Goal: Information Seeking & Learning: Learn about a topic

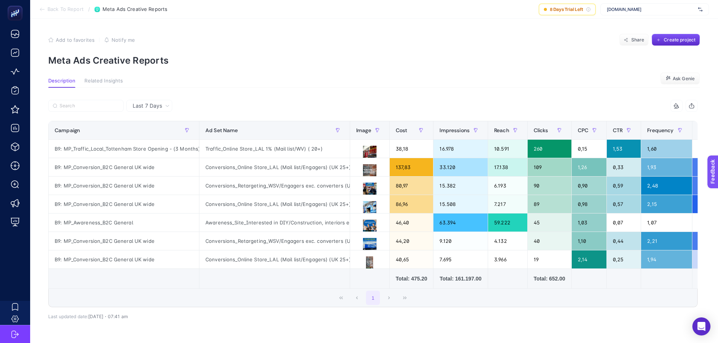
click at [228, 52] on section "Add to favorites false Notify me Share Create project Meta Ads Creative Reports" at bounding box center [374, 50] width 652 height 32
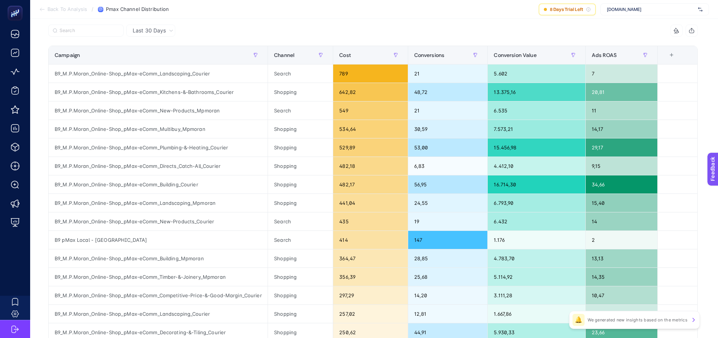
click at [621, 10] on span "[DOMAIN_NAME]" at bounding box center [651, 9] width 88 height 6
type input "eofis"
click at [618, 22] on span "eOfis" at bounding box center [612, 25] width 11 height 6
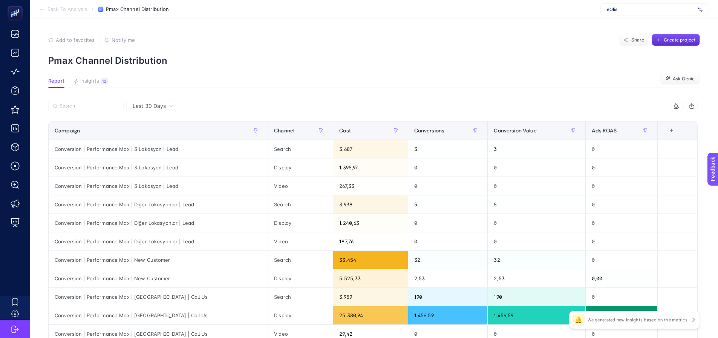
click at [549, 77] on article "Add to favorites false Notify me Share Create project Pmax Channel Distribution…" at bounding box center [374, 230] width 688 height 423
click at [278, 93] on article "Add to favorites false Notify me Share Create project Pmax Channel Distribution…" at bounding box center [374, 230] width 688 height 423
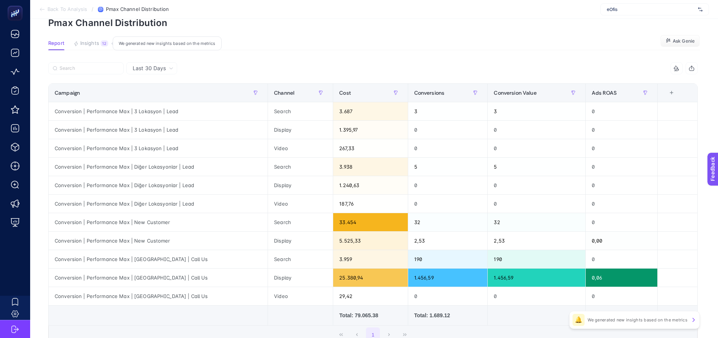
click at [98, 41] on span "Insights" at bounding box center [89, 43] width 19 height 6
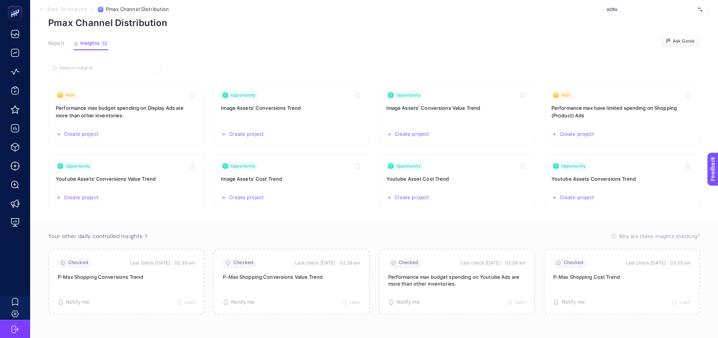
click at [74, 47] on button "Report" at bounding box center [91, 45] width 35 height 10
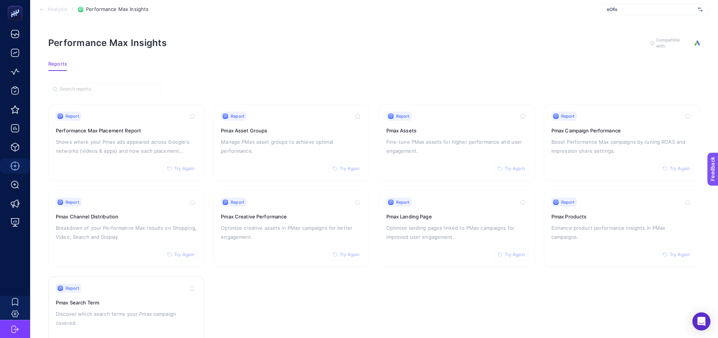
click at [141, 305] on h3 "Pmax Search Term" at bounding box center [126, 303] width 141 height 8
click at [128, 167] on div "Report Try Again Performance Max Placement Report Shows where your Pmax ads app…" at bounding box center [126, 143] width 141 height 62
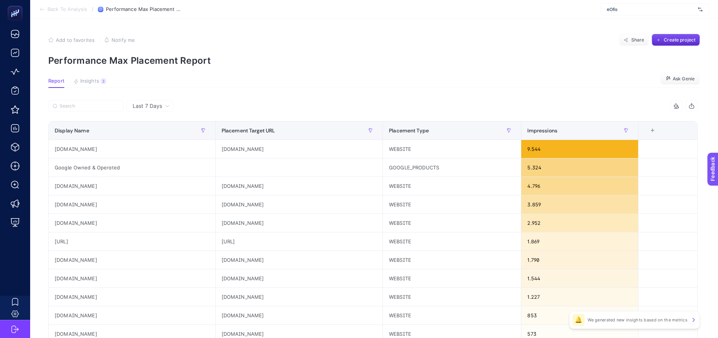
scroll to position [38, 0]
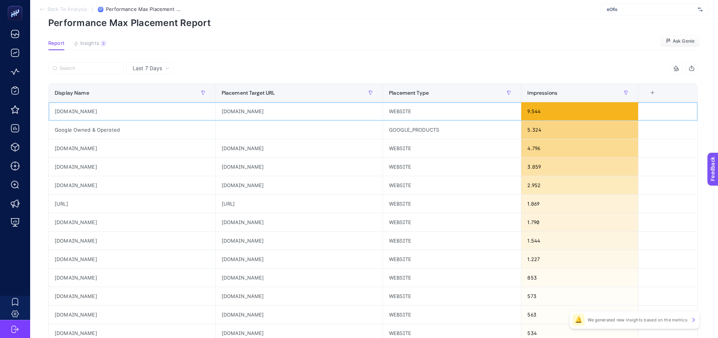
click at [237, 116] on div "borsatek.com" at bounding box center [299, 111] width 167 height 18
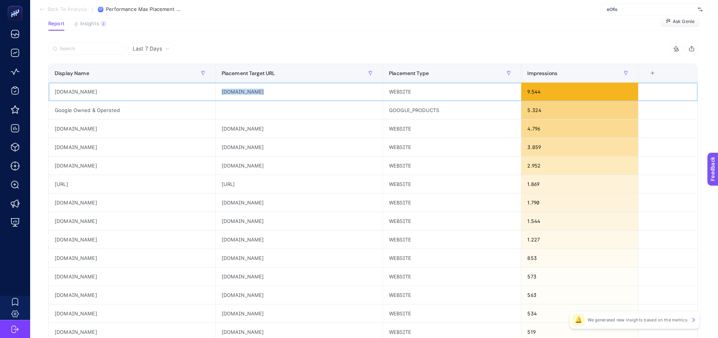
scroll to position [75, 0]
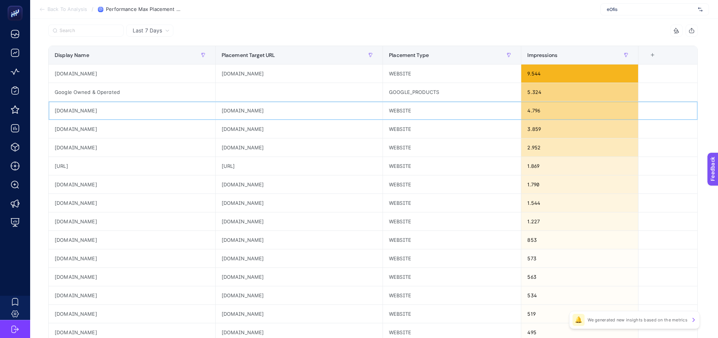
click at [237, 112] on div "eaglemedia.com.tr" at bounding box center [299, 110] width 167 height 18
click at [244, 151] on div "gercekmedya.com.tr" at bounding box center [299, 147] width 167 height 18
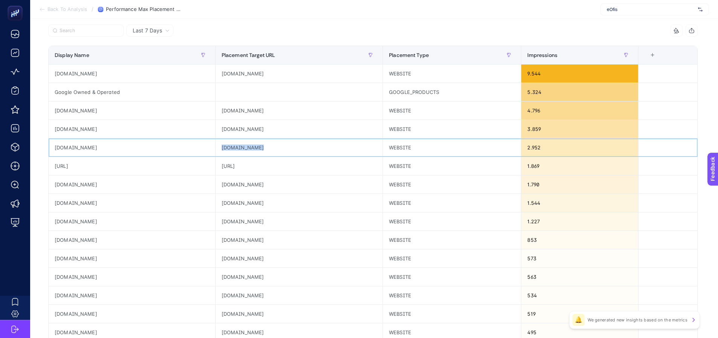
click at [244, 151] on div "gercekmedya.com.tr" at bounding box center [299, 147] width 167 height 18
click at [243, 104] on div "eaglemedia.com.tr" at bounding box center [299, 110] width 167 height 18
click at [241, 186] on div "shiftdelete.net" at bounding box center [299, 184] width 167 height 18
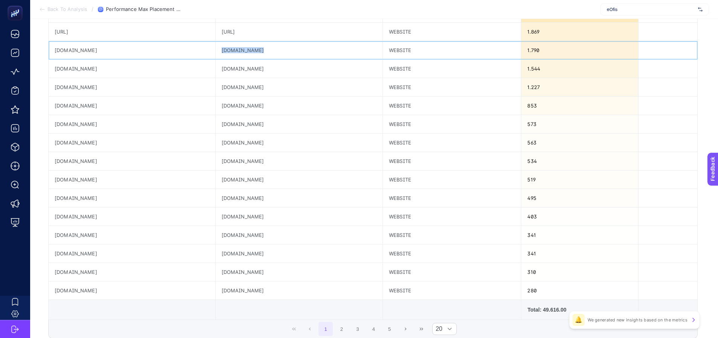
scroll to position [226, 0]
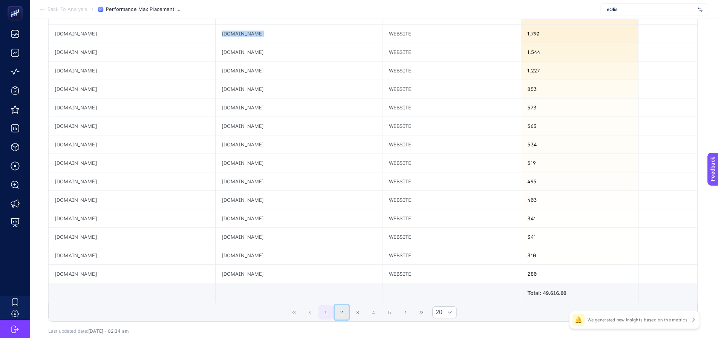
click at [344, 315] on button "2" at bounding box center [342, 312] width 14 height 14
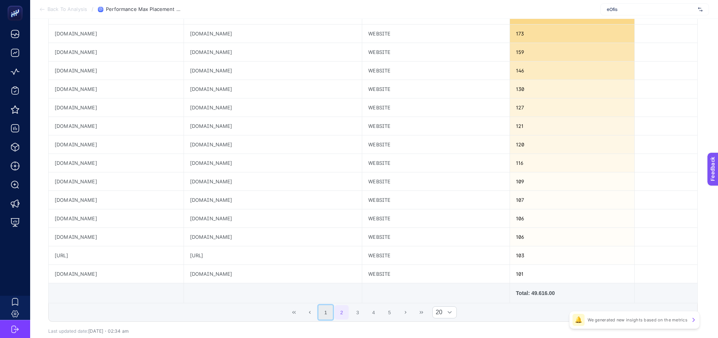
click at [327, 312] on button "1" at bounding box center [326, 312] width 14 height 14
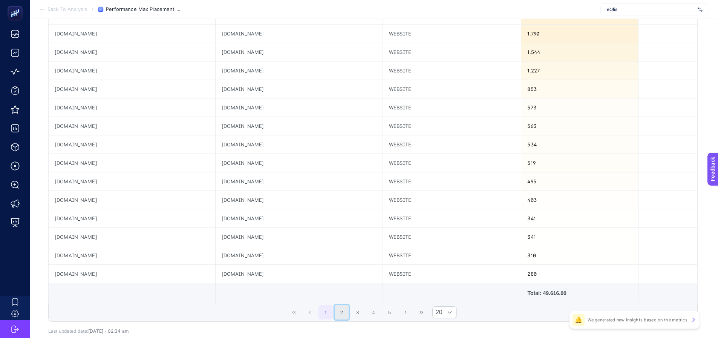
click at [349, 311] on button "2" at bounding box center [342, 312] width 14 height 14
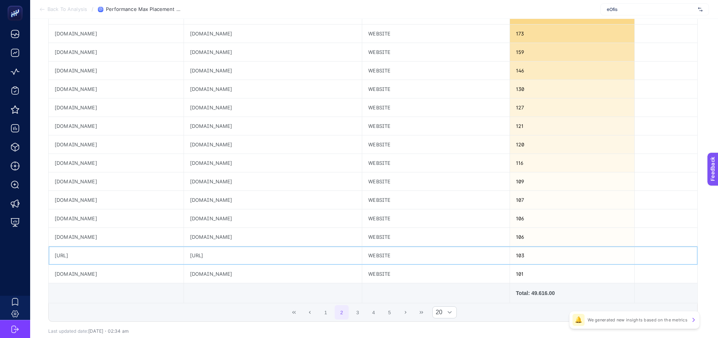
click at [248, 255] on div "dae-kaik.ai" at bounding box center [273, 255] width 178 height 18
click at [264, 275] on div "buzzday.info" at bounding box center [273, 274] width 178 height 18
click at [364, 314] on button "3" at bounding box center [358, 312] width 14 height 14
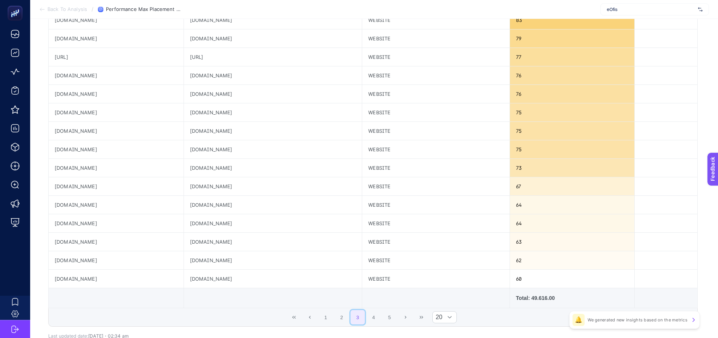
scroll to position [264, 0]
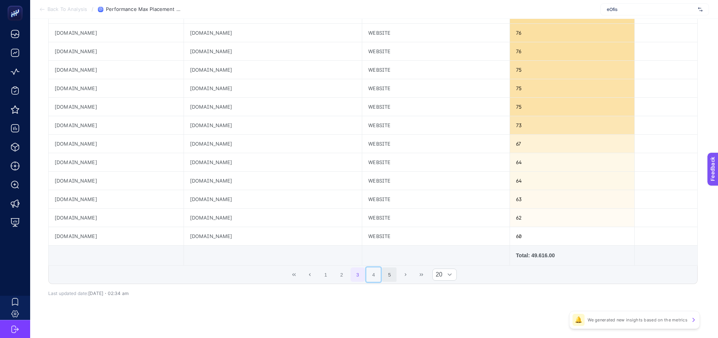
click at [377, 280] on button "4" at bounding box center [373, 274] width 14 height 14
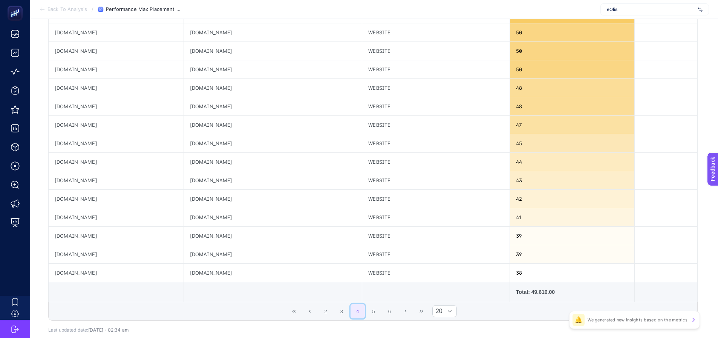
scroll to position [270, 0]
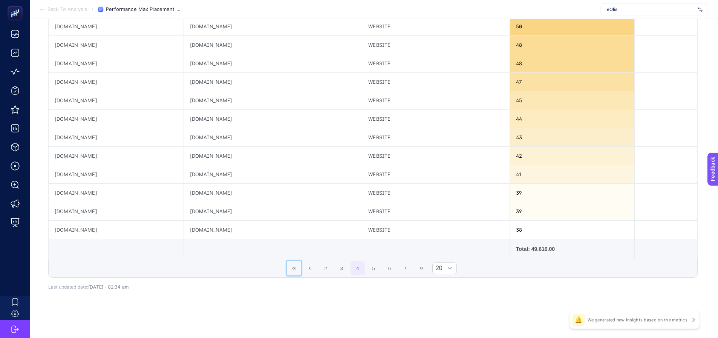
click at [295, 267] on icon "First Page" at bounding box center [294, 268] width 5 height 5
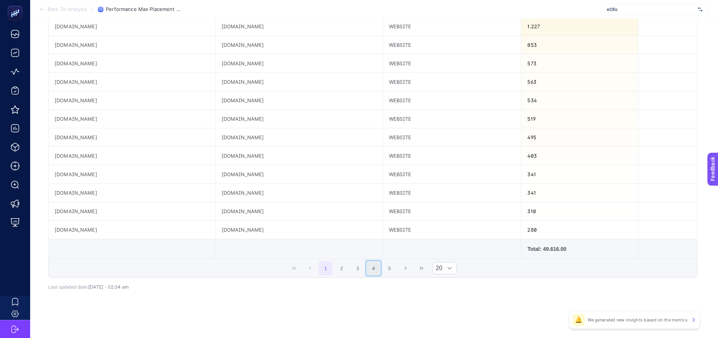
click at [380, 266] on button "4" at bounding box center [373, 268] width 14 height 14
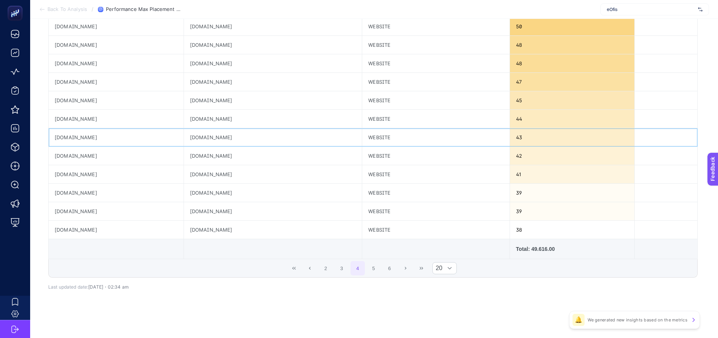
click at [247, 141] on div "balikesir24saat.com" at bounding box center [273, 137] width 178 height 18
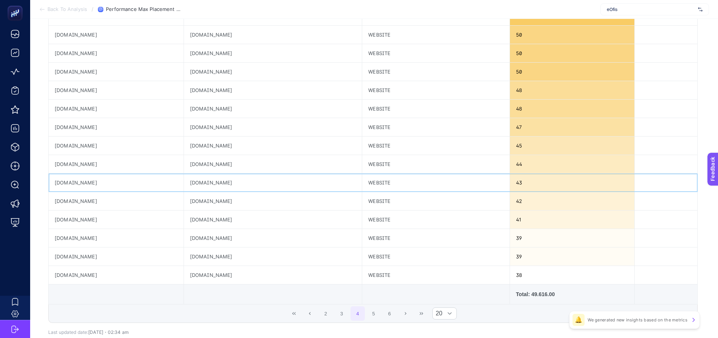
scroll to position [233, 0]
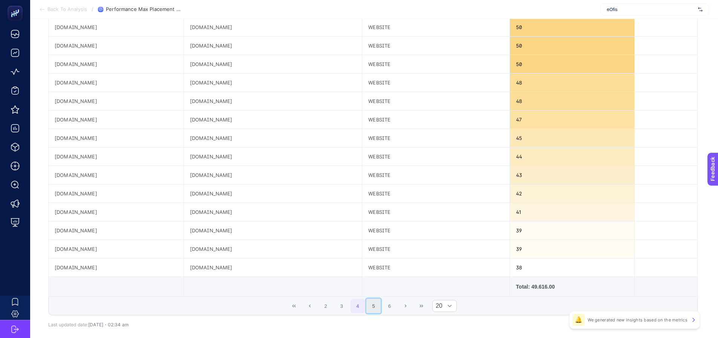
click at [380, 308] on button "5" at bounding box center [373, 306] width 14 height 14
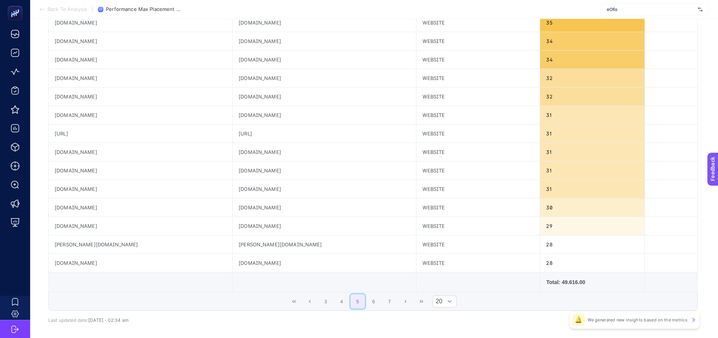
scroll to position [270, 0]
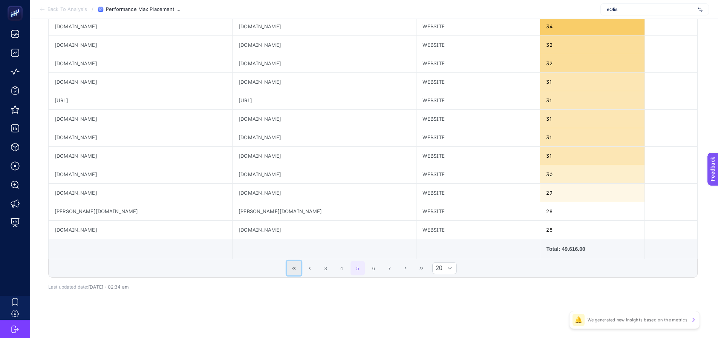
click at [296, 270] on icon "First Page" at bounding box center [294, 268] width 5 height 5
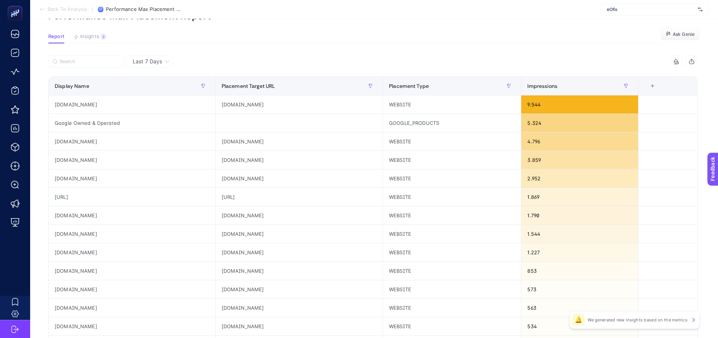
scroll to position [44, 0]
click at [246, 237] on div "squidapp.co" at bounding box center [299, 234] width 167 height 18
copy tr "squidapp.co"
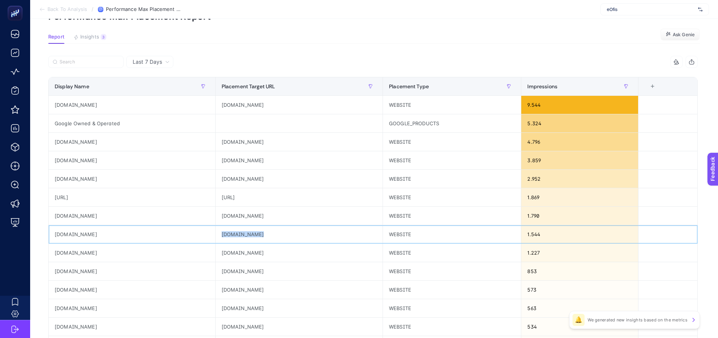
click at [242, 242] on div "squidapp.co" at bounding box center [299, 234] width 167 height 18
click at [93, 234] on div "squidapp.co" at bounding box center [132, 234] width 167 height 18
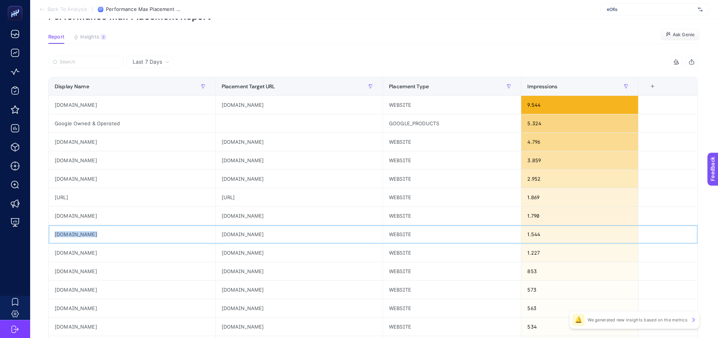
click at [93, 234] on div "squidapp.co" at bounding box center [132, 234] width 167 height 18
drag, startPoint x: 394, startPoint y: 233, endPoint x: 446, endPoint y: 231, distance: 51.7
click at [443, 232] on div "WEBSITE" at bounding box center [452, 234] width 138 height 18
click at [92, 33] on article "Add to favorites false Notify me Share Create project Performance Max Placement…" at bounding box center [374, 269] width 688 height 589
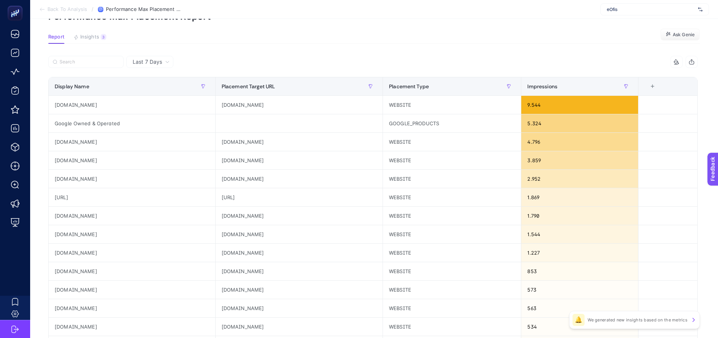
click at [92, 33] on article "Add to favorites false Notify me Share Create project Performance Max Placement…" at bounding box center [374, 269] width 688 height 589
click at [92, 35] on span "Insights" at bounding box center [89, 37] width 19 height 6
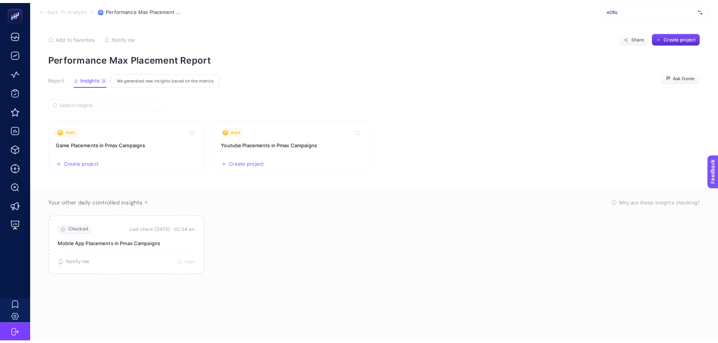
scroll to position [3, 0]
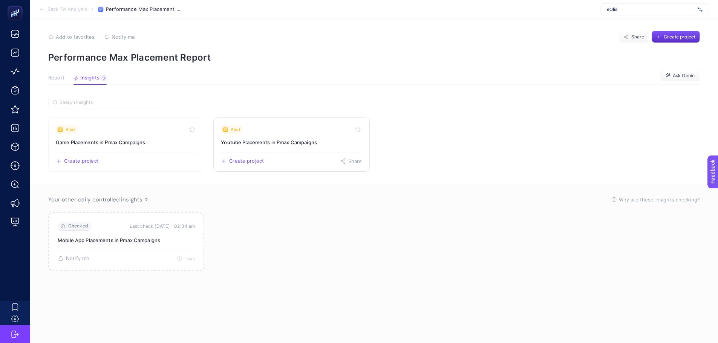
click at [290, 144] on h3 "Youtube Placements in Pmax Campaigns" at bounding box center [291, 143] width 141 height 8
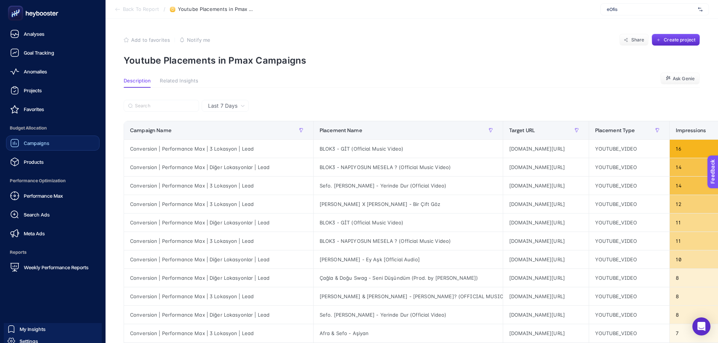
click at [28, 145] on span "Campaigns" at bounding box center [37, 143] width 26 height 6
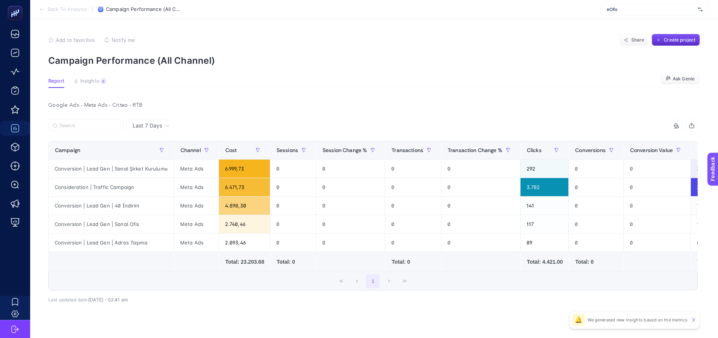
click at [90, 88] on article "Add to favorites false Notify me Share Create project Campaign Performance (All…" at bounding box center [374, 185] width 688 height 332
click at [91, 81] on span "Insights" at bounding box center [89, 81] width 19 height 6
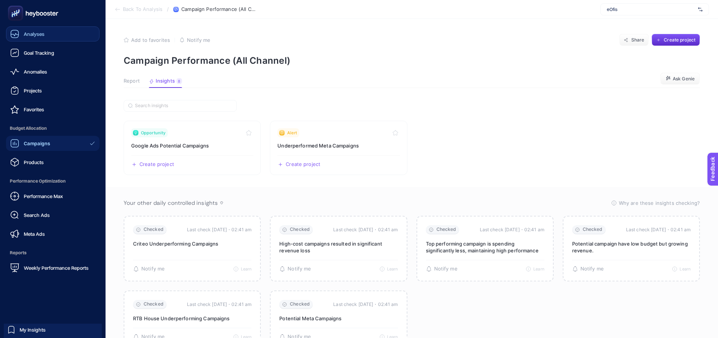
click at [27, 34] on span "Analyses" at bounding box center [34, 34] width 21 height 6
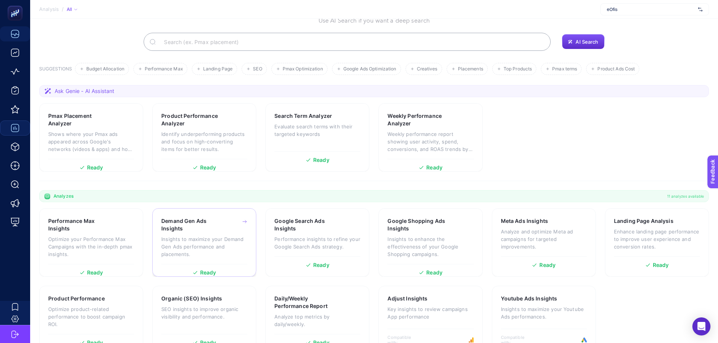
click at [198, 236] on p "Insights to maximize your Demand Gen Ads performance and placements." at bounding box center [204, 247] width 86 height 23
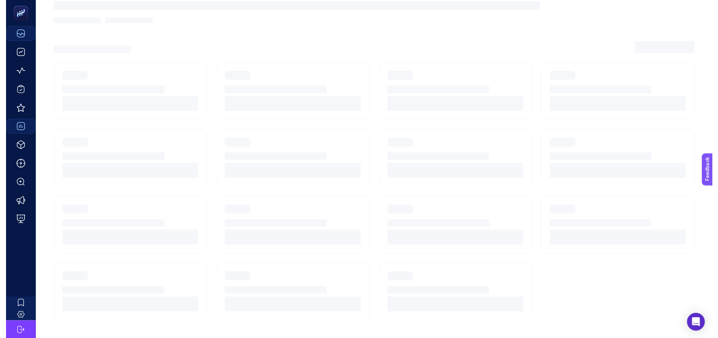
scroll to position [6, 0]
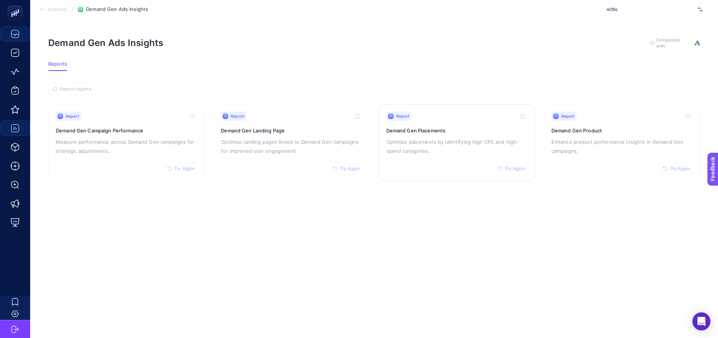
click at [463, 147] on p "Optimize placements by identifying high CPC and high-spend categories." at bounding box center [456, 146] width 141 height 18
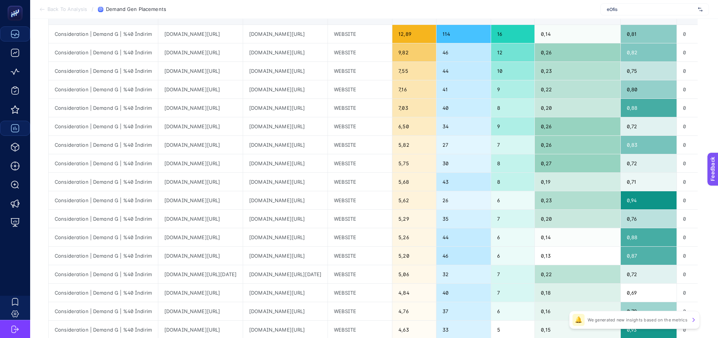
scroll to position [113, 0]
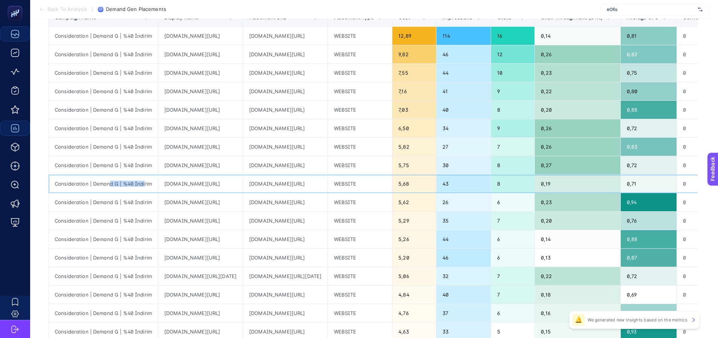
drag, startPoint x: 129, startPoint y: 184, endPoint x: 143, endPoint y: 185, distance: 13.6
click at [143, 185] on div "Consideration | Demand G | %40 İndirim" at bounding box center [103, 184] width 109 height 18
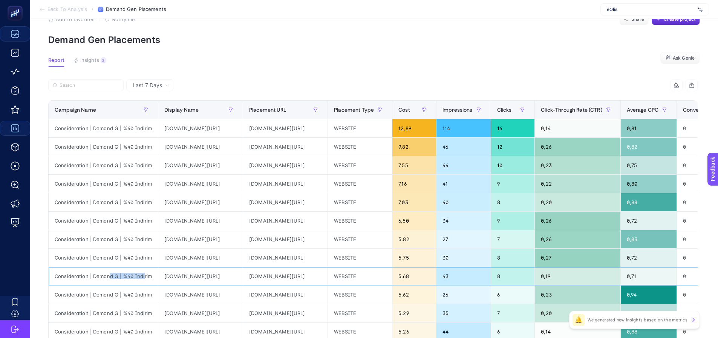
scroll to position [0, 0]
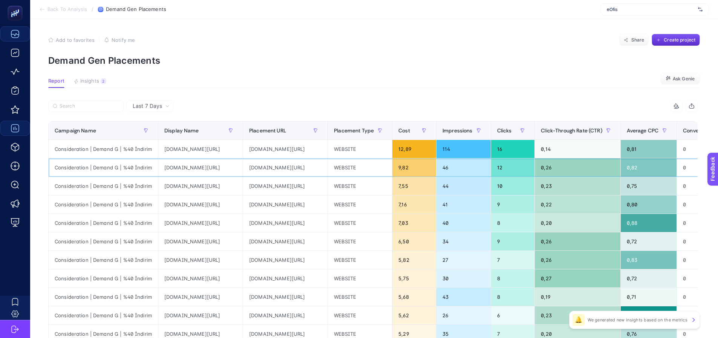
click at [124, 169] on div "Consideration | Demand G | %40 İndirim" at bounding box center [103, 167] width 109 height 18
click at [85, 212] on div "Consideration | Demand G | %40 İndirim" at bounding box center [103, 204] width 109 height 18
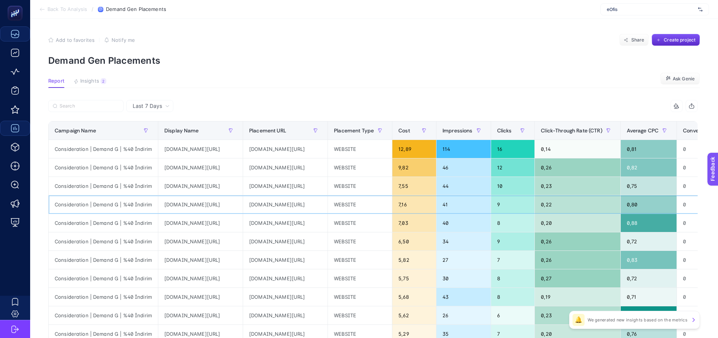
scroll to position [38, 0]
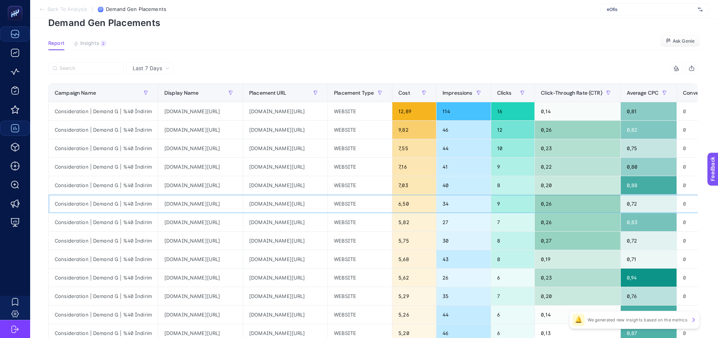
click at [183, 204] on div "techno.mercusuar.web.id/deepseek-challenges-tech-giants" at bounding box center [200, 204] width 84 height 18
click at [320, 206] on div "techno.mercusuar.web.id/deepseek-challenges-tech-giants" at bounding box center [285, 204] width 84 height 18
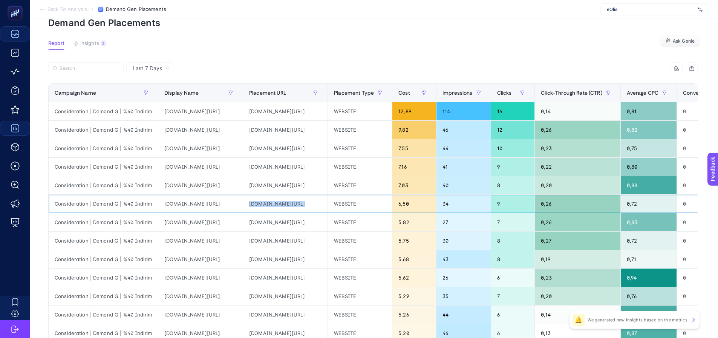
click at [320, 206] on div "techno.mercusuar.web.id/deepseek-challenges-tech-giants" at bounding box center [285, 204] width 84 height 18
copy tr "techno.mercusuar.web.id/deepseek-challenges-tech-giants"
drag, startPoint x: 313, startPoint y: 128, endPoint x: 375, endPoint y: 130, distance: 62.2
click at [328, 130] on div "techno.mercusuar.web.id/windows-11-update-removes-copilot-feature" at bounding box center [285, 130] width 84 height 18
copy div "techno.mercusuar.web.id/"
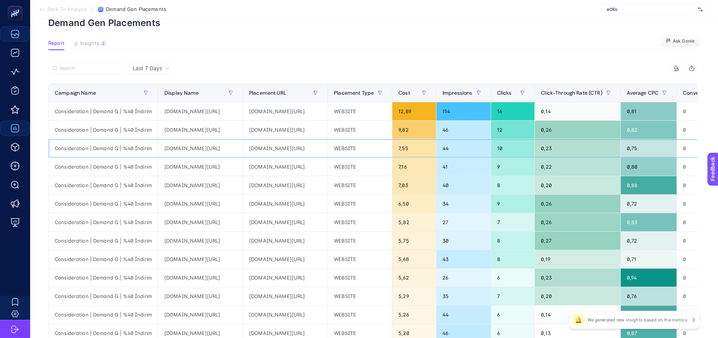
click at [322, 140] on div "techno.mercusuar.web.id/mental-health-apps-transform-our-personalized-support" at bounding box center [285, 148] width 84 height 18
click at [325, 160] on div "techno.mercusuar.web.id/iphone-16-launches-in-indonesia-soon" at bounding box center [285, 167] width 84 height 18
drag, startPoint x: 328, startPoint y: 182, endPoint x: 326, endPoint y: 212, distance: 29.8
click at [328, 183] on div "techno.mercusuar.web.id/steam-spring-sale-2025-ends-soon" at bounding box center [285, 185] width 84 height 18
click at [326, 212] on div "techno.mercusuar.web.id/deepseek-challenges-tech-giants" at bounding box center [285, 204] width 84 height 18
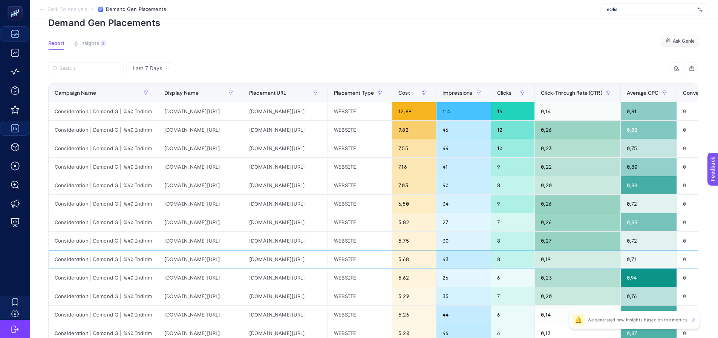
click at [323, 267] on div "techno.mercusuar.web.id/meta-develops-ai-smart-glasses" at bounding box center [285, 259] width 84 height 18
drag, startPoint x: 325, startPoint y: 289, endPoint x: 328, endPoint y: 297, distance: 8.7
click at [325, 290] on div "techno.mercusuar.web.id/samsung-galaxy-s25-ai-features-explained" at bounding box center [285, 296] width 84 height 18
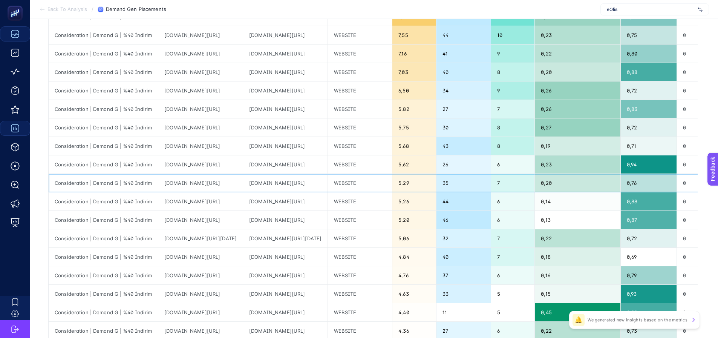
scroll to position [226, 0]
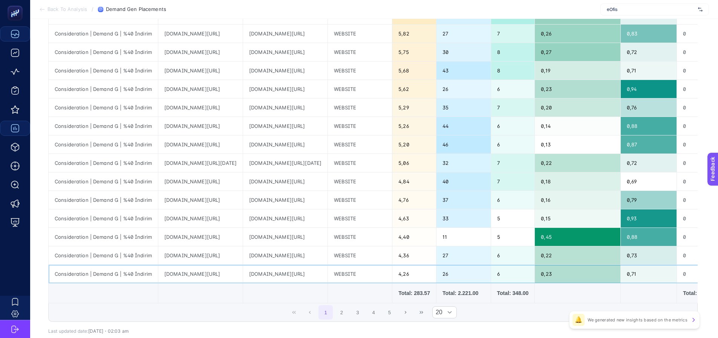
click at [328, 280] on div "techno.mercusuar.web.id/tecno-launches-first-tablet-in-indonesia" at bounding box center [285, 274] width 84 height 18
click at [341, 312] on button "2" at bounding box center [342, 312] width 14 height 14
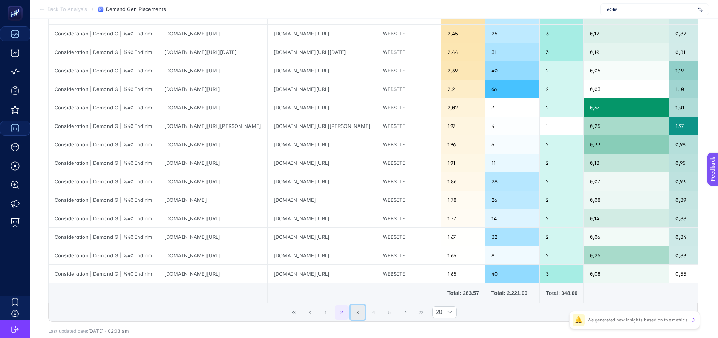
click at [365, 318] on button "3" at bounding box center [358, 312] width 14 height 14
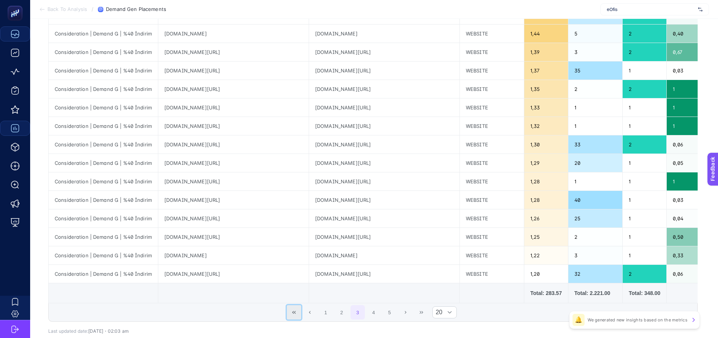
click at [296, 313] on icon "First Page" at bounding box center [294, 312] width 5 height 5
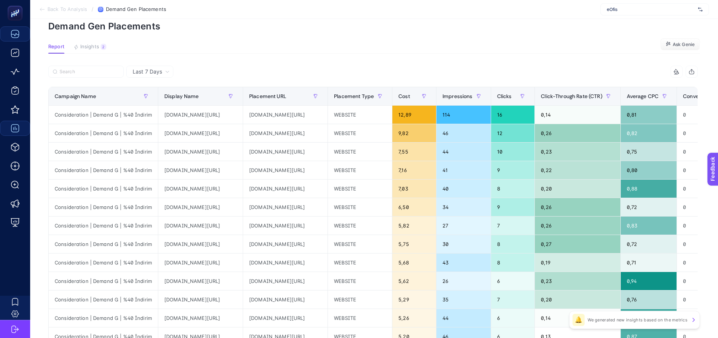
scroll to position [0, 0]
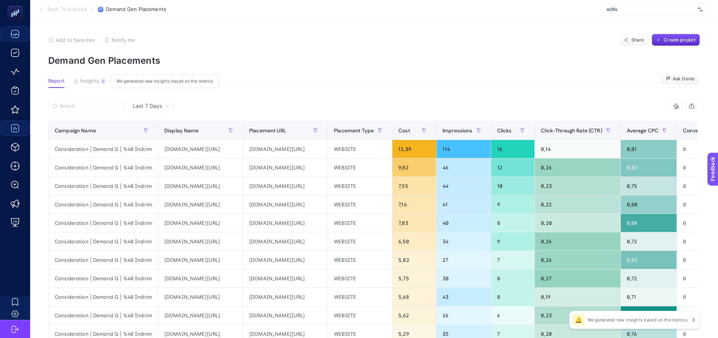
click at [91, 85] on button "Insights 2 We generated new insights based on the metrics" at bounding box center [90, 83] width 33 height 10
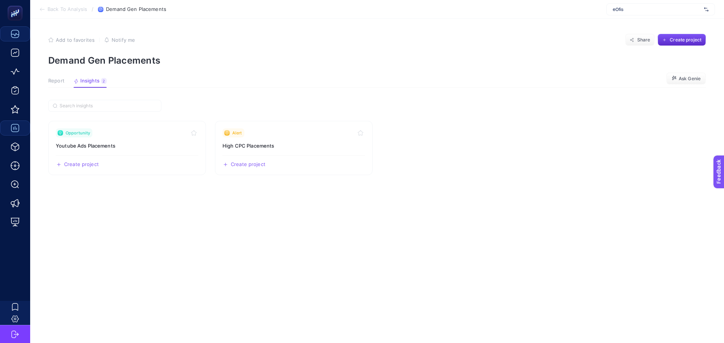
click at [63, 81] on span "Report" at bounding box center [56, 81] width 16 height 6
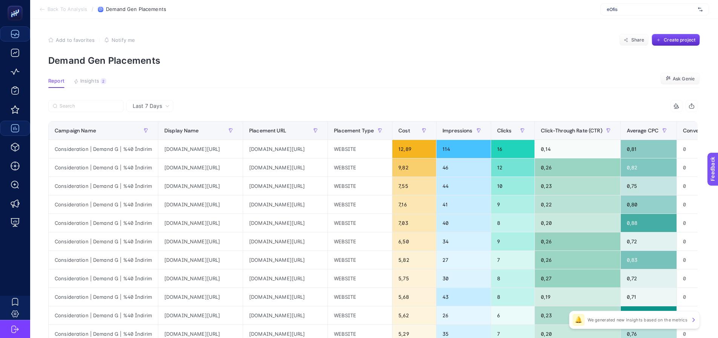
click at [326, 101] on div at bounding box center [210, 108] width 325 height 17
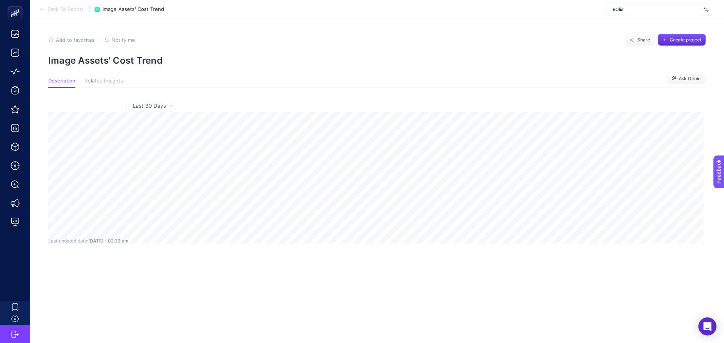
click at [152, 110] on span "Last 30 Days" at bounding box center [149, 106] width 33 height 8
click at [273, 90] on div "Last 30 Days Last 30 Days Last updated date: today・02:39 am" at bounding box center [375, 185] width 667 height 195
click at [111, 85] on button "Related Insights" at bounding box center [103, 83] width 38 height 10
click at [72, 82] on span "Description" at bounding box center [61, 81] width 27 height 6
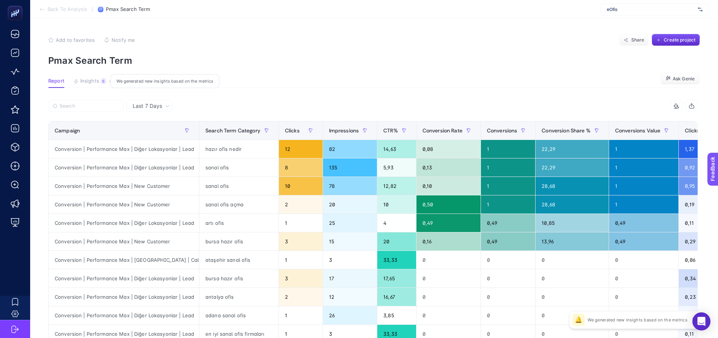
click at [98, 86] on button "Insights 6 We generated new insights based on the metrics" at bounding box center [90, 83] width 33 height 10
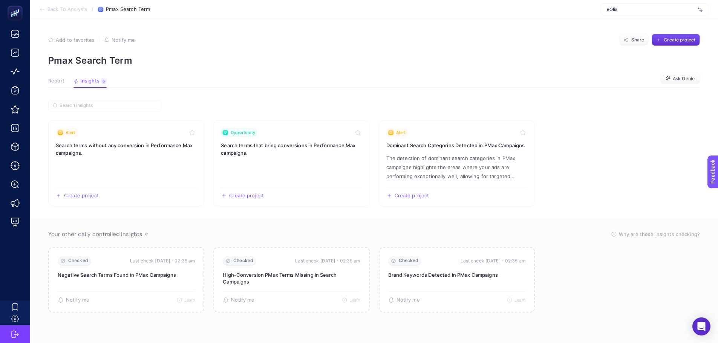
click at [52, 84] on span "Report" at bounding box center [56, 81] width 16 height 6
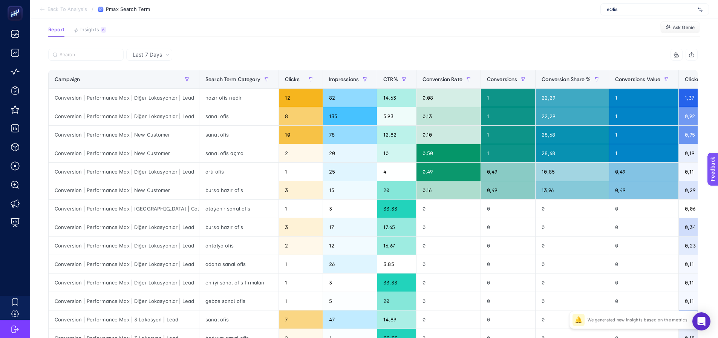
scroll to position [38, 0]
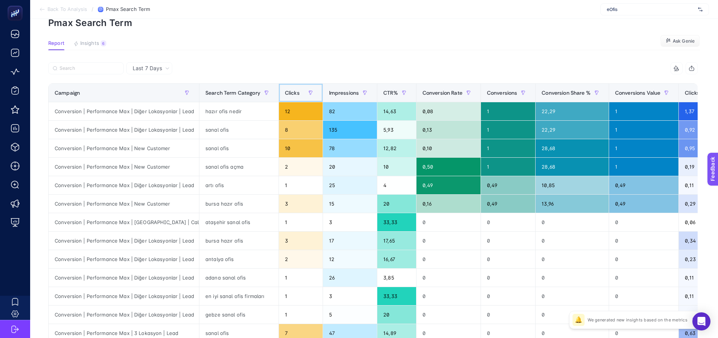
click at [286, 91] on span "Clicks" at bounding box center [292, 93] width 15 height 6
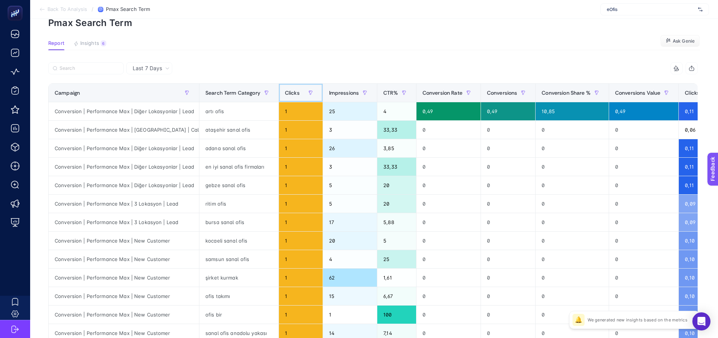
click at [286, 91] on span "Clicks" at bounding box center [292, 93] width 15 height 6
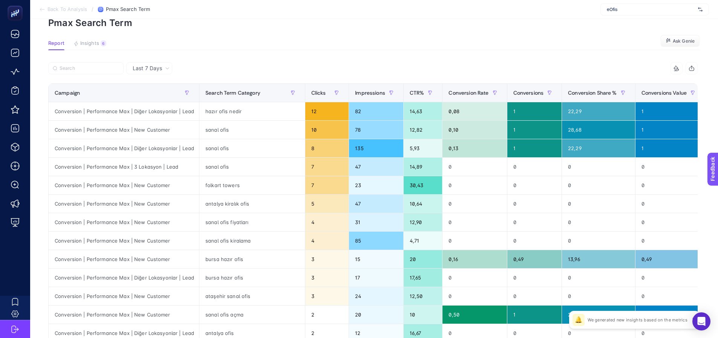
click at [326, 37] on article "Add to favorites false Notify me Share Create project Pmax Search Term Report I…" at bounding box center [374, 275] width 688 height 589
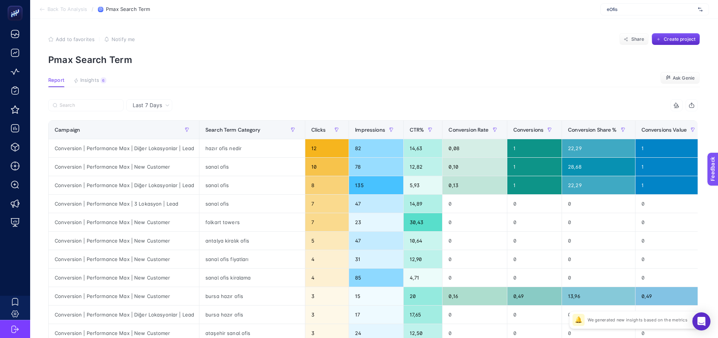
scroll to position [0, 0]
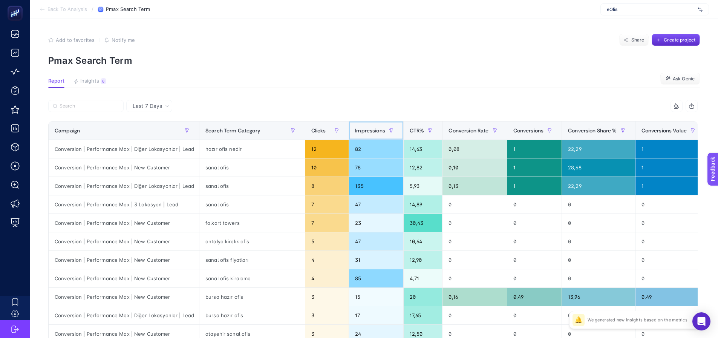
click at [355, 127] on div "Impressions" at bounding box center [376, 130] width 42 height 12
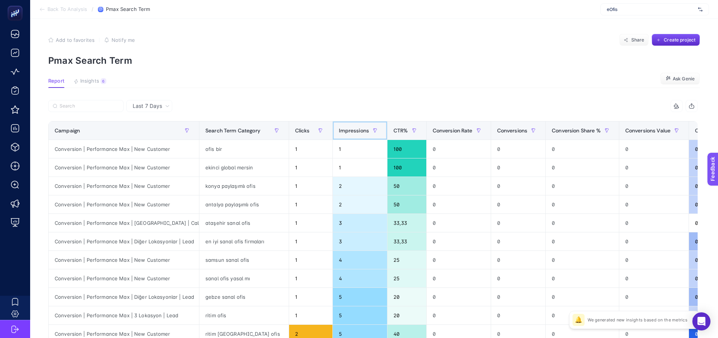
click at [339, 127] on div "Impressions" at bounding box center [360, 130] width 42 height 12
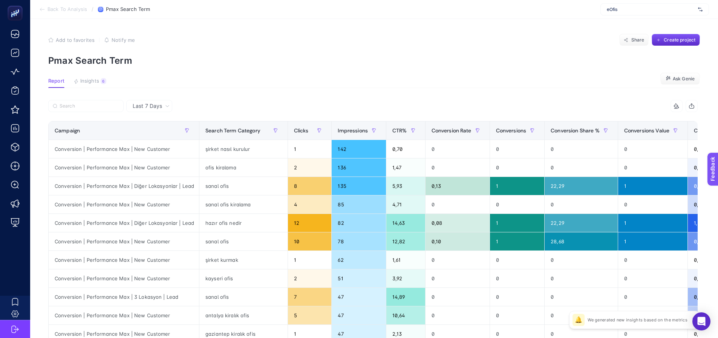
click at [267, 63] on p "Pmax Search Term" at bounding box center [374, 60] width 652 height 11
click at [90, 81] on span "Insights" at bounding box center [89, 81] width 19 height 6
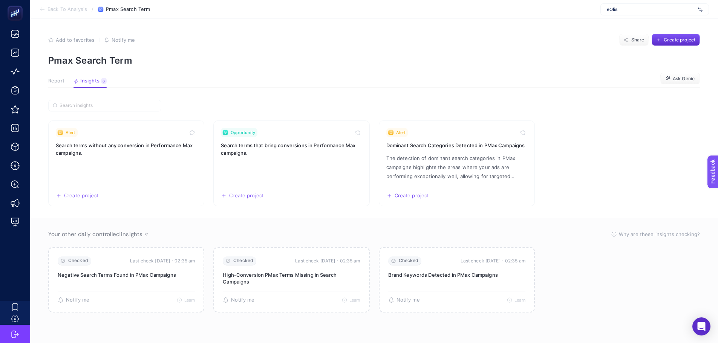
click at [58, 81] on span "Report" at bounding box center [56, 81] width 16 height 6
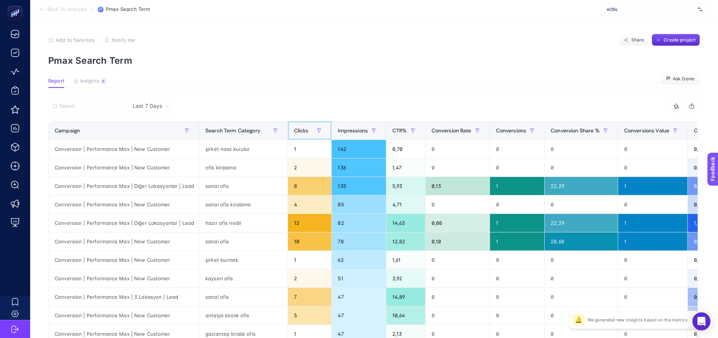
click at [294, 134] on div "Clicks" at bounding box center [310, 130] width 32 height 12
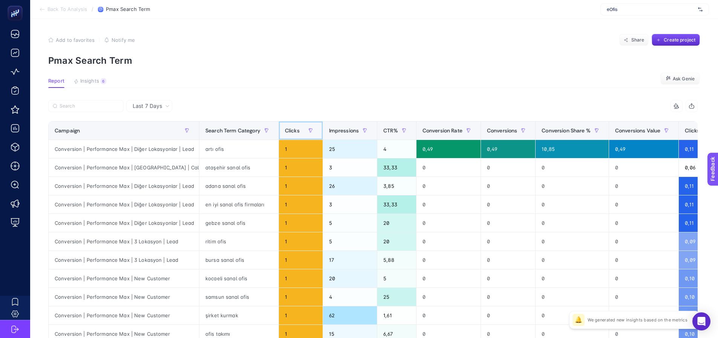
click at [287, 134] on div "Clicks" at bounding box center [301, 130] width 32 height 12
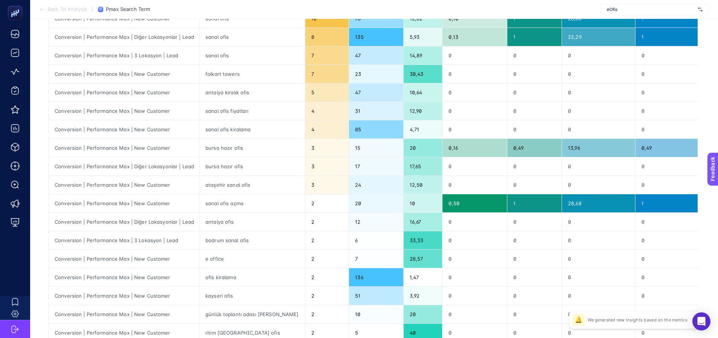
scroll to position [151, 0]
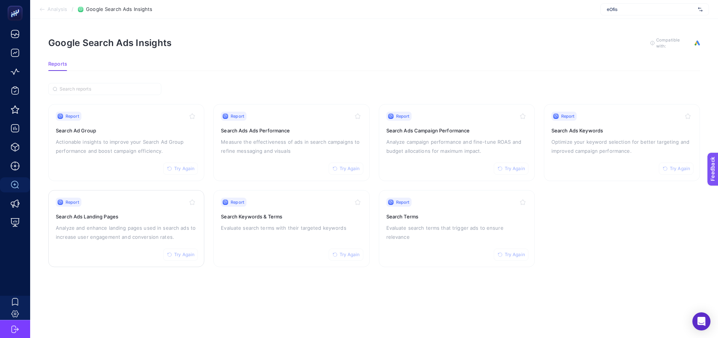
drag, startPoint x: 113, startPoint y: 225, endPoint x: 123, endPoint y: 223, distance: 10.2
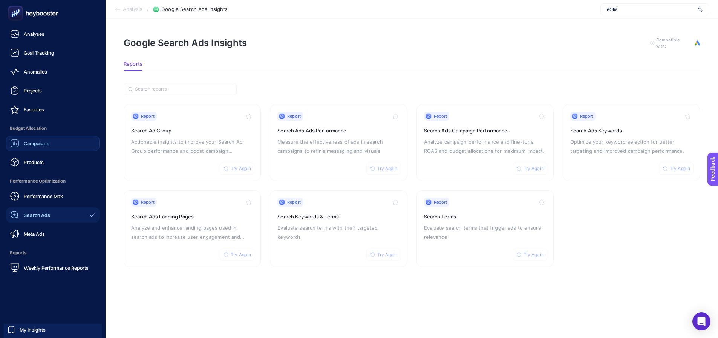
click at [15, 143] on icon at bounding box center [14, 143] width 9 height 9
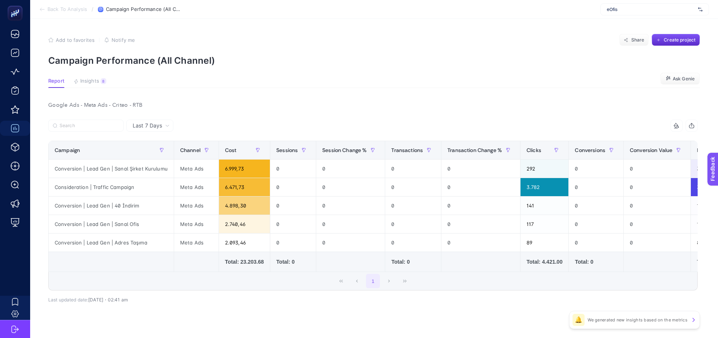
click at [304, 74] on article "Add to favorites false Notify me Share Create project Campaign Performance (All…" at bounding box center [374, 185] width 688 height 332
click at [491, 23] on article "Add to favorites false Notify me Share Create project Campaign Performance (All…" at bounding box center [374, 185] width 688 height 332
click at [533, 315] on div "Last 7 Days 18 items selected Campaign Channel Cost Sessions Session Change % T…" at bounding box center [373, 228] width 662 height 216
click at [145, 140] on div "18 items selected Campaign Channel Cost Sessions Session Change % Transactions …" at bounding box center [373, 205] width 650 height 171
click at [144, 133] on div at bounding box center [210, 128] width 325 height 17
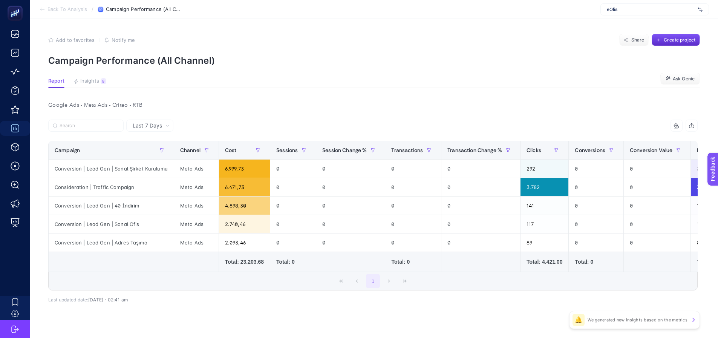
click at [144, 129] on span "Last 7 Days" at bounding box center [147, 126] width 29 height 8
click at [140, 151] on li "Last 30 Days" at bounding box center [150, 155] width 43 height 14
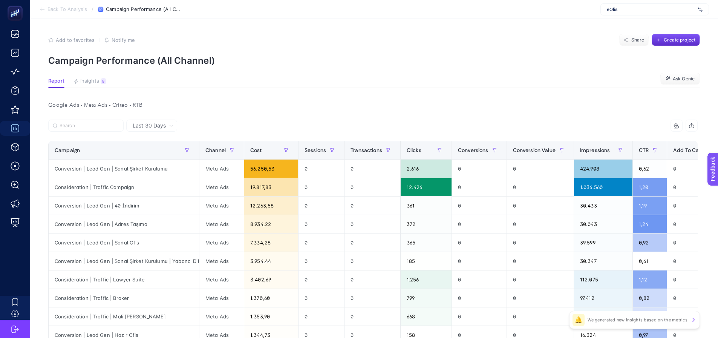
click at [166, 132] on div at bounding box center [210, 128] width 325 height 17
click at [162, 126] on span "Last 30 Days" at bounding box center [149, 126] width 33 height 8
click at [193, 119] on div "Google Ads - Meta Ads - Criteo - RTB Last 30 Days Last 7 Days Last 30 Days 18 i…" at bounding box center [373, 282] width 662 height 365
click at [237, 106] on div "Google Ads - Meta Ads - Criteo - RTB" at bounding box center [373, 105] width 662 height 11
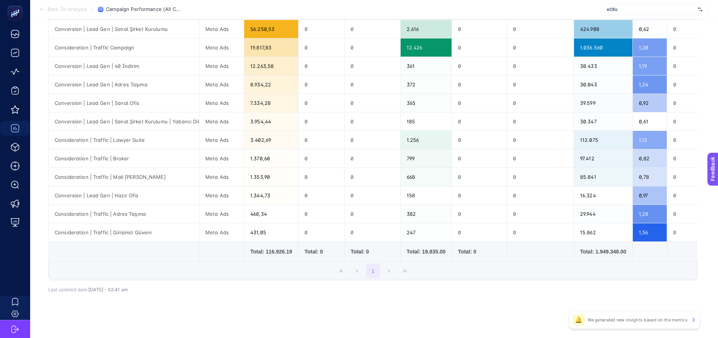
scroll to position [145, 0]
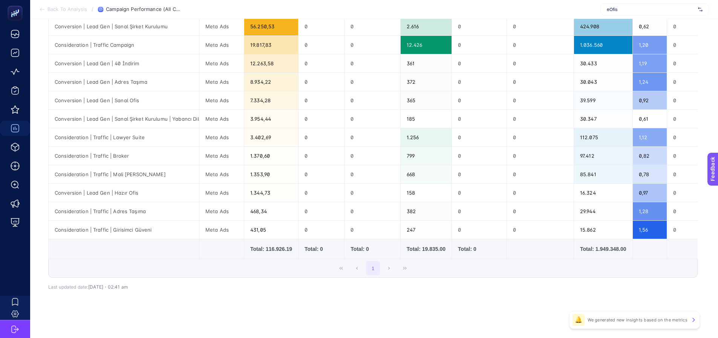
click at [659, 269] on div "1" at bounding box center [373, 268] width 649 height 18
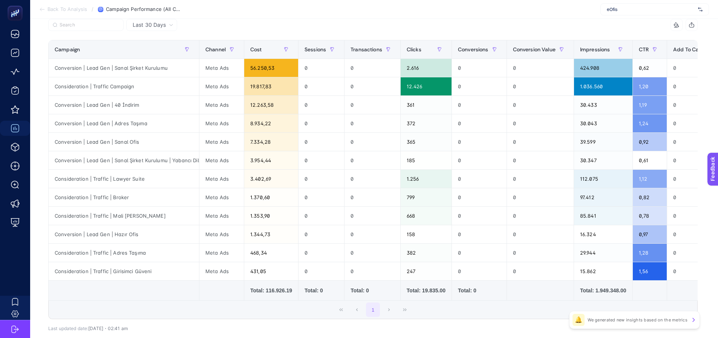
scroll to position [0, 0]
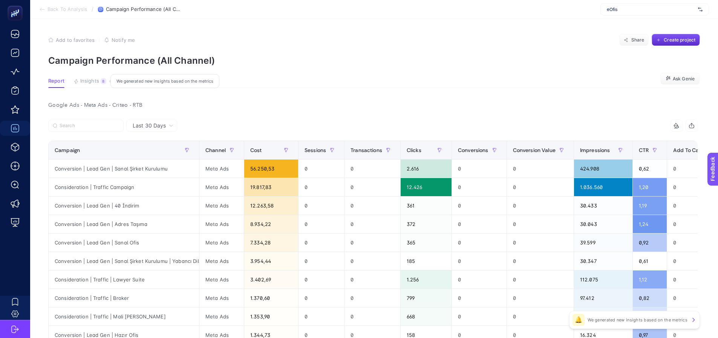
click at [88, 83] on span "Insights" at bounding box center [89, 81] width 19 height 6
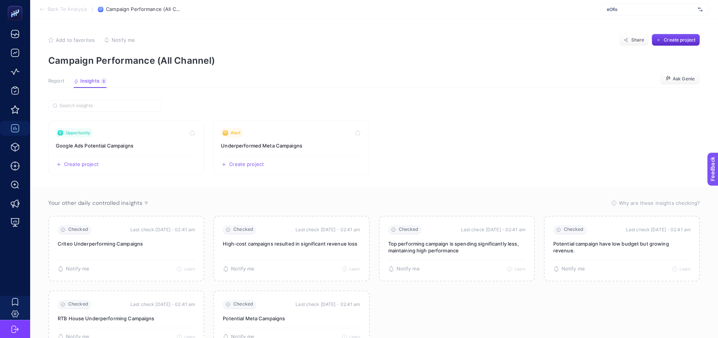
click at [57, 81] on span "Report" at bounding box center [56, 81] width 16 height 6
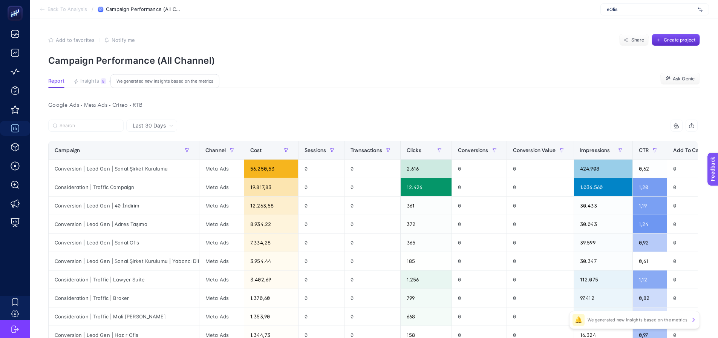
click at [93, 84] on span "Insights" at bounding box center [89, 81] width 19 height 6
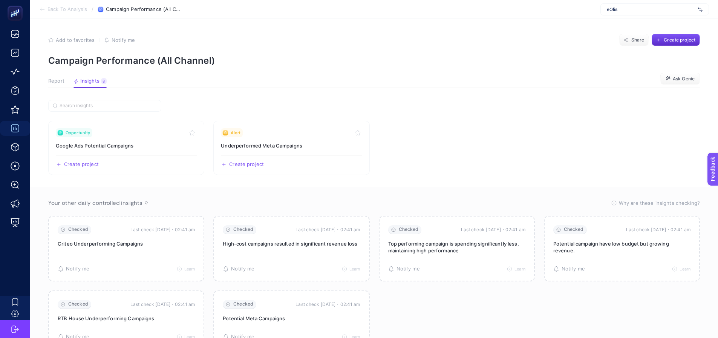
click at [55, 80] on span "Report" at bounding box center [56, 81] width 16 height 6
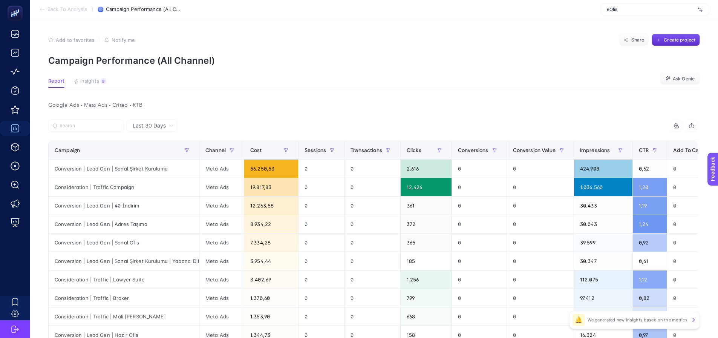
click at [143, 81] on section "Report Insights 8 We generated new insights based on the metrics Ask Genie" at bounding box center [374, 83] width 652 height 10
click at [83, 85] on button "Insights 8 We generated new insights based on the metrics" at bounding box center [90, 83] width 33 height 10
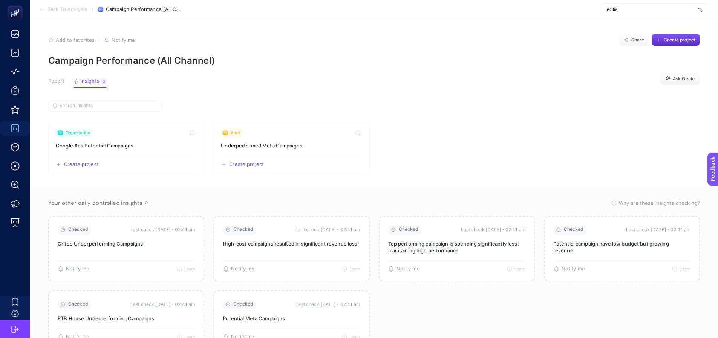
click at [60, 83] on span "Report" at bounding box center [56, 81] width 16 height 6
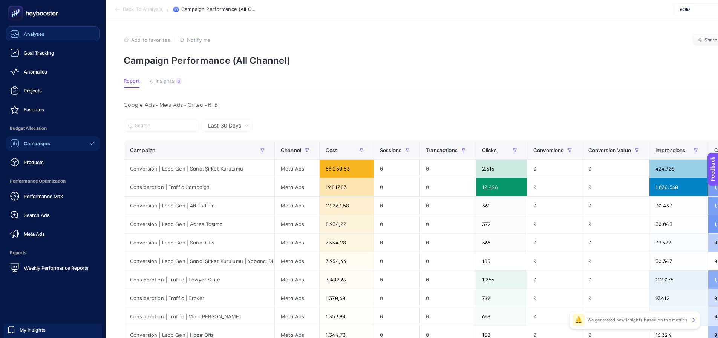
click at [48, 34] on link "Analyses" at bounding box center [52, 33] width 93 height 15
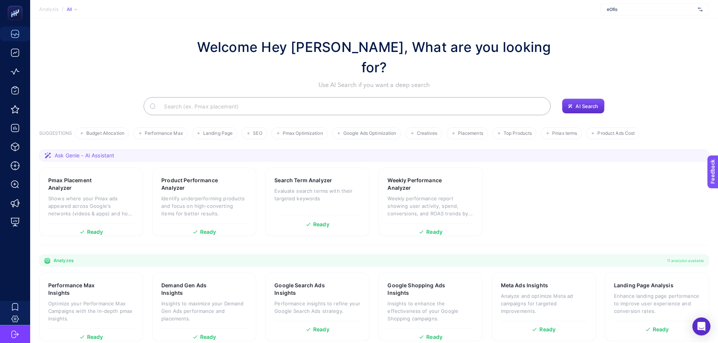
click at [372, 103] on section "Welcome Hey Booster, What are you looking for? Use AI Search if you want a deep…" at bounding box center [374, 223] width 688 height 409
click at [371, 131] on span "Google Ads Optimization" at bounding box center [369, 134] width 53 height 6
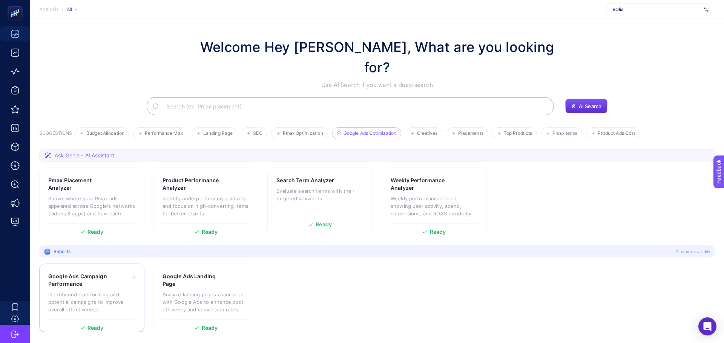
click at [103, 291] on p "Identify underperforming and potential campaigns to improve overall effectivene…" at bounding box center [91, 302] width 87 height 23
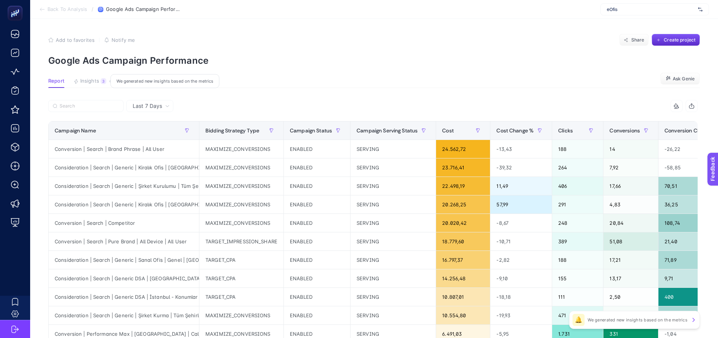
click at [81, 86] on button "Insights 3 We generated new insights based on the metrics" at bounding box center [90, 83] width 33 height 10
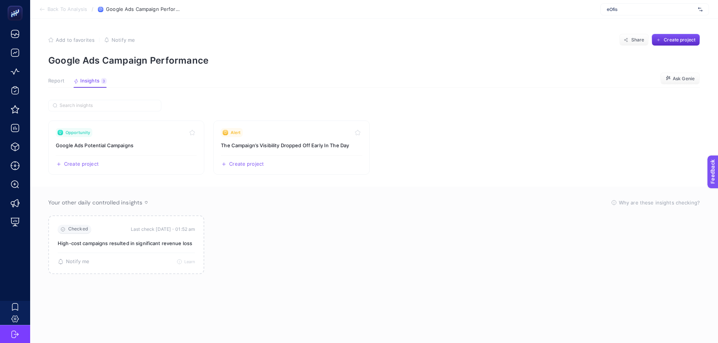
click at [54, 83] on span "Report" at bounding box center [56, 81] width 16 height 6
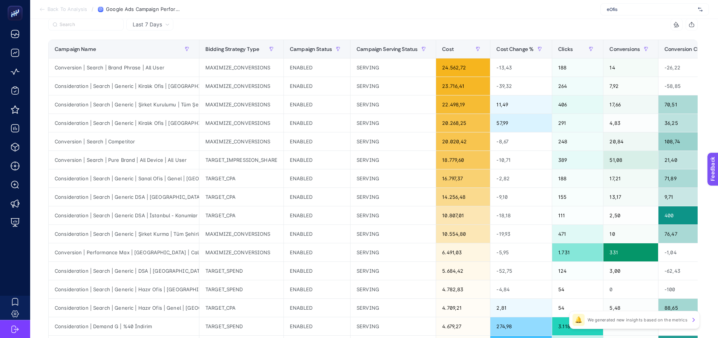
scroll to position [75, 0]
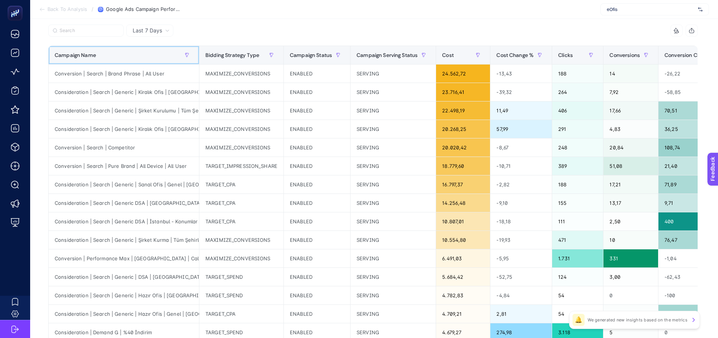
click at [121, 57] on div "Campaign Name" at bounding box center [124, 55] width 138 height 12
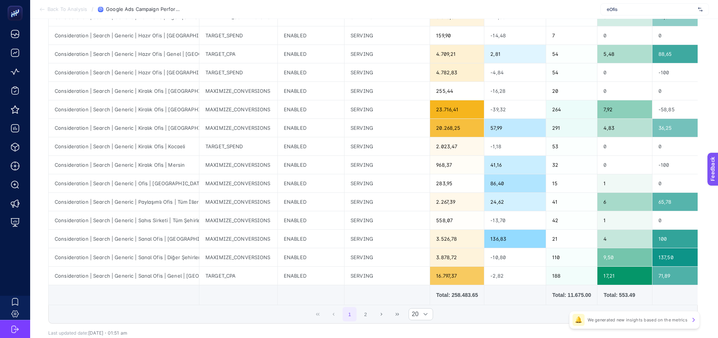
scroll to position [226, 0]
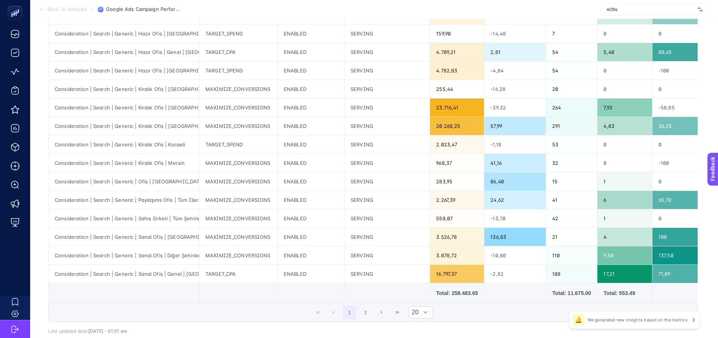
click at [484, 291] on td at bounding box center [515, 293] width 62 height 20
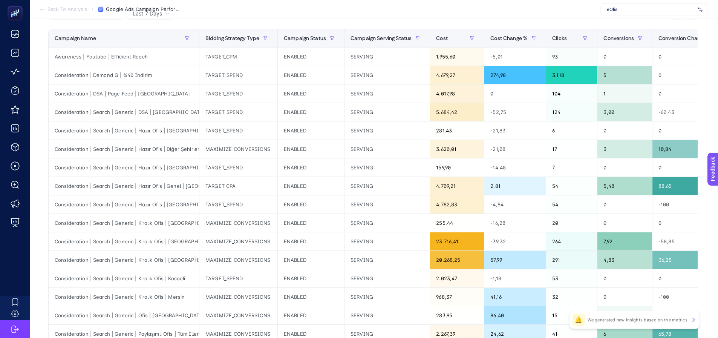
scroll to position [75, 0]
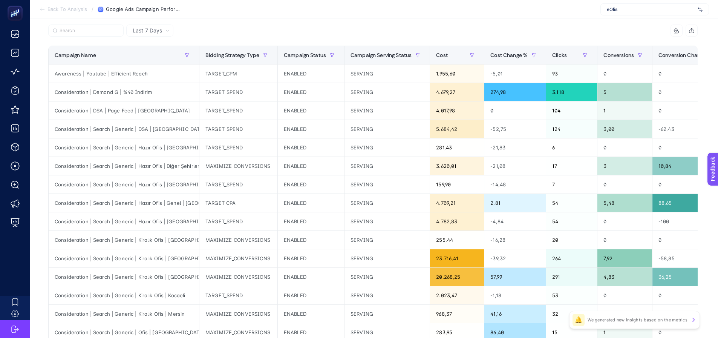
click at [162, 29] on span "Last 7 Days" at bounding box center [147, 31] width 29 height 8
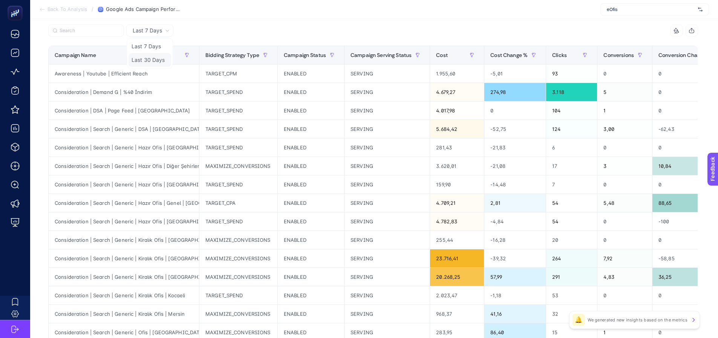
click at [151, 60] on li "Last 30 Days" at bounding box center [150, 60] width 43 height 14
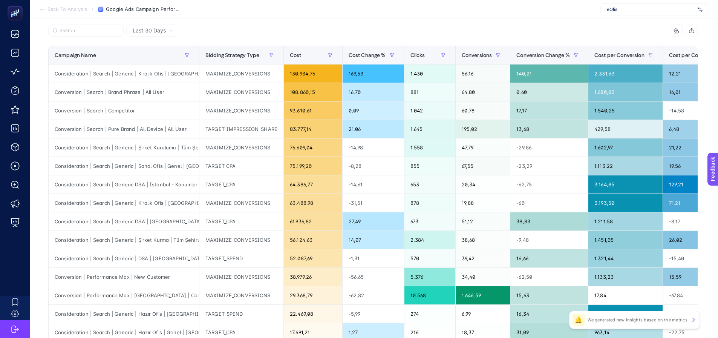
click at [150, 28] on span "Last 30 Days" at bounding box center [149, 31] width 33 height 8
click at [150, 53] on li "Last 7 Days" at bounding box center [152, 60] width 46 height 14
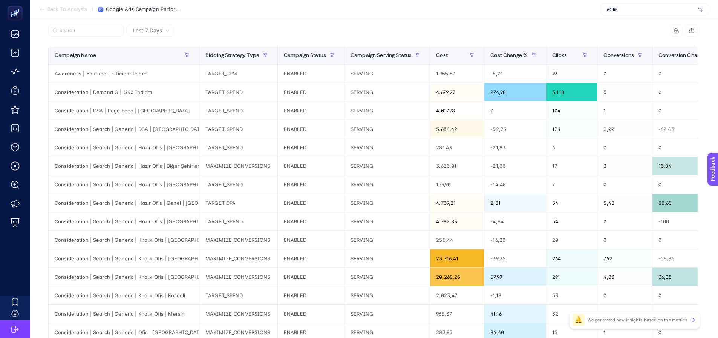
click at [649, 35] on div "12 items selected" at bounding box center [535, 31] width 325 height 12
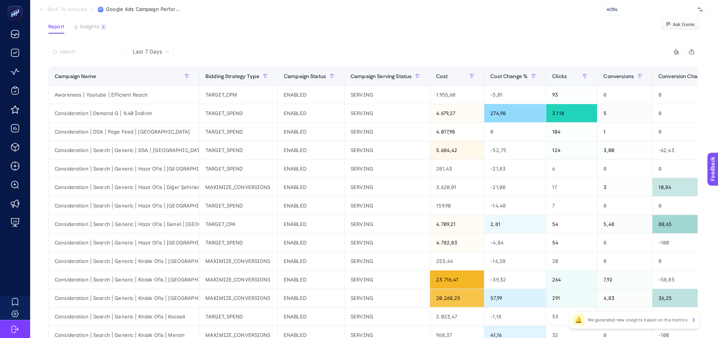
scroll to position [38, 0]
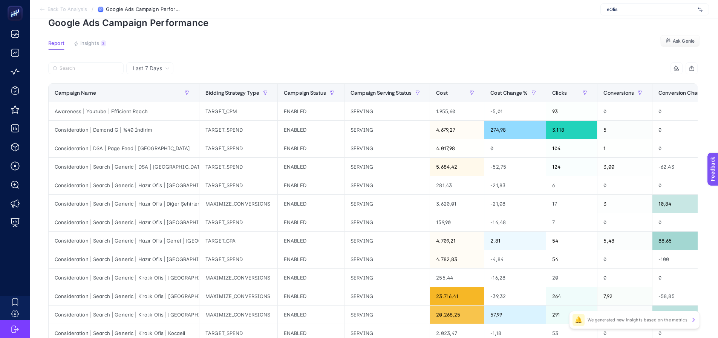
click at [233, 55] on article "Add to favorites false Notify me Share Create project Google Ads Campaign Perfo…" at bounding box center [374, 275] width 688 height 589
click at [93, 40] on span "Insights" at bounding box center [89, 43] width 19 height 6
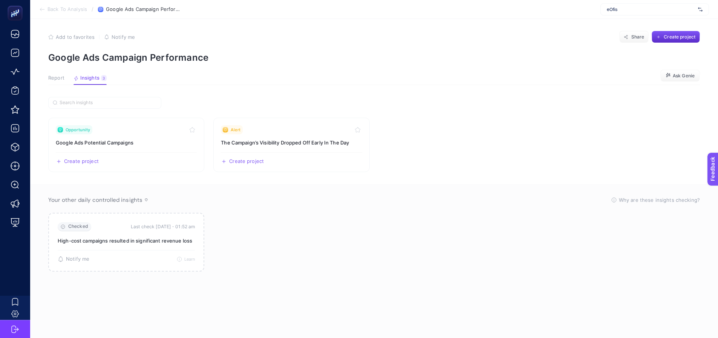
scroll to position [3, 0]
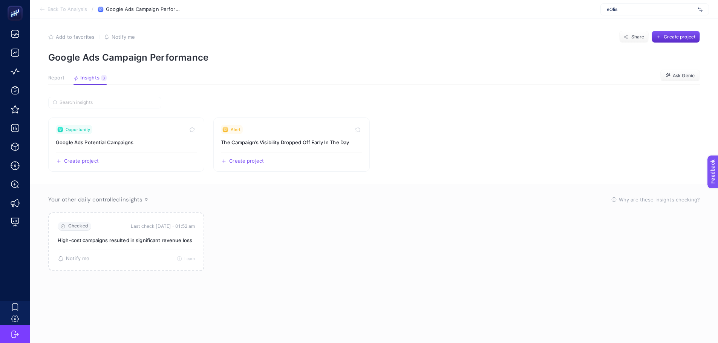
click at [52, 77] on span "Report" at bounding box center [56, 78] width 16 height 6
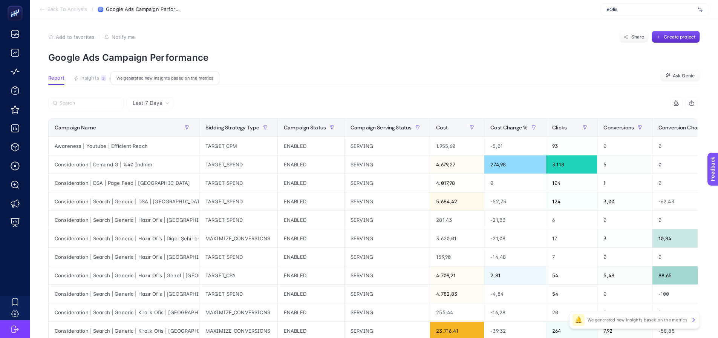
click at [89, 83] on button "Insights 3 We generated new insights based on the metrics" at bounding box center [90, 80] width 33 height 10
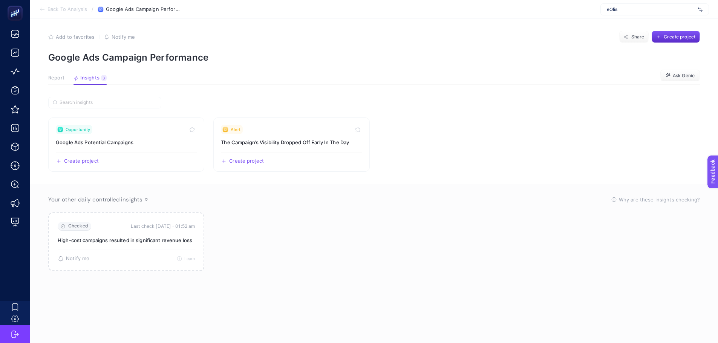
click at [54, 78] on span "Report" at bounding box center [56, 78] width 16 height 6
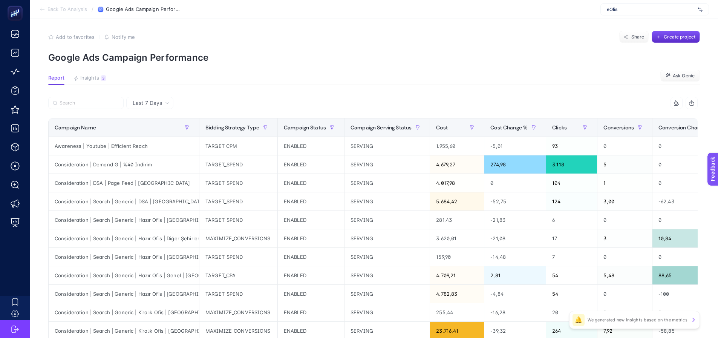
click at [198, 87] on article "Add to favorites false Notify me Share Create project Google Ads Campaign Perfo…" at bounding box center [374, 310] width 688 height 589
drag, startPoint x: 628, startPoint y: 97, endPoint x: 649, endPoint y: 97, distance: 20.7
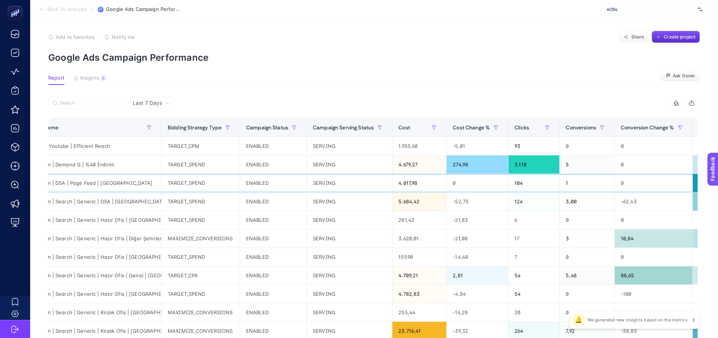
drag, startPoint x: 625, startPoint y: 181, endPoint x: 634, endPoint y: 179, distance: 9.0
click at [613, 202] on div "-62,43" at bounding box center [652, 201] width 78 height 18
click at [570, 201] on div "3,00" at bounding box center [585, 201] width 55 height 18
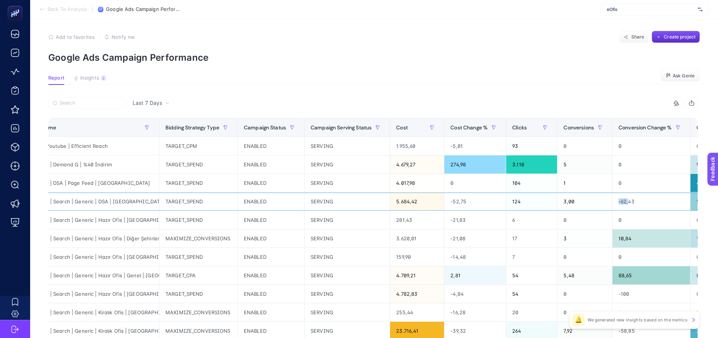
drag, startPoint x: 610, startPoint y: 201, endPoint x: 621, endPoint y: 201, distance: 10.9
click at [621, 201] on div "-62,43" at bounding box center [652, 201] width 78 height 18
click at [563, 204] on div "3,00" at bounding box center [585, 201] width 55 height 18
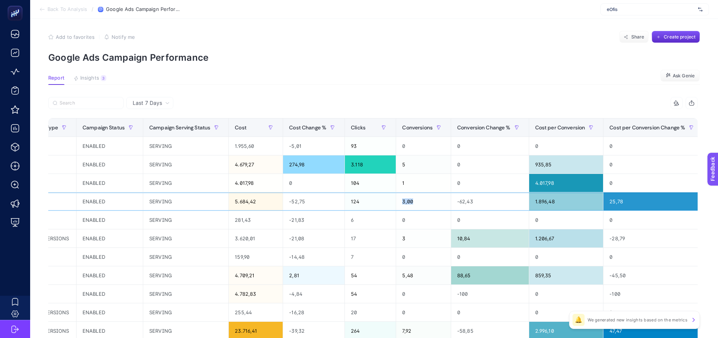
scroll to position [0, 0]
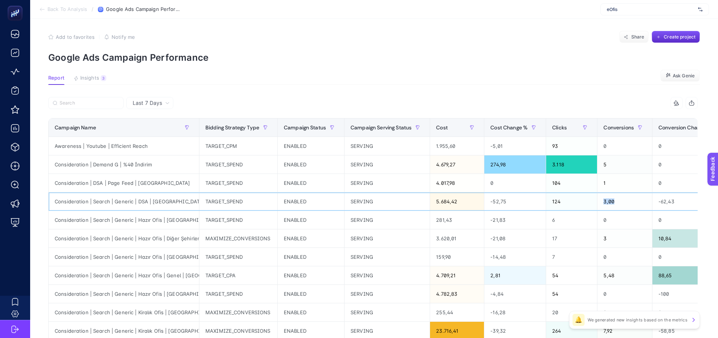
drag, startPoint x: 591, startPoint y: 206, endPoint x: 472, endPoint y: 205, distance: 118.4
drag, startPoint x: 489, startPoint y: 205, endPoint x: 501, endPoint y: 204, distance: 12.2
click at [501, 204] on div "-52,75" at bounding box center [514, 201] width 61 height 18
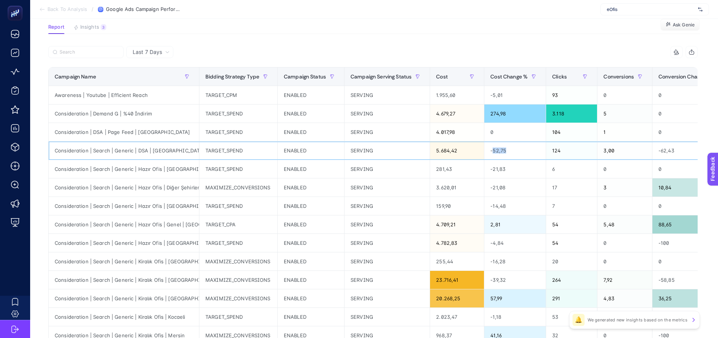
scroll to position [41, 3]
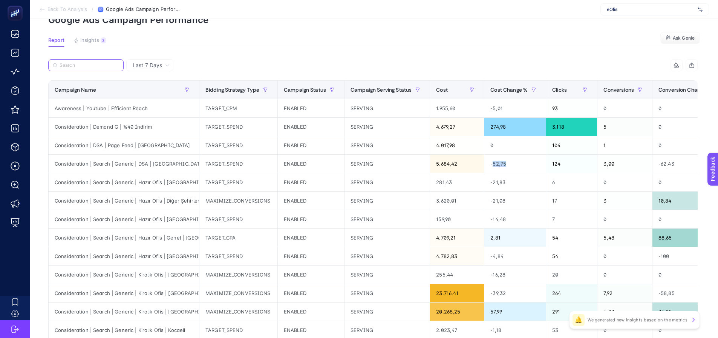
click at [86, 66] on input "Search" at bounding box center [90, 66] width 60 height 6
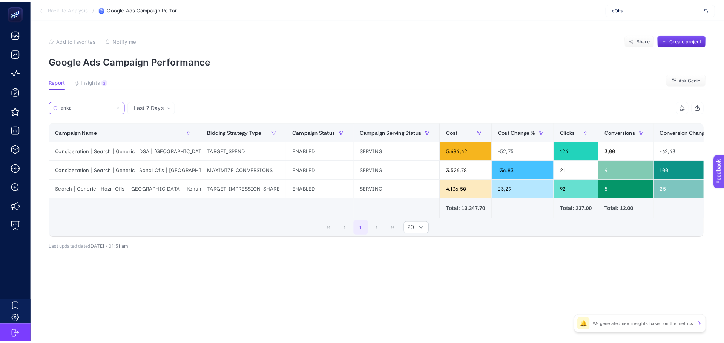
scroll to position [0, 0]
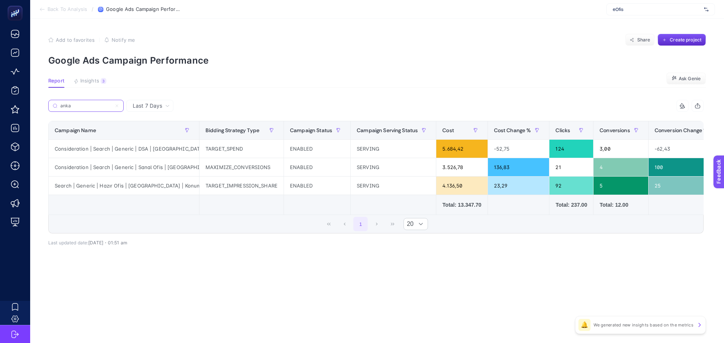
type input "anka"
click at [154, 167] on div "Consideration | Search | Generic | Sanal Ofis | [GEOGRAPHIC_DATA]" at bounding box center [124, 167] width 150 height 18
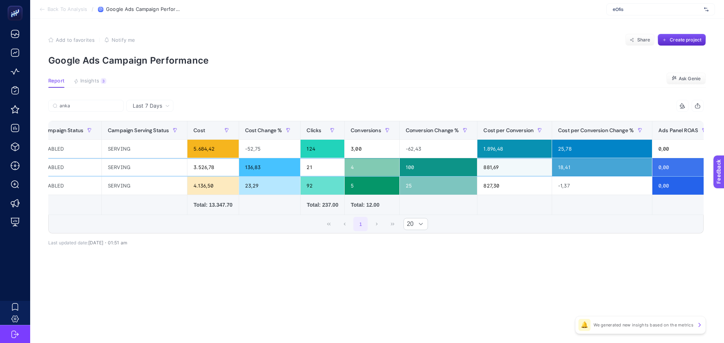
scroll to position [0, 250]
click at [398, 169] on div "100" at bounding box center [437, 167] width 78 height 18
click at [238, 168] on div "136,83" at bounding box center [268, 167] width 61 height 18
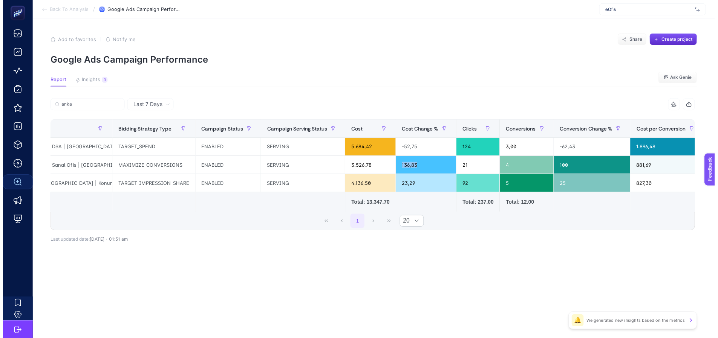
scroll to position [0, 0]
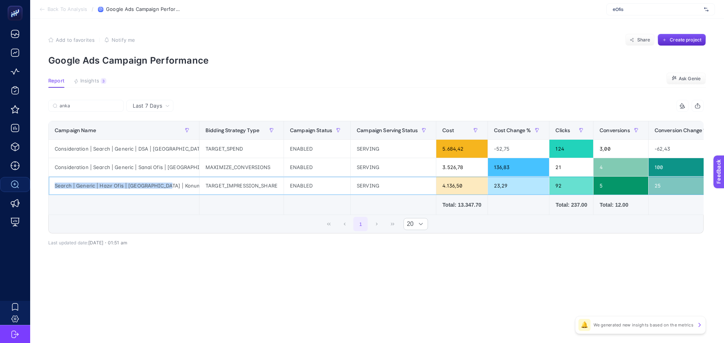
drag, startPoint x: 56, startPoint y: 187, endPoint x: 169, endPoint y: 185, distance: 112.7
click at [169, 185] on div "Search | Generic | Hazır Ofis | Ankara | Konum" at bounding box center [124, 186] width 150 height 18
click at [446, 186] on div "4.136,50" at bounding box center [461, 186] width 51 height 18
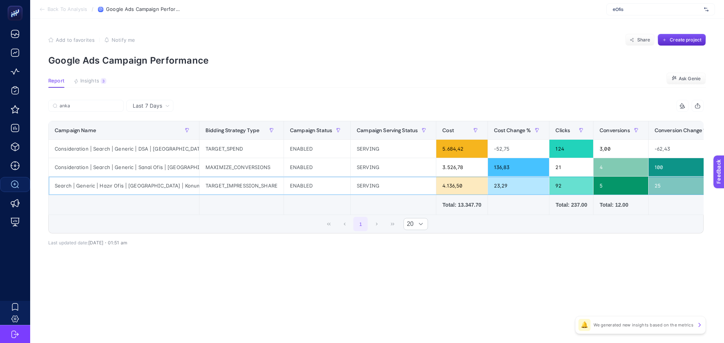
click at [147, 189] on div "Search | Generic | Hazır Ofis | Ankara | Konum" at bounding box center [124, 186] width 150 height 18
click at [148, 170] on div "Consideration | Search | Generic | Sanal Ofis | Ankara" at bounding box center [124, 167] width 150 height 18
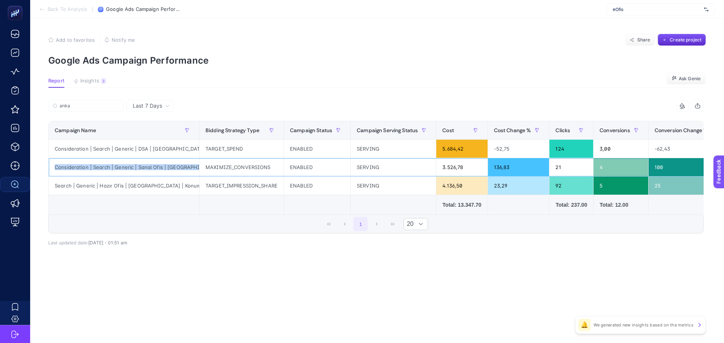
click at [148, 170] on div "Consideration | Search | Generic | Sanal Ofis | Ankara" at bounding box center [124, 167] width 150 height 18
click at [150, 169] on div "Consideration | Search | Generic | Sanal Ofis | Ankara" at bounding box center [124, 167] width 150 height 18
click at [151, 185] on div "Search | Generic | Hazır Ofis | Ankara | Konum" at bounding box center [124, 186] width 150 height 18
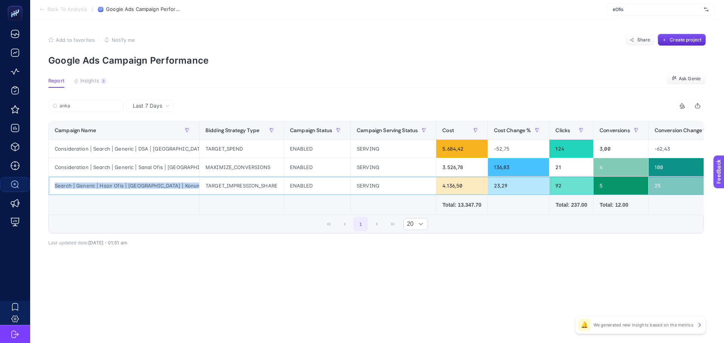
click at [151, 185] on div "Search | Generic | Hazır Ofis | Ankara | Konum" at bounding box center [124, 186] width 150 height 18
copy tr "Search | Generic | Hazır Ofis | Ankara | Konum"
drag, startPoint x: 226, startPoint y: 298, endPoint x: 182, endPoint y: 272, distance: 51.4
click at [226, 298] on article "Add to favorites false Notify me Share Create project Google Ads Campaign Perfo…" at bounding box center [377, 181] width 694 height 325
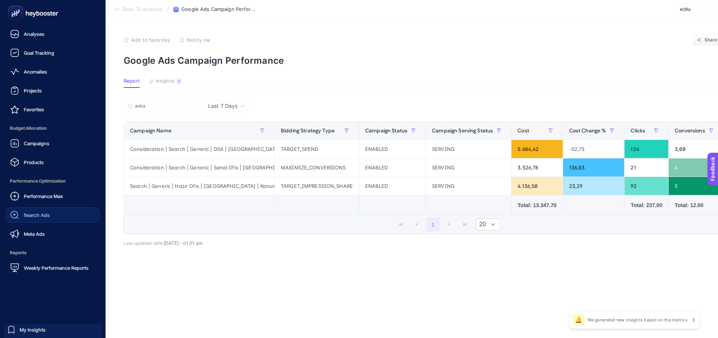
click at [27, 221] on link "Search Ads" at bounding box center [52, 214] width 93 height 15
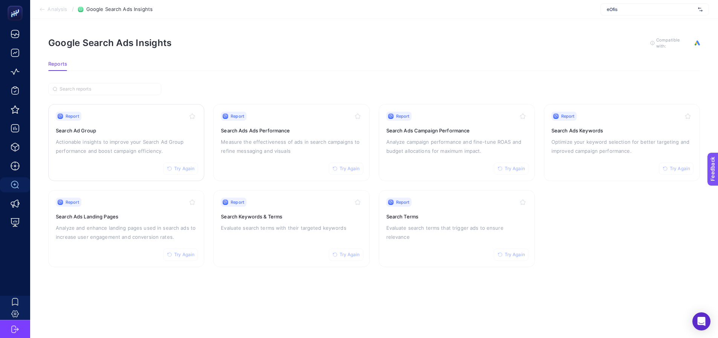
click at [102, 135] on div "Report Try Again Search Ad Group Actionable insights to improve your Search Ad …" at bounding box center [126, 143] width 141 height 62
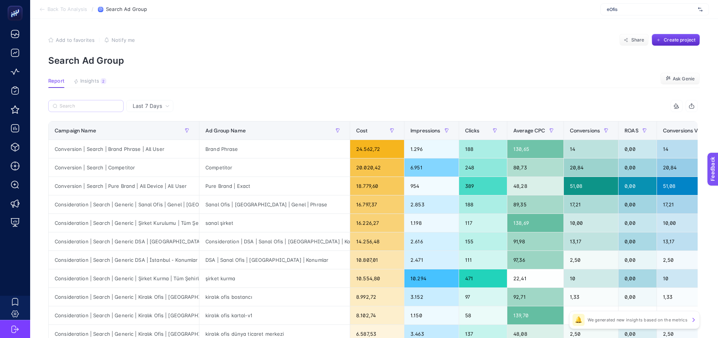
click at [83, 110] on label at bounding box center [85, 106] width 75 height 12
click at [83, 109] on input "Search" at bounding box center [90, 106] width 60 height 6
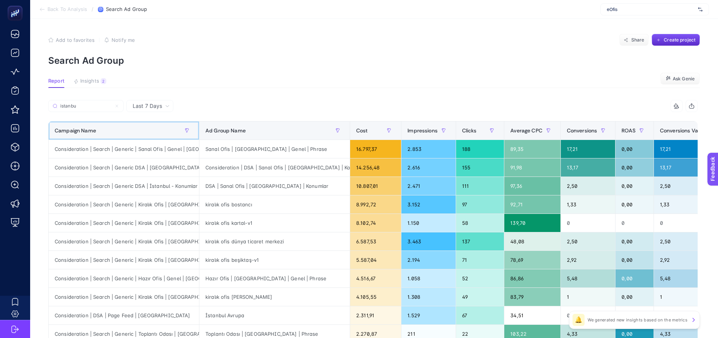
drag, startPoint x: 127, startPoint y: 129, endPoint x: 135, endPoint y: 138, distance: 12.1
click at [127, 129] on div "Campaign Name" at bounding box center [124, 130] width 138 height 12
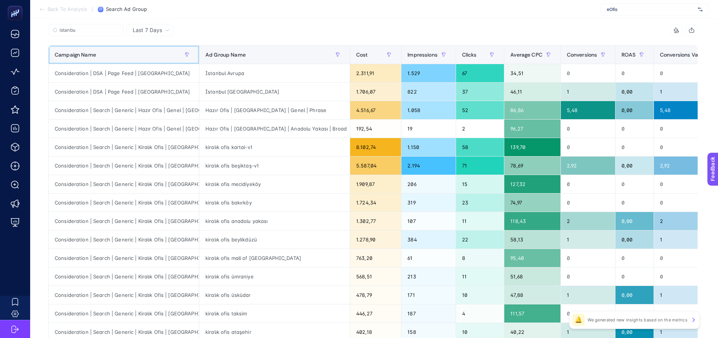
scroll to position [75, 0]
click at [567, 59] on div "Conversions" at bounding box center [588, 55] width 43 height 12
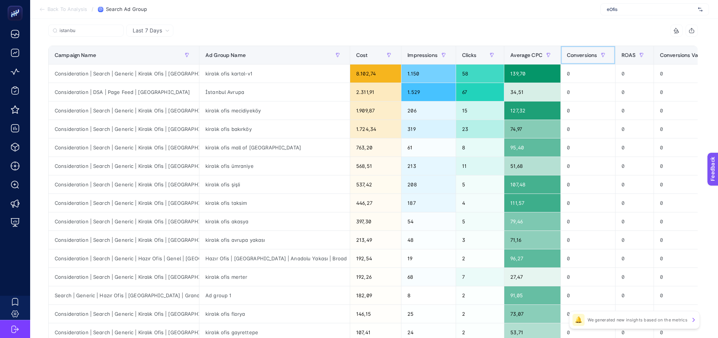
click at [567, 59] on div "Conversions" at bounding box center [588, 55] width 43 height 12
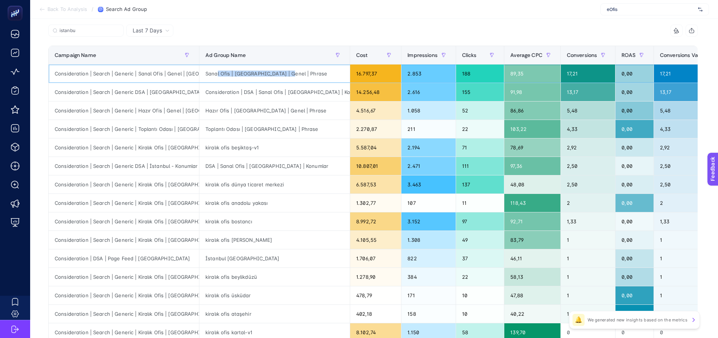
drag, startPoint x: 224, startPoint y: 77, endPoint x: 282, endPoint y: 80, distance: 58.1
click at [282, 80] on div "Sanal Ofis | İstanbul | Genel | Phrase" at bounding box center [274, 73] width 150 height 18
drag, startPoint x: 228, startPoint y: 93, endPoint x: 304, endPoint y: 92, distance: 75.8
click at [304, 92] on div "Consideration | DSA | Sanal Ofis | İstanbul | Konumlar" at bounding box center [274, 92] width 150 height 18
click at [241, 112] on div "Hazır Ofis | İstanbul | Genel | Phrase" at bounding box center [274, 110] width 150 height 18
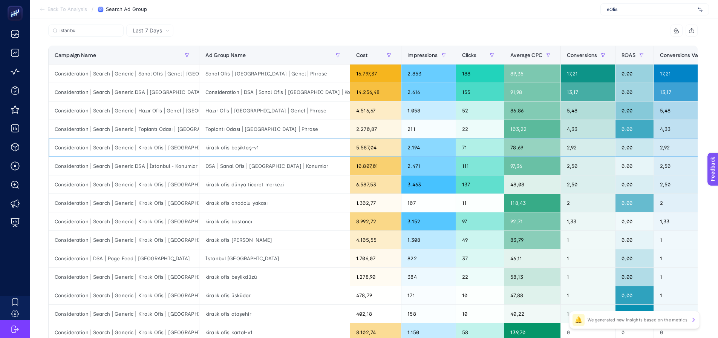
click at [242, 140] on div "kiralık ofis beşiktaş-v1" at bounding box center [274, 147] width 150 height 18
click at [234, 149] on div "kiralık ofis beşiktaş-v1" at bounding box center [274, 147] width 150 height 18
click at [167, 149] on div "Consideration | Search | Generic | Kiralık Ofis | İstanbul" at bounding box center [124, 147] width 150 height 18
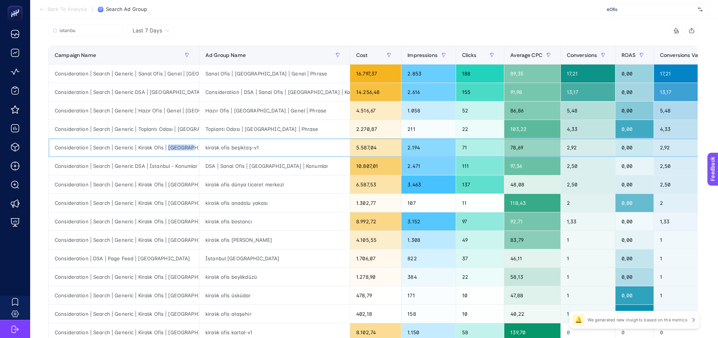
click at [167, 149] on div "Consideration | Search | Generic | Kiralık Ofis | İstanbul" at bounding box center [124, 147] width 150 height 18
click at [173, 207] on div "Consideration | Search | Generic | Kiralık Ofis | İstanbul" at bounding box center [124, 203] width 150 height 18
click at [253, 185] on div "kiralık ofis dünya ticaret merkezi" at bounding box center [274, 184] width 150 height 18
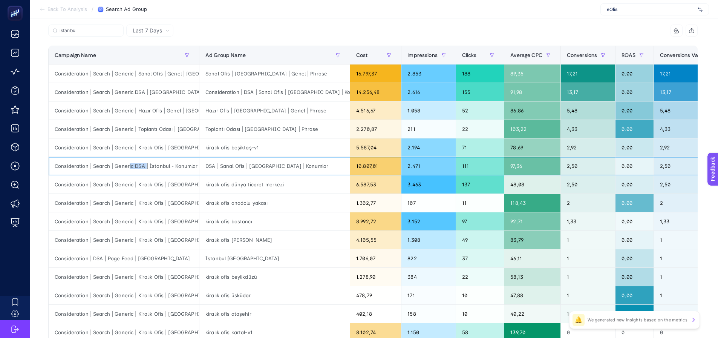
drag, startPoint x: 127, startPoint y: 169, endPoint x: 145, endPoint y: 172, distance: 18.0
click at [145, 172] on div "Consideration | Search | Generic DSA | İstanbul - Konumlar High CR" at bounding box center [124, 166] width 150 height 18
click at [153, 150] on div "Consideration | Search | Generic | Kiralık Ofis | İstanbul" at bounding box center [124, 147] width 150 height 18
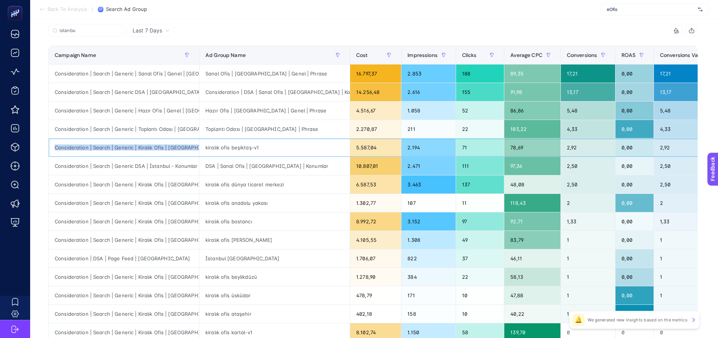
click at [153, 150] on div "Consideration | Search | Generic | Kiralık Ofis | İstanbul" at bounding box center [124, 147] width 150 height 18
copy tr "Consideration | Search | Generic | Kiralık Ofis | İstanbul"
click at [109, 28] on input "istanbu" at bounding box center [90, 31] width 60 height 6
click at [109, 28] on input "istanbu" at bounding box center [85, 31] width 51 height 6
paste input "Consideration | Search | Generic | Kiralık Ofis | İstanbul"
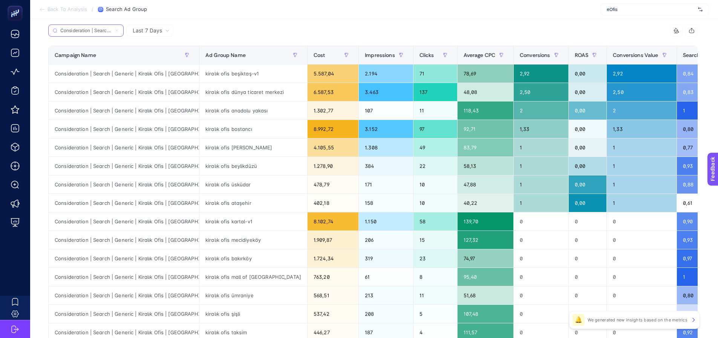
scroll to position [0, 68]
type input "Consideration | Search | Generic | Kiralık Ofis | İstanbul"
click at [167, 57] on div "Campaign Name" at bounding box center [124, 55] width 138 height 12
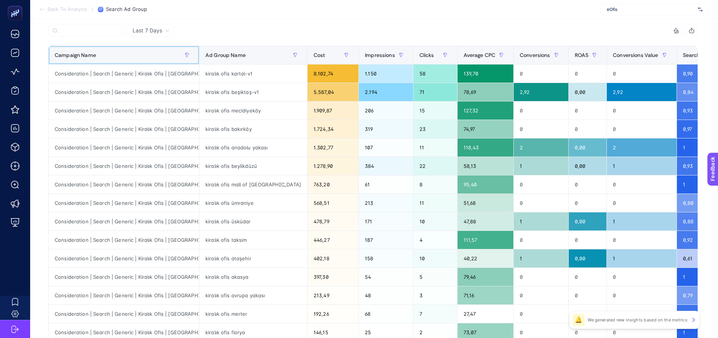
scroll to position [0, 0]
click at [514, 90] on div "2,92" at bounding box center [541, 92] width 55 height 18
click at [514, 167] on div "1" at bounding box center [541, 166] width 55 height 18
click at [514, 144] on div "2" at bounding box center [541, 147] width 55 height 18
click at [227, 166] on div "kiralık ofis beylikdüzü" at bounding box center [253, 166] width 108 height 18
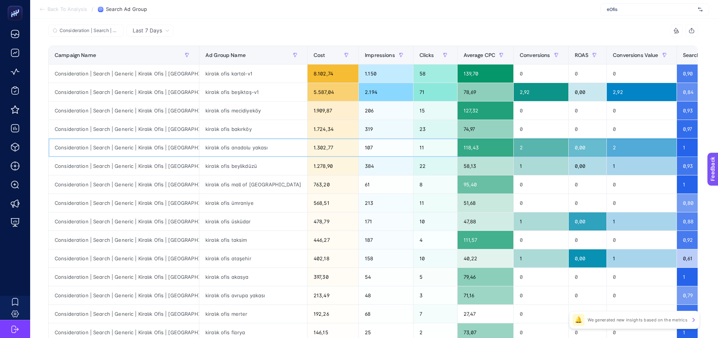
click at [224, 146] on div "kiralık ofis anadolu yakası" at bounding box center [253, 147] width 108 height 18
click at [229, 224] on div "kiralık ofis üsküdar" at bounding box center [253, 221] width 108 height 18
click at [227, 257] on div "kiralık ofis ataşehir" at bounding box center [253, 258] width 108 height 18
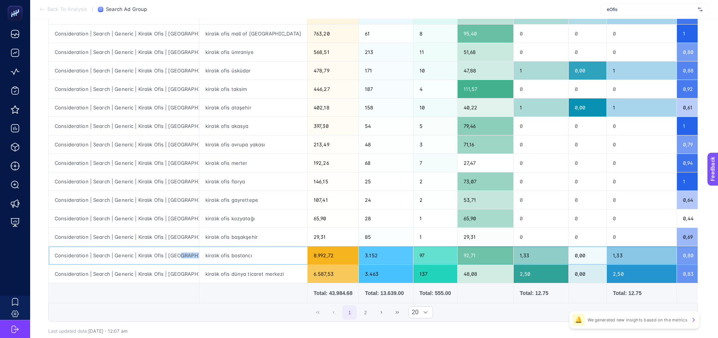
scroll to position [0, 17]
drag, startPoint x: 176, startPoint y: 257, endPoint x: 205, endPoint y: 258, distance: 28.7
click at [205, 258] on tr "Consideration | Search | Generic | Kiralık Ofis | İstanbul | High CR kiralık of…" at bounding box center [538, 255] width 978 height 18
click at [180, 259] on div "Consideration | Search | Generic | Kiralık Ofis | İstanbul | High CR" at bounding box center [124, 255] width 150 height 18
click at [367, 314] on button "2" at bounding box center [366, 312] width 14 height 14
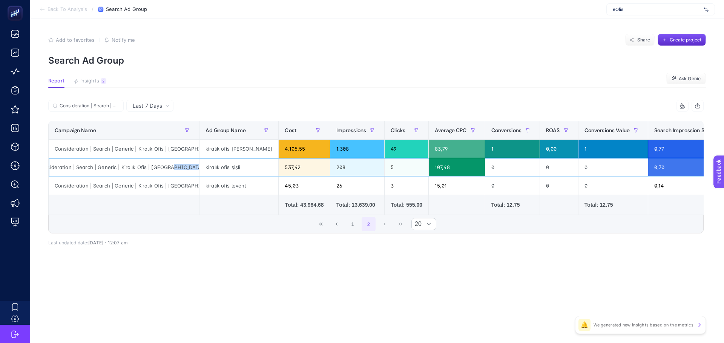
drag, startPoint x: 186, startPoint y: 170, endPoint x: 205, endPoint y: 168, distance: 19.7
click at [205, 168] on tr "Consideration | Search | Generic | Kiralık Ofis | İstanbul | High CR kiralık of…" at bounding box center [523, 167] width 949 height 18
click at [180, 165] on div "Consideration | Search | Generic | Kiralık Ofis | İstanbul | High CR" at bounding box center [124, 167] width 150 height 18
click at [188, 149] on div "Consideration | Search | Generic | Kiralık Ofis | İstanbul | High CR" at bounding box center [124, 149] width 150 height 18
click at [184, 171] on div "Consideration | Search | Generic | Kiralık Ofis | İstanbul | High CR" at bounding box center [124, 167] width 150 height 18
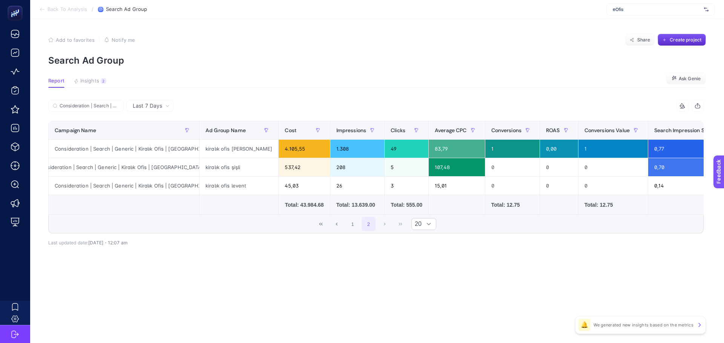
click at [279, 196] on td at bounding box center [304, 205] width 51 height 20
click at [216, 170] on div "kiralık ofis şişli" at bounding box center [238, 167] width 79 height 18
click at [216, 184] on div "kiralık ofis levent" at bounding box center [238, 186] width 79 height 18
click at [352, 231] on button "1" at bounding box center [352, 224] width 14 height 14
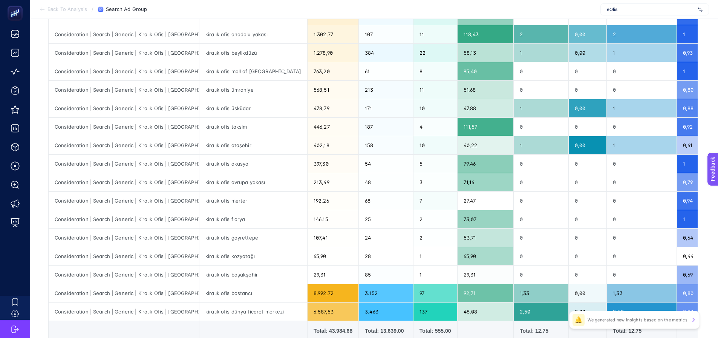
scroll to position [226, 0]
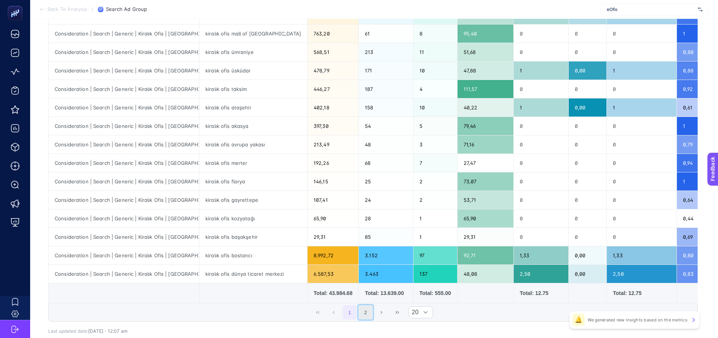
click at [368, 316] on button "2" at bounding box center [366, 312] width 14 height 14
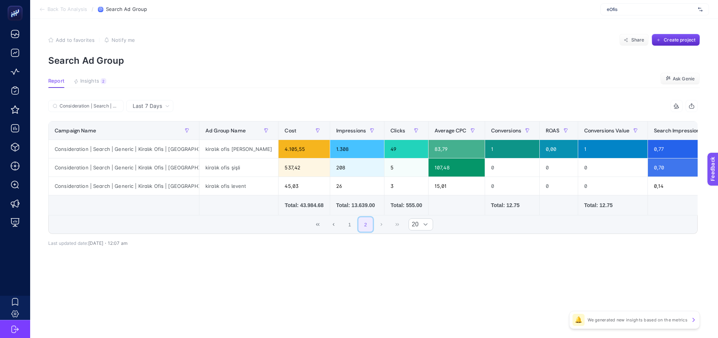
scroll to position [0, 0]
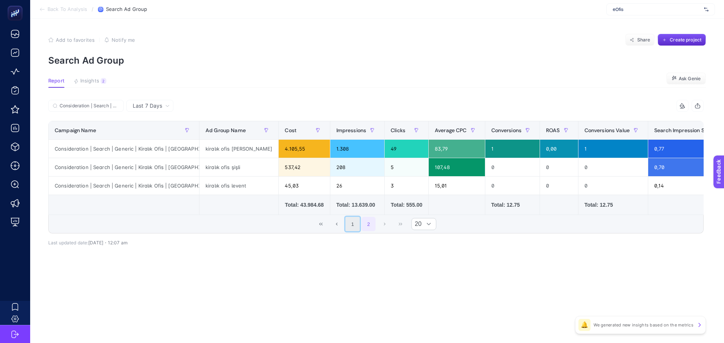
click at [354, 226] on button "1" at bounding box center [352, 224] width 14 height 14
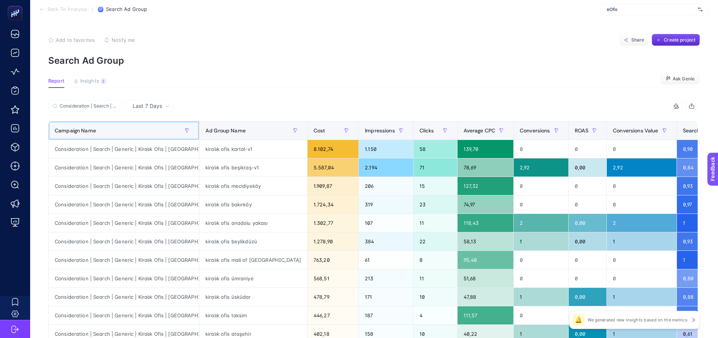
click at [147, 127] on div "Campaign Name" at bounding box center [124, 130] width 138 height 12
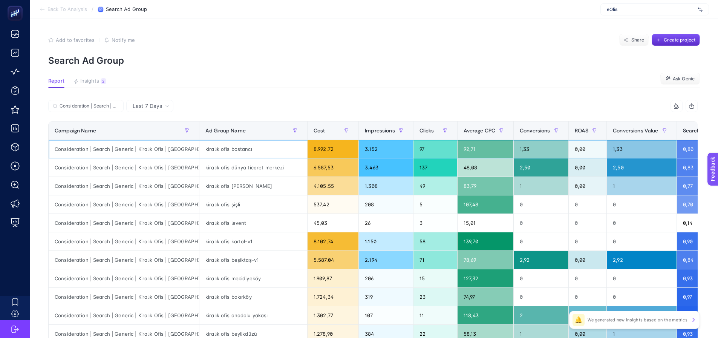
click at [277, 152] on div "kiralık ofis bostancı" at bounding box center [253, 149] width 108 height 18
click at [274, 170] on div "kiralık ofis dünya ticaret merkezi" at bounding box center [253, 167] width 108 height 18
click at [267, 188] on div "kiralık ofis maslak" at bounding box center [253, 186] width 108 height 18
click at [285, 209] on div "kiralık ofis şişli" at bounding box center [253, 204] width 108 height 18
click at [277, 223] on div "kiralık ofis levent" at bounding box center [253, 223] width 108 height 18
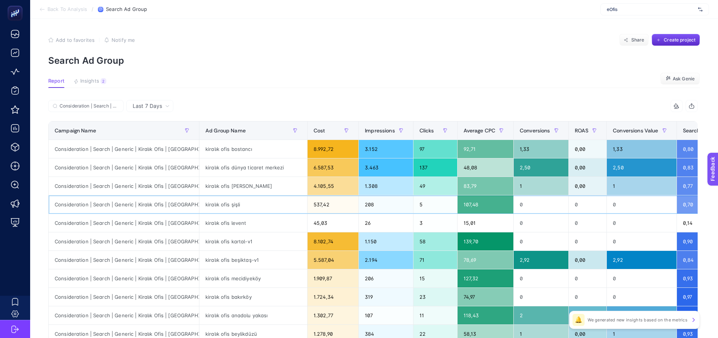
click at [274, 202] on div "kiralık ofis şişli" at bounding box center [253, 204] width 108 height 18
click at [268, 221] on div "kiralık ofis levent" at bounding box center [253, 223] width 108 height 18
click at [266, 203] on div "kiralık ofis şişli" at bounding box center [253, 204] width 108 height 18
click at [268, 230] on div "kiralık ofis levent" at bounding box center [253, 223] width 108 height 18
click at [267, 207] on div "kiralık ofis şişli" at bounding box center [253, 204] width 108 height 18
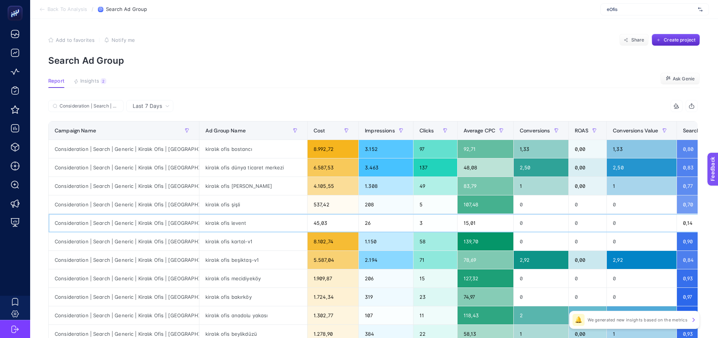
click at [267, 216] on div "kiralık ofis levent" at bounding box center [253, 223] width 108 height 18
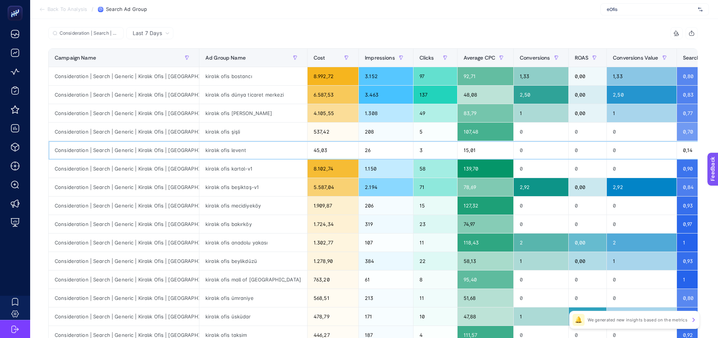
scroll to position [75, 0]
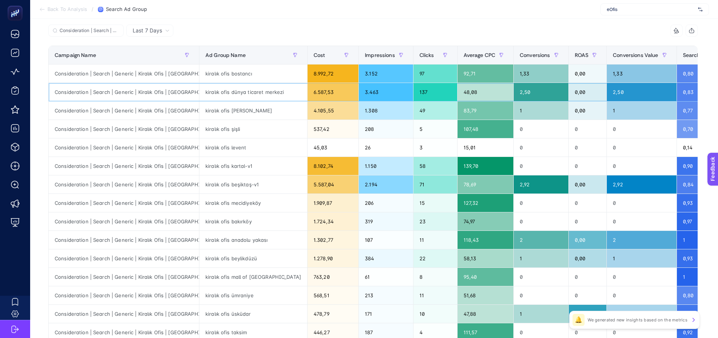
click at [272, 88] on div "kiralık ofis dünya ticaret merkezi" at bounding box center [253, 92] width 108 height 18
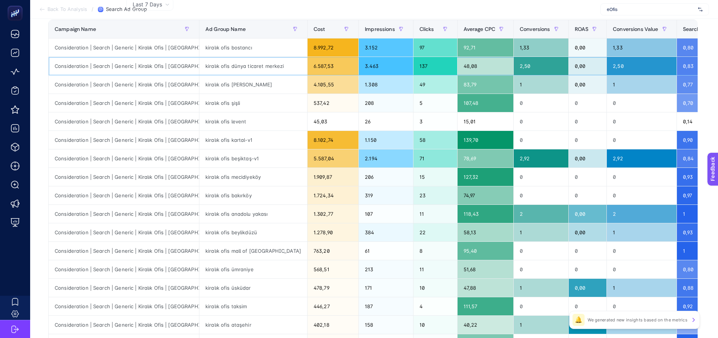
scroll to position [113, 0]
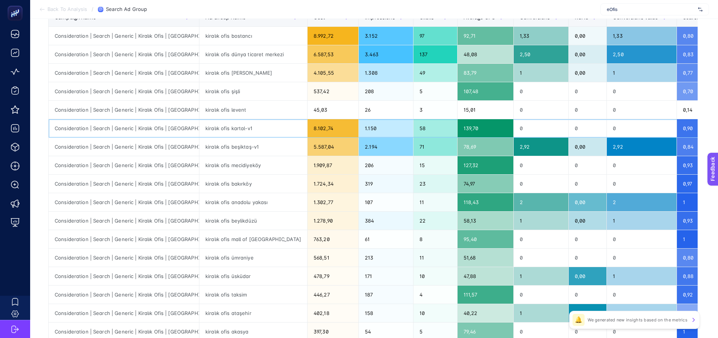
click at [237, 127] on div "kiralık ofis kartal-v1" at bounding box center [253, 128] width 108 height 18
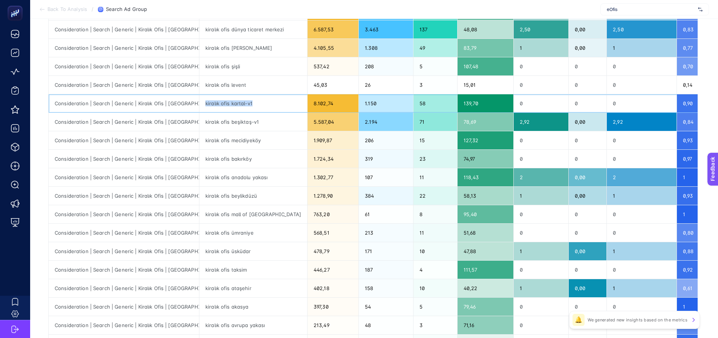
scroll to position [151, 0]
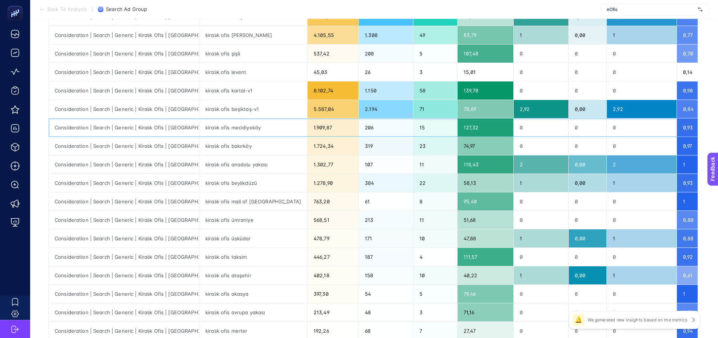
click at [243, 126] on div "kiralık ofis mecidiyeköy" at bounding box center [253, 127] width 108 height 18
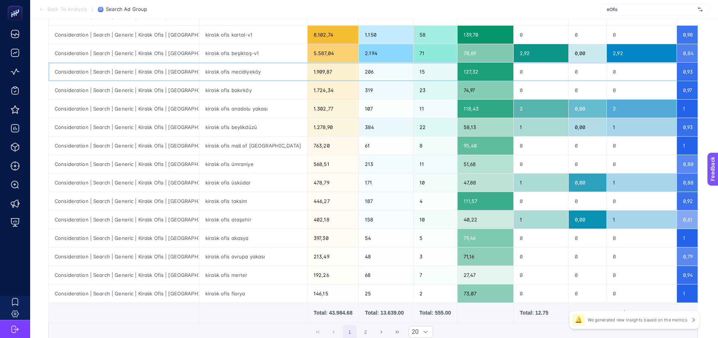
scroll to position [226, 0]
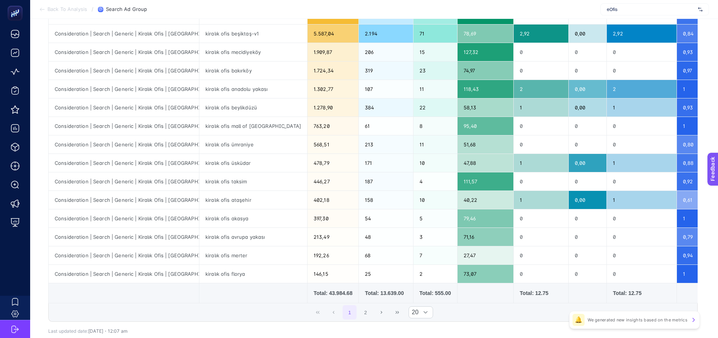
click at [377, 319] on div "1 2 20" at bounding box center [373, 312] width 649 height 18
click at [371, 314] on button "2" at bounding box center [366, 312] width 14 height 14
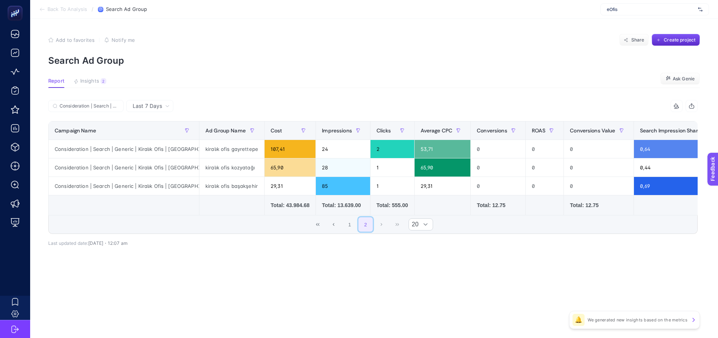
scroll to position [0, 0]
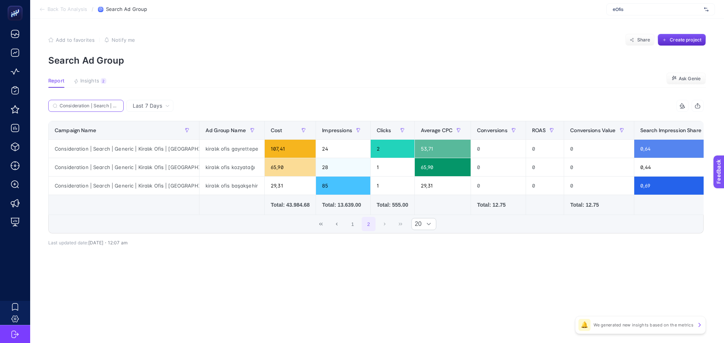
click at [112, 107] on input "Consideration | Search | Generic | Kiralık Ofis | İstanbul" at bounding box center [90, 106] width 60 height 6
click at [117, 104] on icon at bounding box center [117, 106] width 5 height 5
click at [112, 104] on input "Consideration | Search | Generic | Kiralık Ofis | İstanbul" at bounding box center [85, 106] width 51 height 6
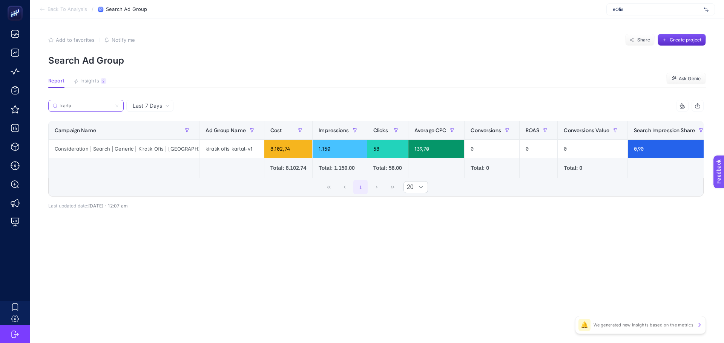
type input "karta"
click at [121, 105] on label "karta" at bounding box center [85, 106] width 75 height 12
click at [112, 105] on input "karta" at bounding box center [85, 106] width 51 height 6
click at [116, 104] on icon at bounding box center [117, 106] width 5 height 5
click at [112, 104] on input "karta" at bounding box center [85, 106] width 51 height 6
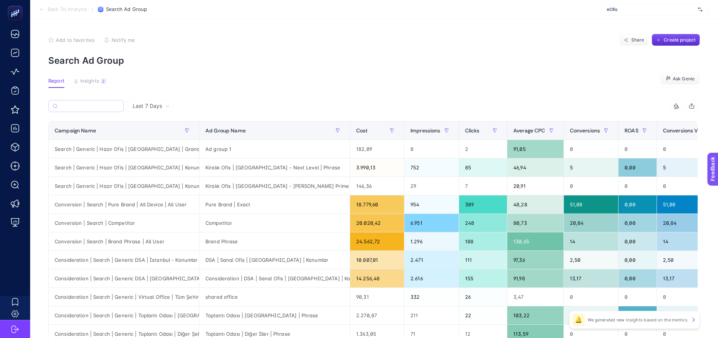
click at [206, 92] on article "Add to favorites false Notify me Share Create project Search Ad Group Report In…" at bounding box center [374, 313] width 688 height 589
click at [74, 98] on article "Add to favorites false Notify me Share Create project Search Ad Group Report In…" at bounding box center [374, 313] width 688 height 589
click at [74, 103] on label at bounding box center [85, 106] width 75 height 12
click at [74, 103] on input "Search" at bounding box center [90, 106] width 60 height 6
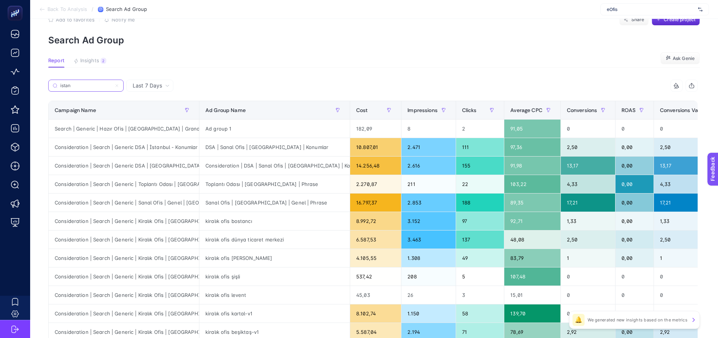
scroll to position [38, 0]
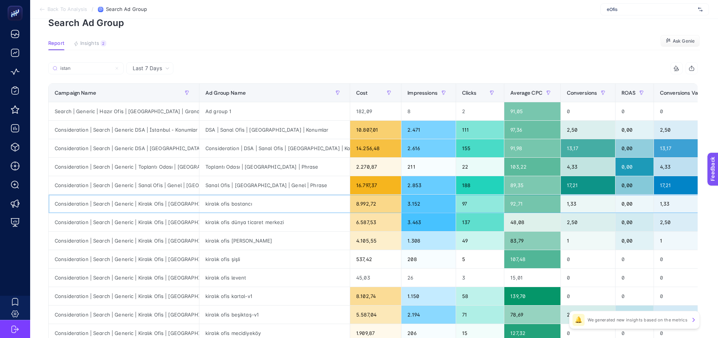
click at [215, 210] on div "kiralık ofis bostancı" at bounding box center [274, 204] width 150 height 18
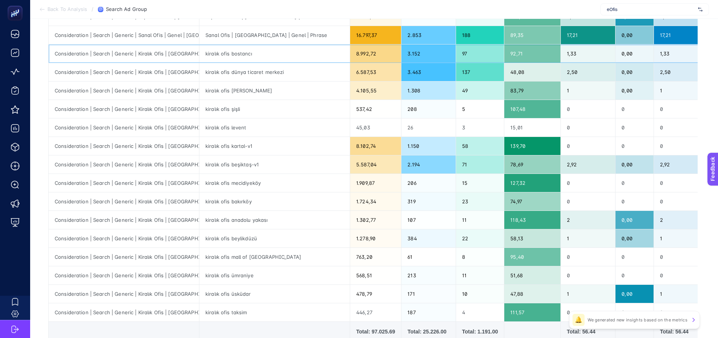
scroll to position [189, 0]
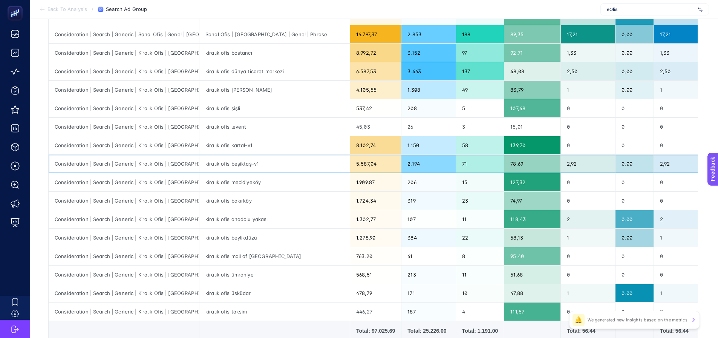
click at [137, 168] on div "Consideration | Search | Generic | Kiralık Ofis | İstanbul" at bounding box center [124, 164] width 150 height 18
click at [133, 201] on div "Consideration | Search | Generic | Kiralık Ofis | İstanbul" at bounding box center [124, 201] width 150 height 18
click at [138, 250] on div "Consideration | Search | Generic | Kiralık Ofis | İstanbul" at bounding box center [124, 256] width 150 height 18
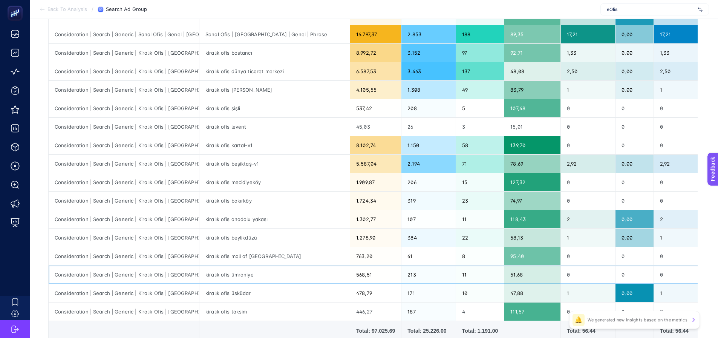
click at [136, 279] on div "Consideration | Search | Generic | Kiralık Ofis | İstanbul" at bounding box center [124, 274] width 150 height 18
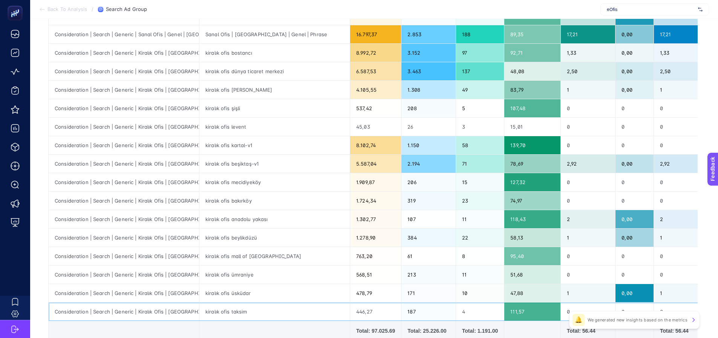
click at [137, 308] on div "Consideration | Search | Generic | Kiralık Ofis | İstanbul" at bounding box center [124, 311] width 150 height 18
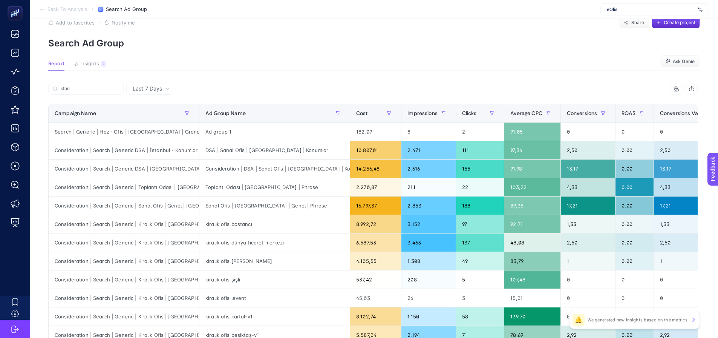
scroll to position [0, 0]
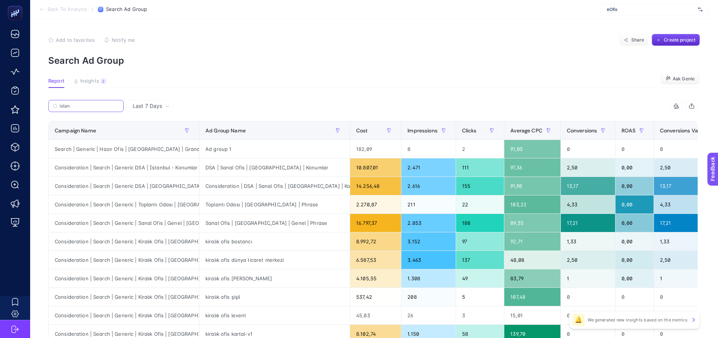
click at [103, 106] on input "istan" at bounding box center [90, 106] width 60 height 6
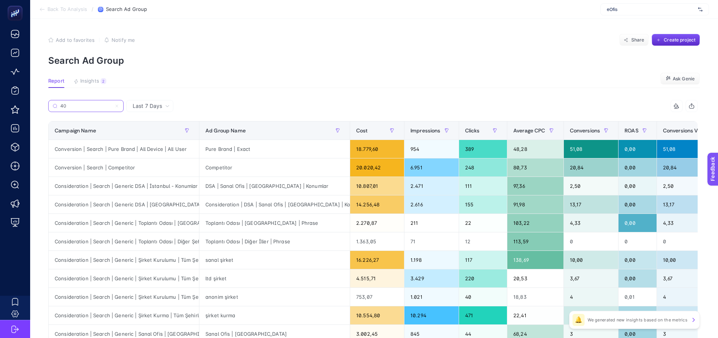
type input "40"
click at [144, 131] on div "Campaign Name" at bounding box center [124, 130] width 138 height 12
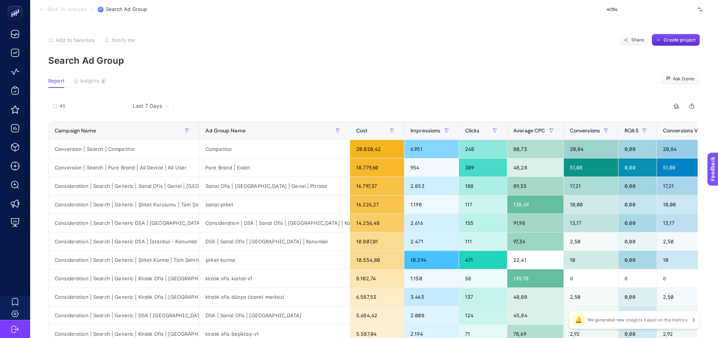
click at [518, 44] on div "Add to favorites false Notify me Share Create project" at bounding box center [374, 40] width 652 height 12
click at [648, 7] on span "eOfis" at bounding box center [651, 9] width 88 height 6
type input "ecoco"
click at [644, 22] on span "https://ecocotton.com.tr" at bounding box center [630, 25] width 46 height 6
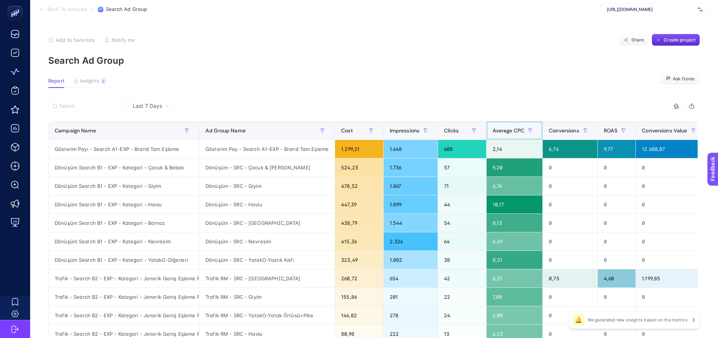
click at [493, 133] on span "Average CPC" at bounding box center [509, 130] width 32 height 6
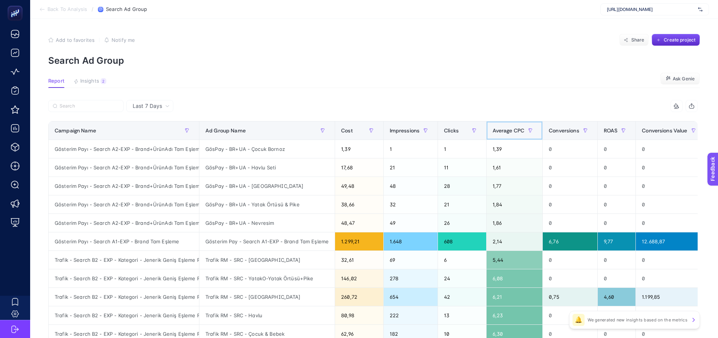
click at [495, 132] on span "Average CPC" at bounding box center [509, 130] width 32 height 6
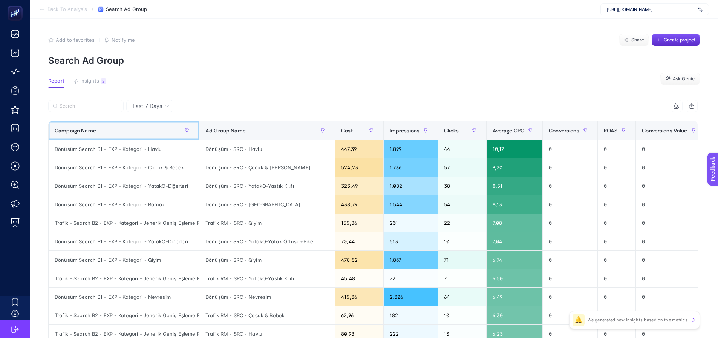
click at [143, 134] on div "Campaign Name" at bounding box center [124, 130] width 138 height 12
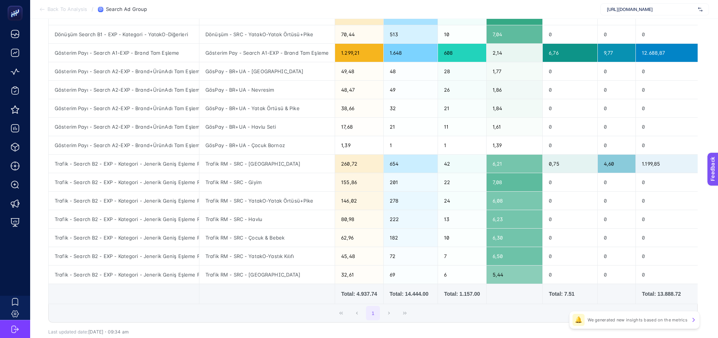
scroll to position [226, 0]
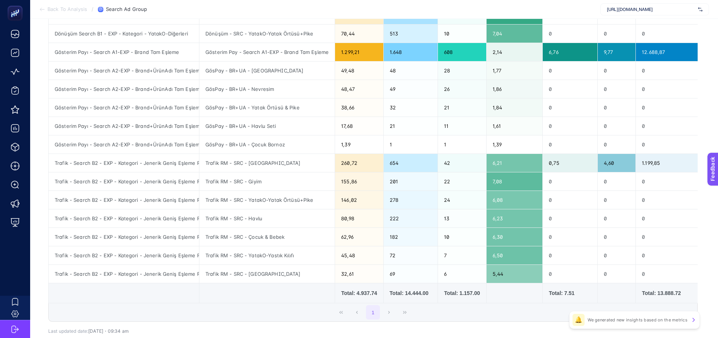
click at [335, 287] on td at bounding box center [359, 293] width 48 height 20
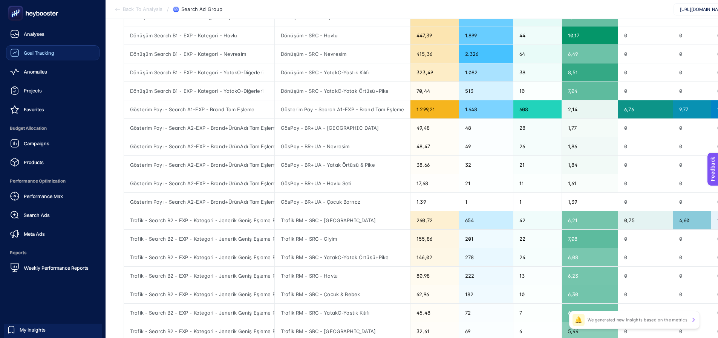
scroll to position [151, 0]
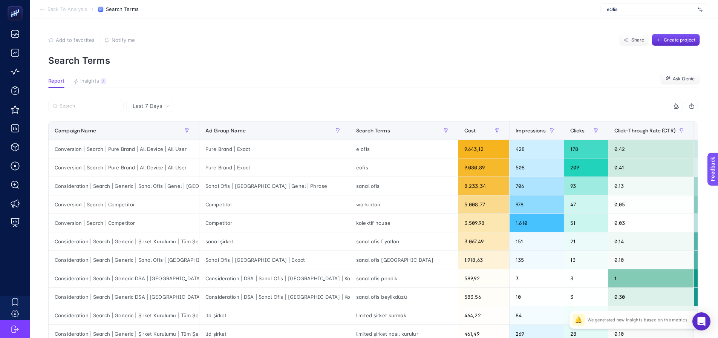
click at [199, 41] on div "Add to favorites false Notify me Share Create project" at bounding box center [374, 40] width 652 height 12
click at [516, 8] on section "Back To Analysis / Search Terms eOfis" at bounding box center [374, 9] width 688 height 19
click at [86, 80] on span "Insights" at bounding box center [89, 81] width 19 height 6
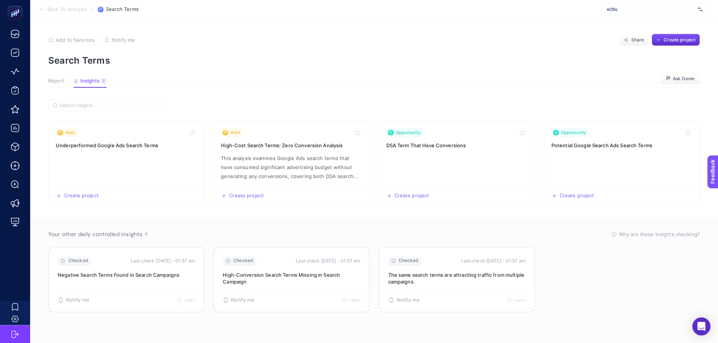
click at [57, 80] on span "Report" at bounding box center [56, 81] width 16 height 6
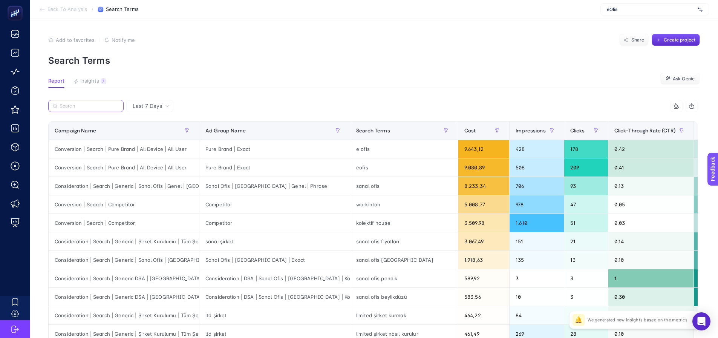
click at [87, 106] on input "Search" at bounding box center [90, 106] width 60 height 6
paste input "Search | Generic | Hazır Ofis | [GEOGRAPHIC_DATA] | Konum"
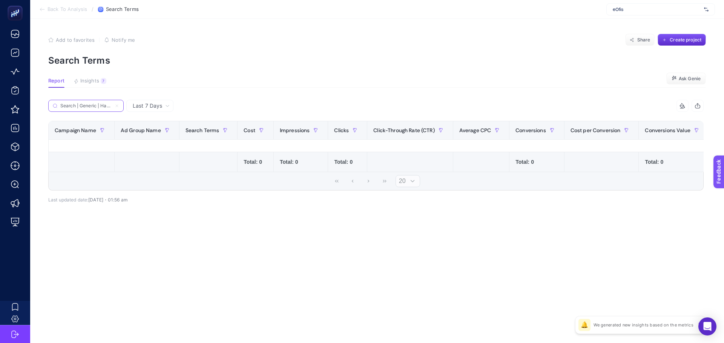
scroll to position [0, 49]
type input "Search | Generic | Hazır Ofis | [GEOGRAPHIC_DATA] | Konum"
click at [119, 105] on icon at bounding box center [117, 106] width 5 height 5
click at [112, 105] on input "Search | Generic | Hazır Ofis | [GEOGRAPHIC_DATA] | Konum" at bounding box center [85, 106] width 51 height 6
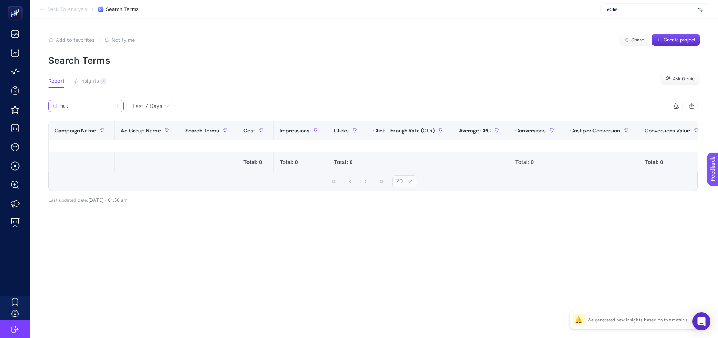
scroll to position [0, 0]
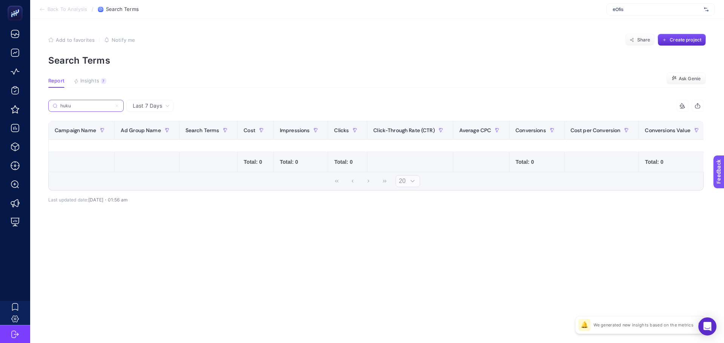
type input "huku"
click at [119, 109] on label "huku" at bounding box center [85, 106] width 75 height 12
click at [112, 109] on input "huku" at bounding box center [85, 106] width 51 height 6
click at [118, 105] on icon at bounding box center [117, 106] width 2 height 2
click at [112, 105] on input "huku" at bounding box center [85, 106] width 51 height 6
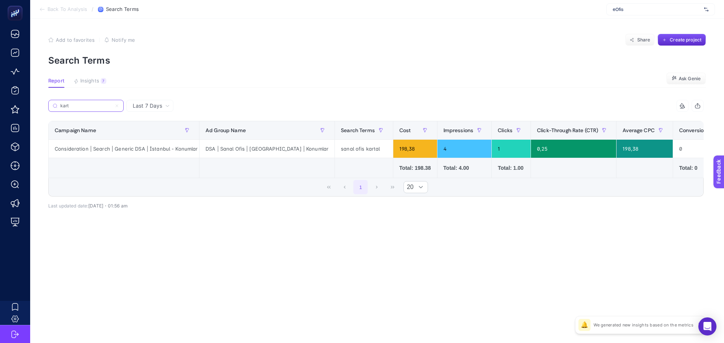
type input "kart"
click at [335, 153] on div "sanal ofis kartal" at bounding box center [364, 149] width 58 height 18
click at [115, 106] on input "kart" at bounding box center [90, 106] width 60 height 6
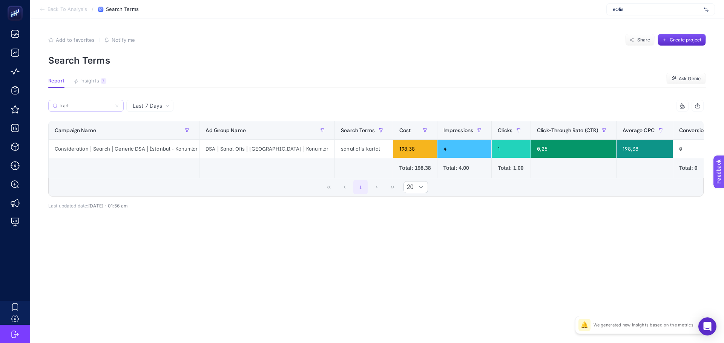
click at [116, 103] on label "kart" at bounding box center [85, 106] width 75 height 12
click at [112, 103] on input "kart" at bounding box center [85, 106] width 51 height 6
click at [117, 106] on icon at bounding box center [117, 106] width 2 height 2
click at [112, 106] on input "kart" at bounding box center [85, 106] width 51 height 6
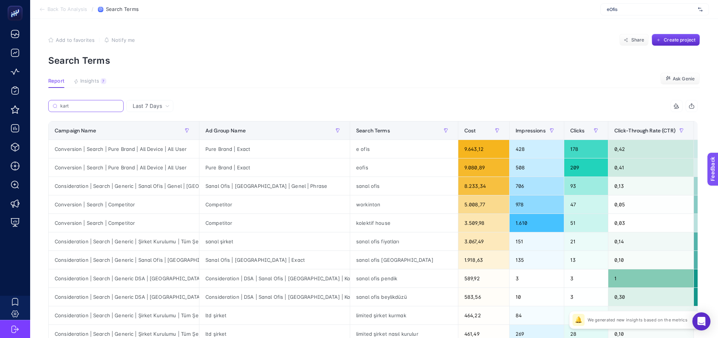
click at [98, 105] on input "kart" at bounding box center [89, 106] width 59 height 6
click at [700, 129] on span "Average CPC" at bounding box center [716, 130] width 32 height 6
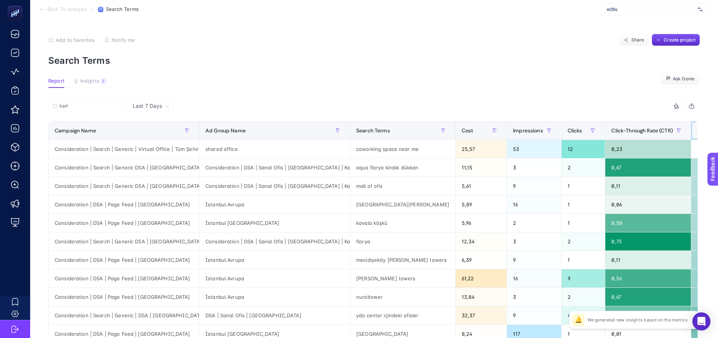
click at [697, 128] on span "Average CPC" at bounding box center [713, 130] width 32 height 6
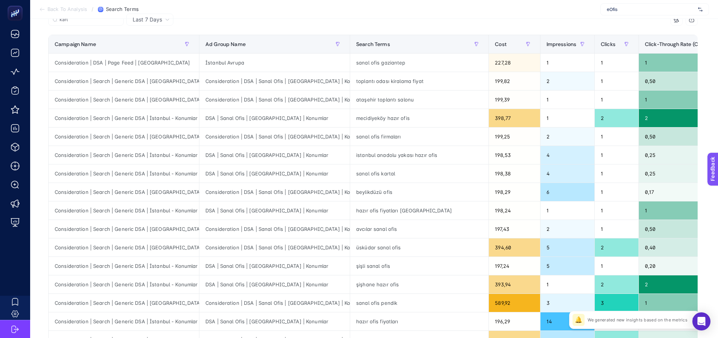
scroll to position [38, 3]
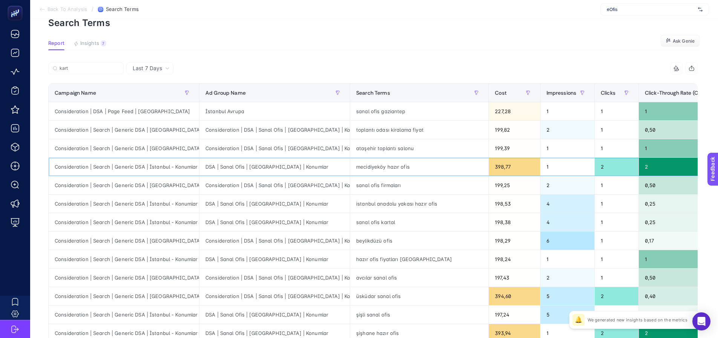
drag, startPoint x: 526, startPoint y: 162, endPoint x: 560, endPoint y: 166, distance: 34.1
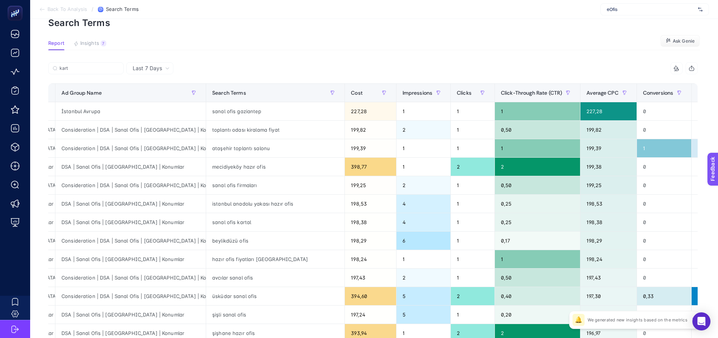
click at [435, 58] on article "Add to favorites false Notify me Share Create project Search Terms Report Insig…" at bounding box center [374, 275] width 688 height 589
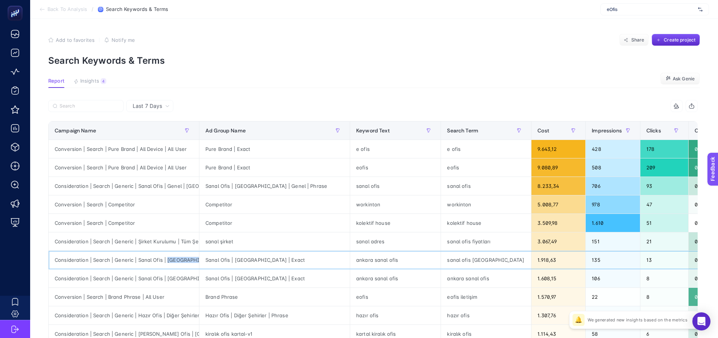
drag, startPoint x: 165, startPoint y: 259, endPoint x: 199, endPoint y: 261, distance: 34.4
click at [199, 261] on tr "Consideration | Search | Generic | Sanal Ofis | Ankara Sanal Ofis | [GEOGRAPHIC…" at bounding box center [572, 260] width 1047 height 18
copy tr "[GEOGRAPHIC_DATA]"
click at [100, 107] on input "Search" at bounding box center [90, 106] width 60 height 6
paste input "[GEOGRAPHIC_DATA]"
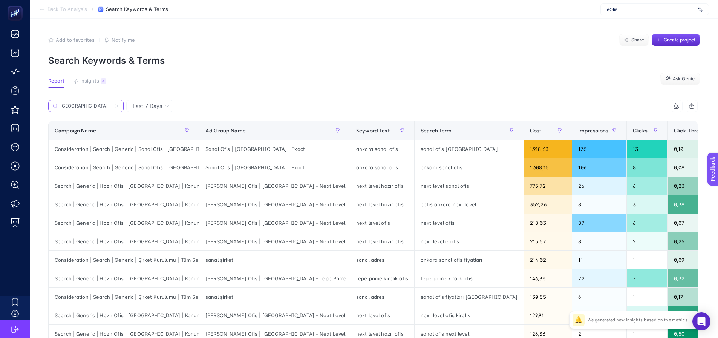
type input "[GEOGRAPHIC_DATA]"
click at [126, 129] on div "Campaign Name" at bounding box center [124, 130] width 138 height 12
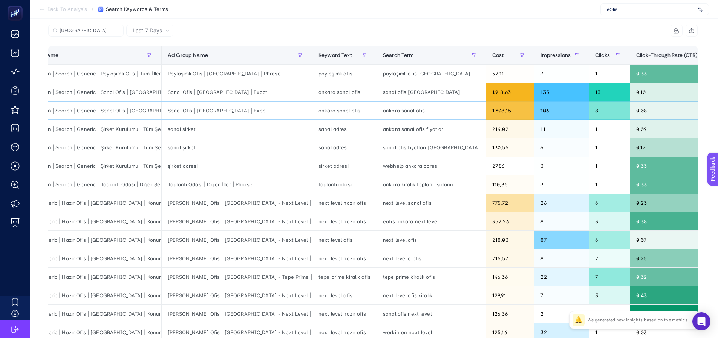
scroll to position [0, 98]
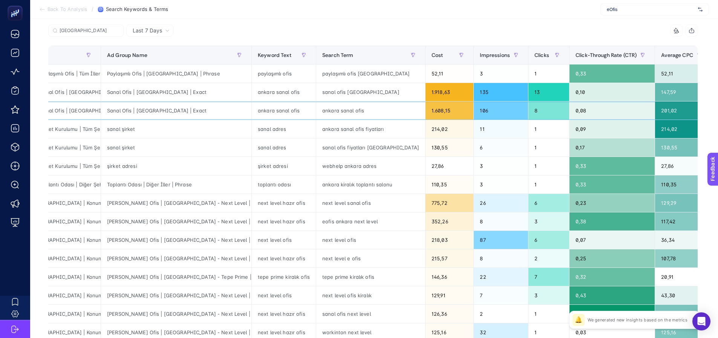
drag, startPoint x: 449, startPoint y: 104, endPoint x: 481, endPoint y: 104, distance: 32.0
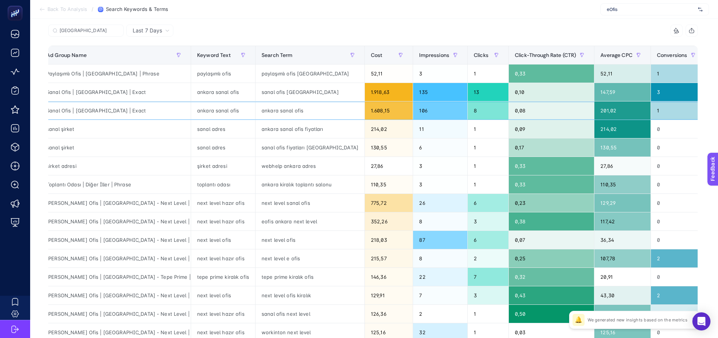
drag, startPoint x: 511, startPoint y: 110, endPoint x: 529, endPoint y: 113, distance: 18.8
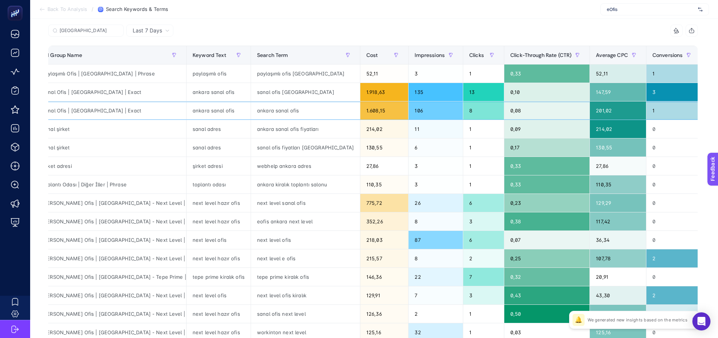
click at [251, 105] on div "ankara sanal ofis" at bounding box center [305, 110] width 109 height 18
click at [251, 95] on div "sanal ofis ankara" at bounding box center [305, 92] width 109 height 18
drag, startPoint x: 218, startPoint y: 91, endPoint x: 257, endPoint y: 95, distance: 40.2
click at [257, 95] on div "sanal ofis ankara" at bounding box center [305, 92] width 109 height 18
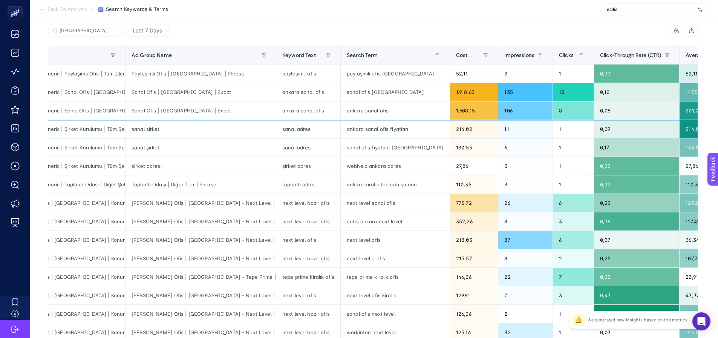
drag, startPoint x: 211, startPoint y: 123, endPoint x: 188, endPoint y: 126, distance: 23.6
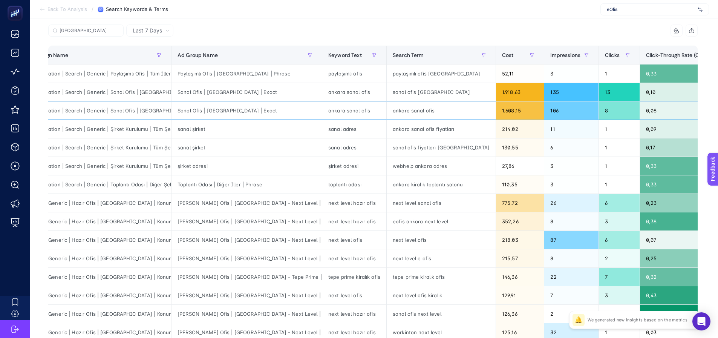
scroll to position [0, 0]
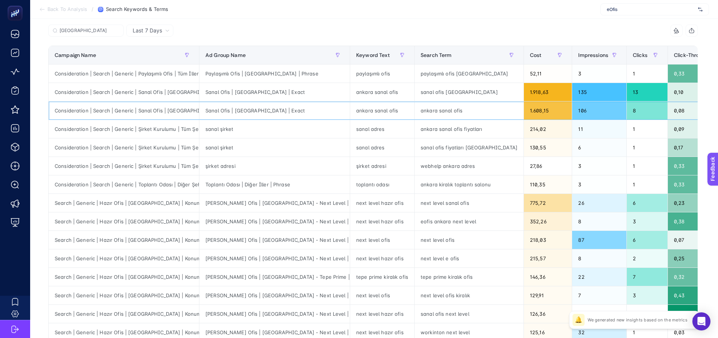
drag, startPoint x: 232, startPoint y: 104, endPoint x: 199, endPoint y: 113, distance: 34.0
click at [81, 31] on input "Ankara" at bounding box center [90, 31] width 60 height 6
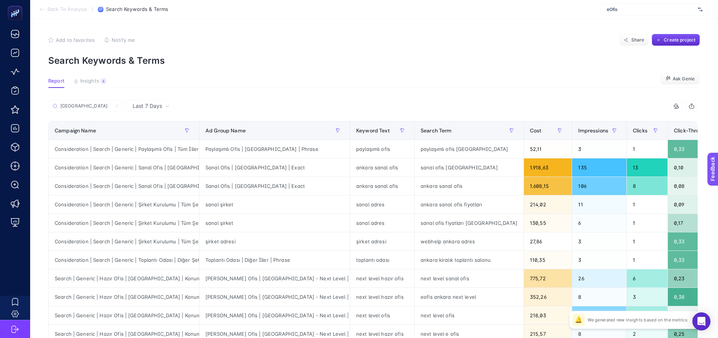
click at [90, 77] on article "Add to favorites false Notify me Share Create project Search Keywords & Terms R…" at bounding box center [374, 313] width 688 height 589
click at [92, 83] on span "Insights" at bounding box center [89, 81] width 19 height 6
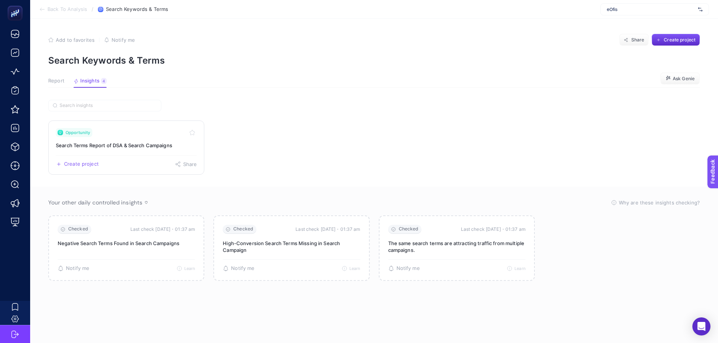
drag, startPoint x: 100, startPoint y: 151, endPoint x: 103, endPoint y: 146, distance: 5.6
click at [53, 80] on span "Report" at bounding box center [56, 81] width 16 height 6
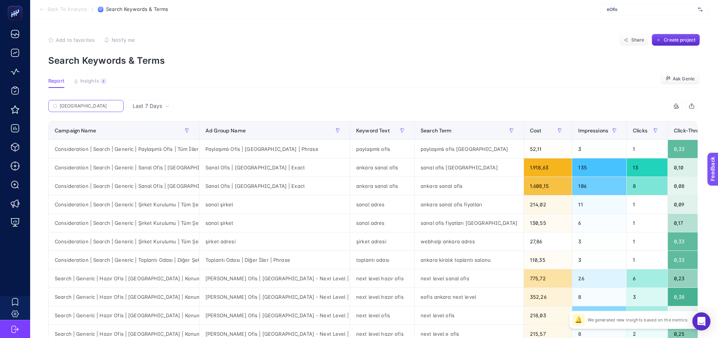
click at [87, 105] on input "Ankara" at bounding box center [90, 106] width 60 height 6
paste input "Search | Generic | Hazır Ofis | Ankara | Konum"
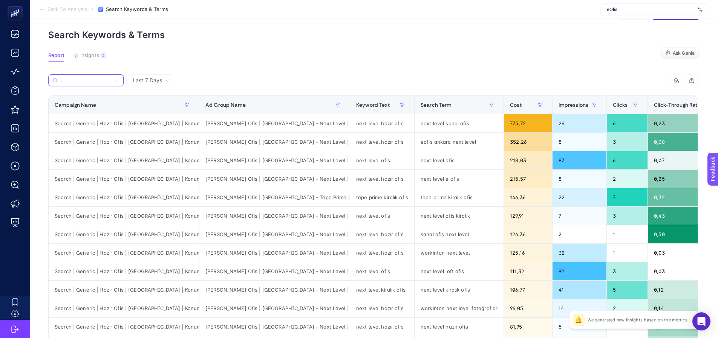
scroll to position [38, 0]
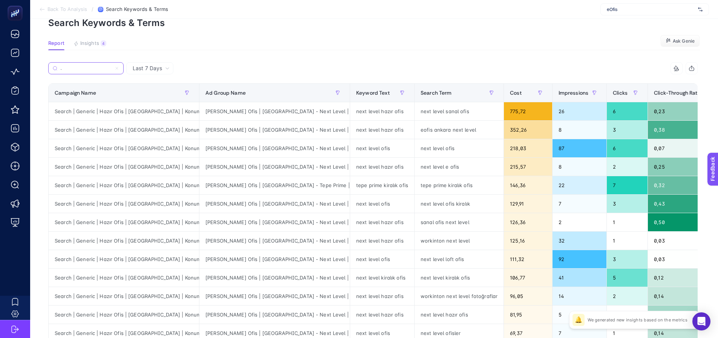
type input "Search | Generic | Hazır Ofis | Ankara | Konum"
click at [415, 108] on div "next level sanal ofis" at bounding box center [459, 111] width 89 height 18
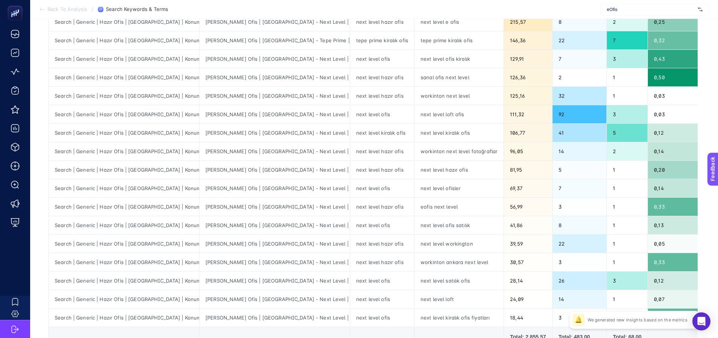
scroll to position [189, 0]
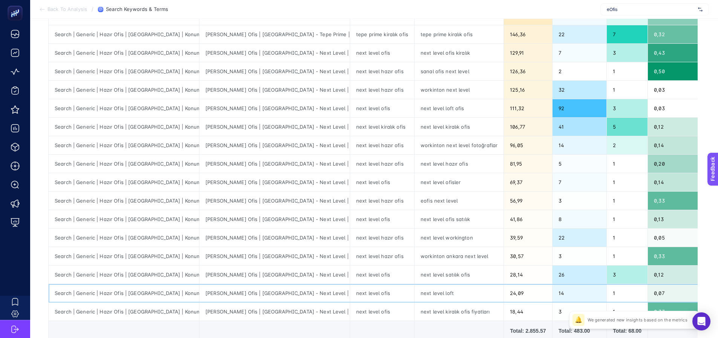
click at [415, 295] on div "next level loft" at bounding box center [459, 293] width 89 height 18
click at [415, 293] on div "next level loft" at bounding box center [459, 293] width 89 height 18
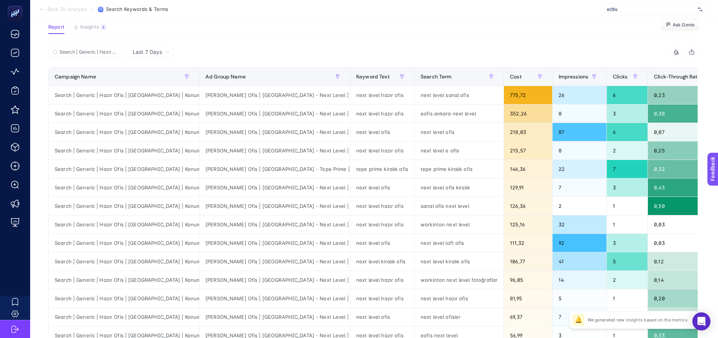
scroll to position [38, 0]
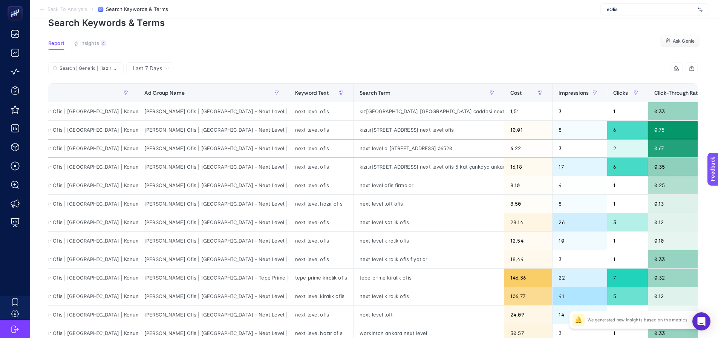
scroll to position [0, 109]
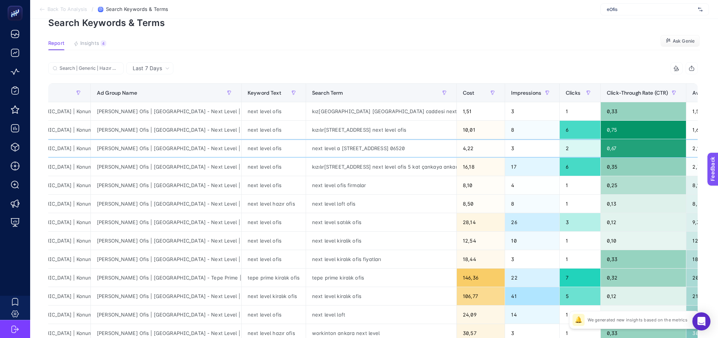
drag, startPoint x: 646, startPoint y: 144, endPoint x: 673, endPoint y: 144, distance: 26.4
click at [693, 92] on span "Average CPC" at bounding box center [709, 93] width 32 height 6
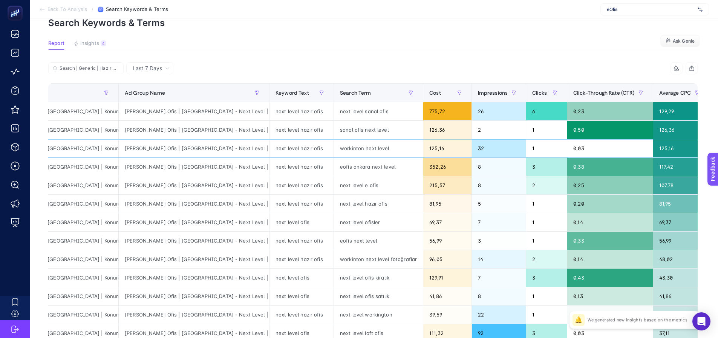
drag, startPoint x: 238, startPoint y: 142, endPoint x: 221, endPoint y: 146, distance: 17.1
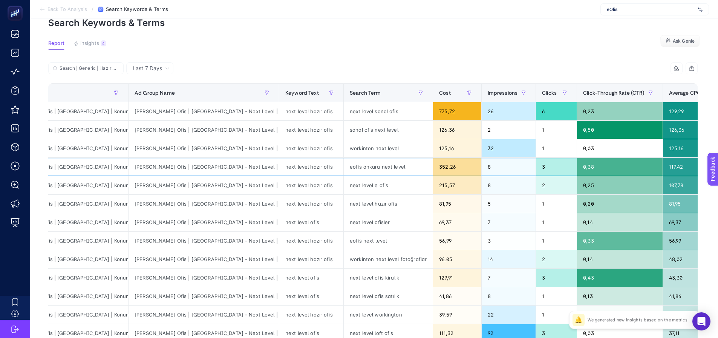
click at [344, 166] on div "eofis ankara next level" at bounding box center [388, 167] width 89 height 18
click at [344, 187] on div "next level e ofis" at bounding box center [388, 185] width 89 height 18
click at [344, 205] on div "next level hazır ofis" at bounding box center [388, 204] width 89 height 18
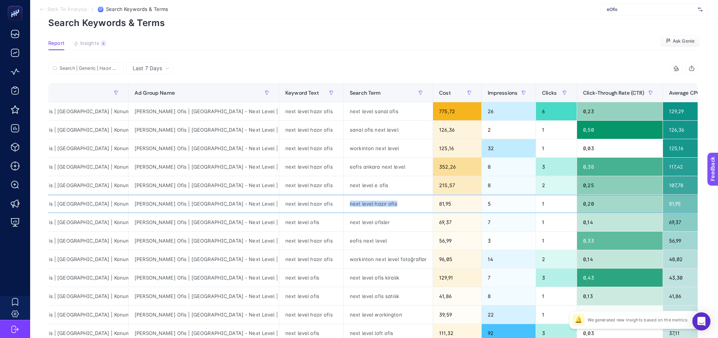
click at [344, 205] on div "next level hazır ofis" at bounding box center [388, 204] width 89 height 18
click at [344, 225] on div "next level ofisler" at bounding box center [388, 222] width 89 height 18
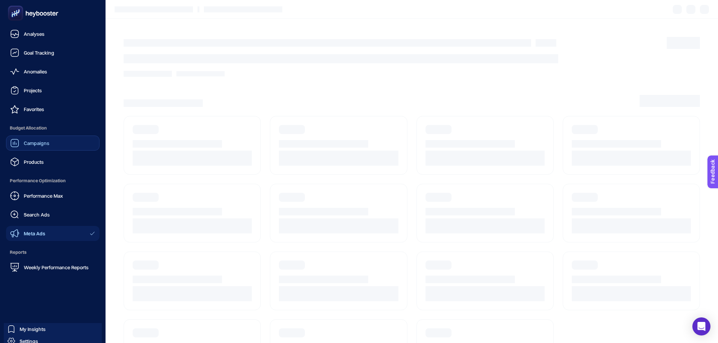
click at [16, 148] on link "Campaigns" at bounding box center [52, 143] width 93 height 15
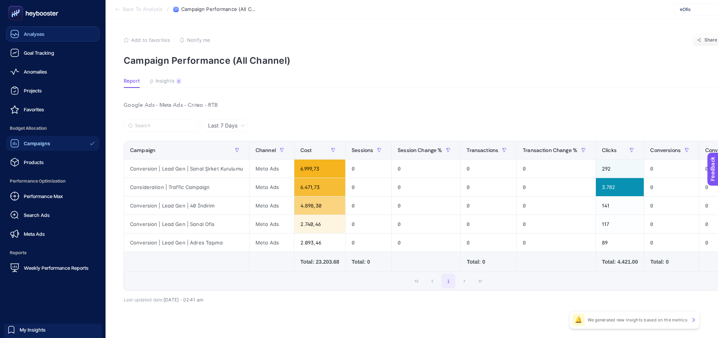
click at [30, 35] on span "Analyses" at bounding box center [34, 34] width 21 height 6
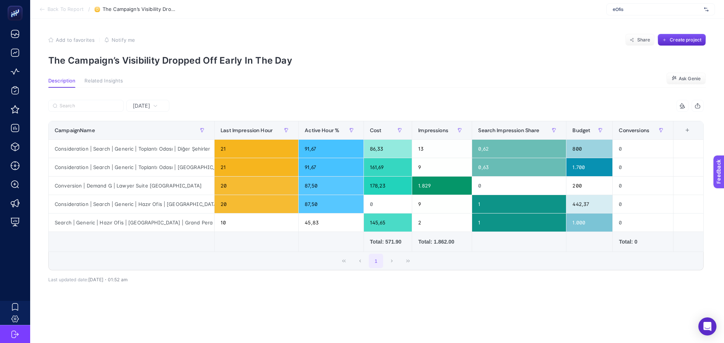
click at [229, 107] on div at bounding box center [212, 108] width 328 height 17
click at [146, 110] on span "[DATE]" at bounding box center [141, 106] width 17 height 8
click at [141, 141] on li "Last 7 Days" at bounding box center [148, 136] width 38 height 14
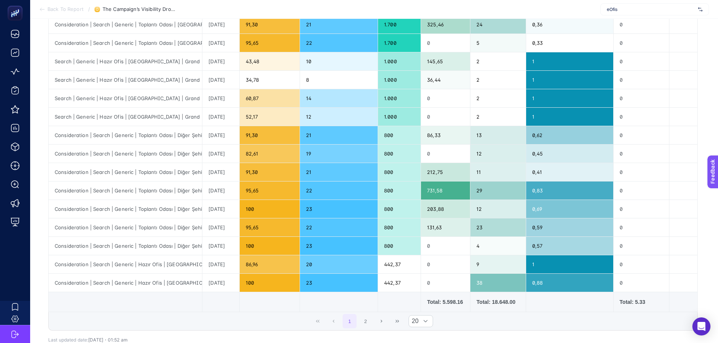
scroll to position [226, 0]
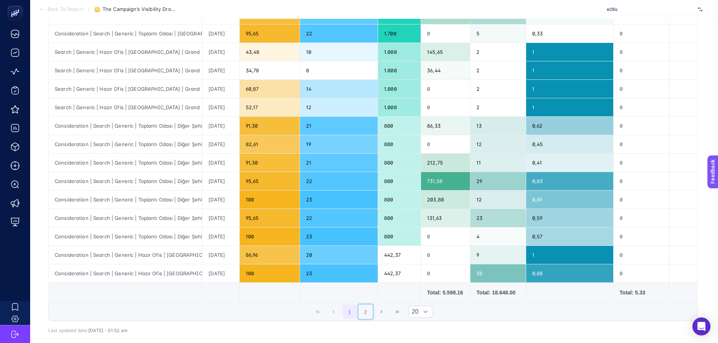
click at [368, 319] on button "2" at bounding box center [366, 312] width 14 height 14
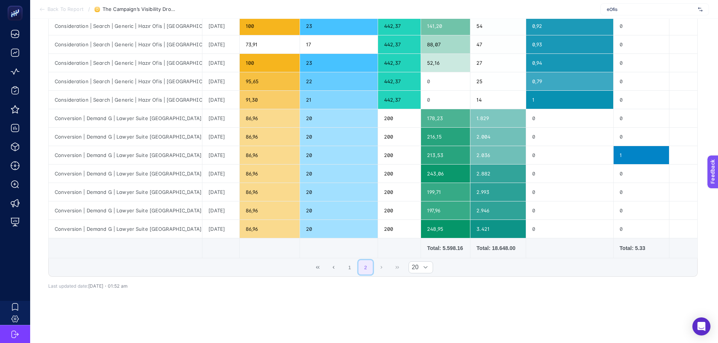
scroll to position [129, 0]
click at [364, 315] on div "Last 7 Days 7 items selected CampaignName Last Impression Hour Active Hour % Co…" at bounding box center [373, 152] width 662 height 351
click at [351, 261] on button "1" at bounding box center [350, 268] width 14 height 14
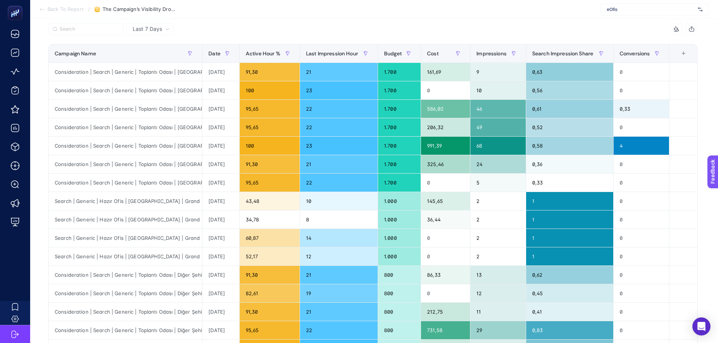
scroll to position [53, 0]
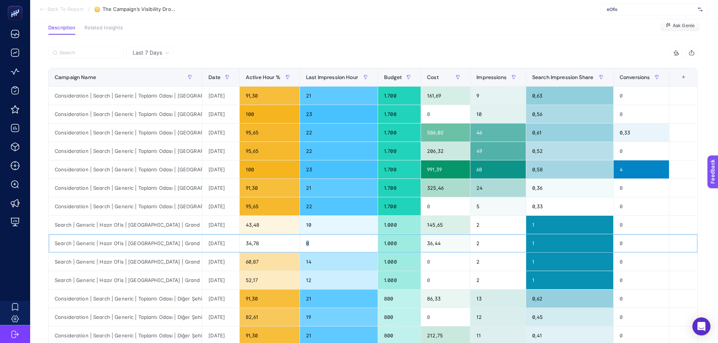
click at [311, 243] on div "8" at bounding box center [339, 243] width 78 height 18
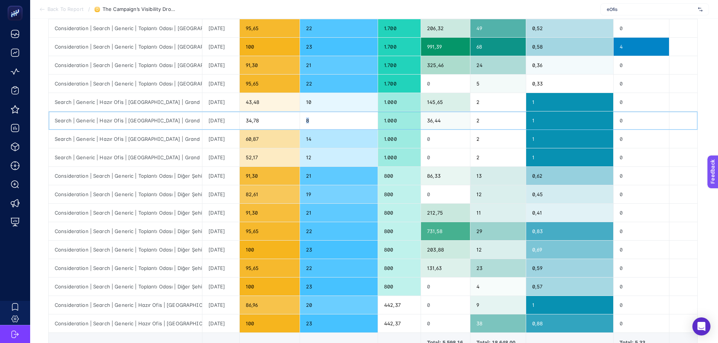
scroll to position [163, 0]
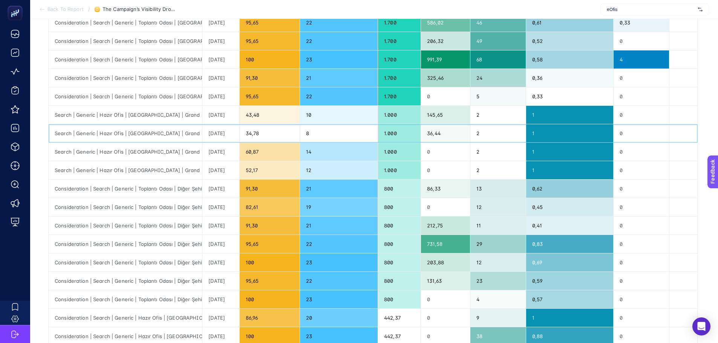
click at [444, 132] on div "36,44" at bounding box center [445, 133] width 49 height 18
click at [475, 156] on td "2" at bounding box center [498, 152] width 56 height 18
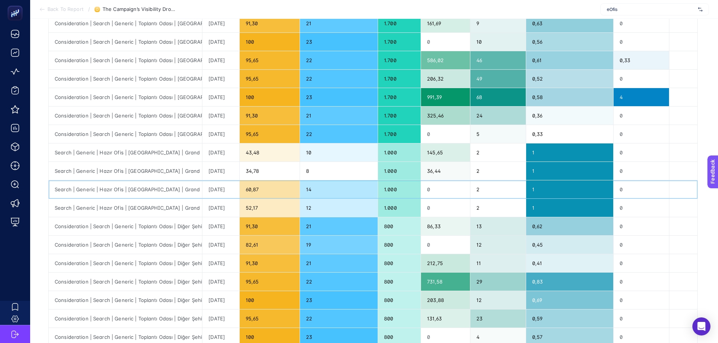
scroll to position [12, 0]
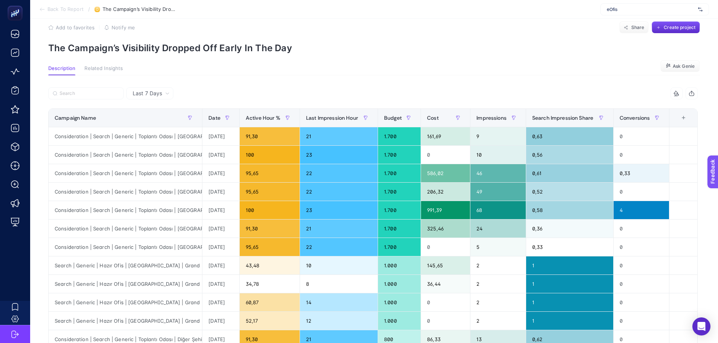
click at [158, 90] on span "Last 7 Days" at bounding box center [147, 94] width 29 height 8
click at [151, 116] on li "[DATE]" at bounding box center [150, 123] width 43 height 14
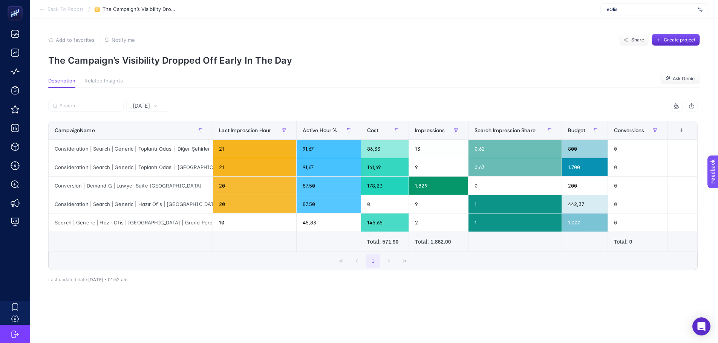
scroll to position [0, 0]
drag, startPoint x: 151, startPoint y: 225, endPoint x: 178, endPoint y: 226, distance: 27.2
click at [178, 226] on div "Search | Generic | Hazır Ofis | [GEOGRAPHIC_DATA] | Grand Pera" at bounding box center [132, 223] width 166 height 18
click at [222, 224] on div "10" at bounding box center [257, 223] width 84 height 18
click at [150, 108] on span "[DATE]" at bounding box center [141, 106] width 17 height 8
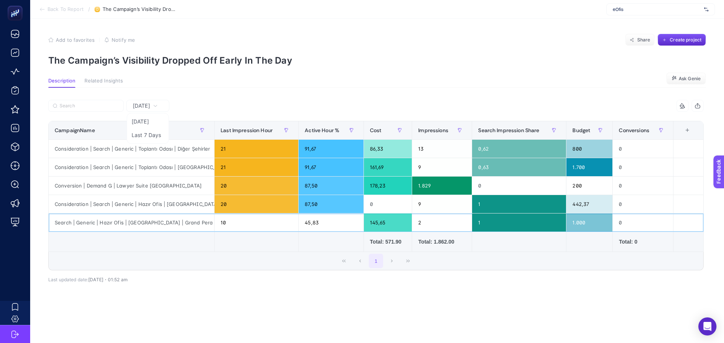
click at [133, 222] on div "Search | Generic | Hazır Ofis | [GEOGRAPHIC_DATA] | Grand Pera" at bounding box center [132, 223] width 166 height 18
click at [142, 134] on li "Last 7 Days" at bounding box center [148, 136] width 38 height 14
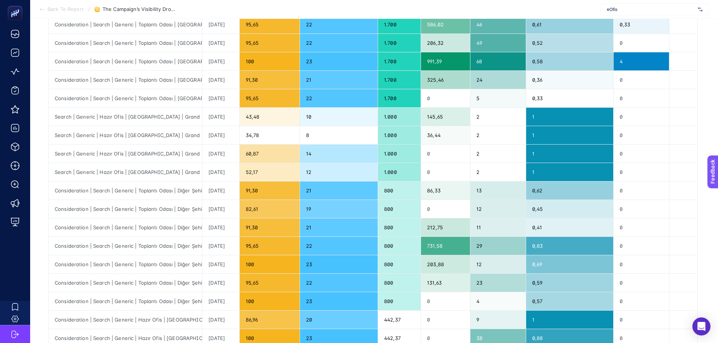
scroll to position [75, 0]
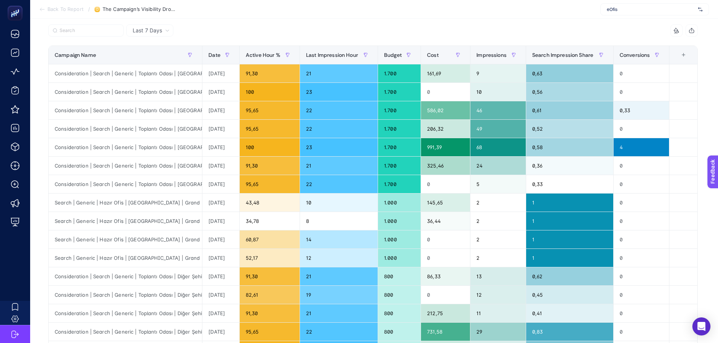
click at [40, 35] on article "Add to favorites false Notify me Share Create project The Campaign’s Visibility…" at bounding box center [374, 240] width 688 height 595
click at [152, 241] on div "Search | Generic | Hazır Ofis | [GEOGRAPHIC_DATA] | Grand Pera" at bounding box center [125, 240] width 153 height 18
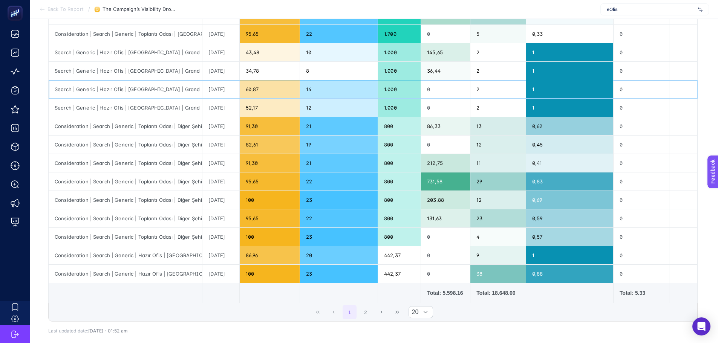
scroll to position [226, 0]
click at [159, 260] on div "Consideration | Search | Generic | Hazır Ofis | [GEOGRAPHIC_DATA]" at bounding box center [125, 255] width 153 height 18
click at [162, 268] on div "Consideration | Search | Generic | Hazır Ofis | [GEOGRAPHIC_DATA]" at bounding box center [125, 274] width 153 height 18
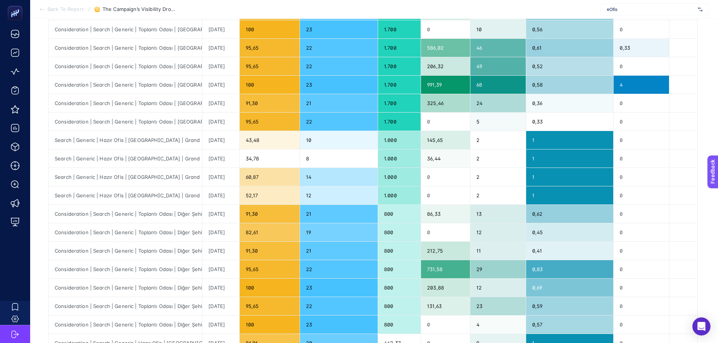
scroll to position [38, 0]
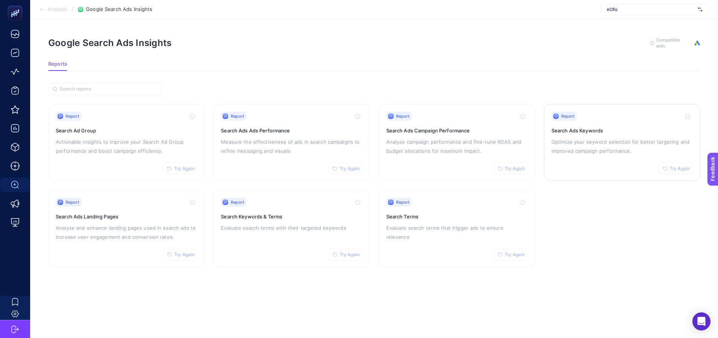
click at [568, 154] on p "Optimize your keyword selection for better targeting and improved campaign perf…" at bounding box center [622, 146] width 141 height 18
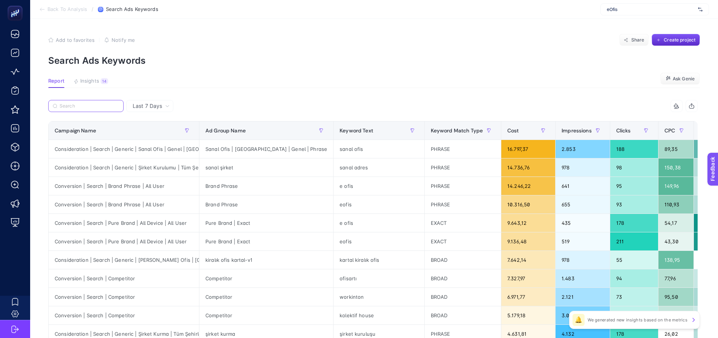
click at [92, 107] on input "Search" at bounding box center [90, 106] width 60 height 6
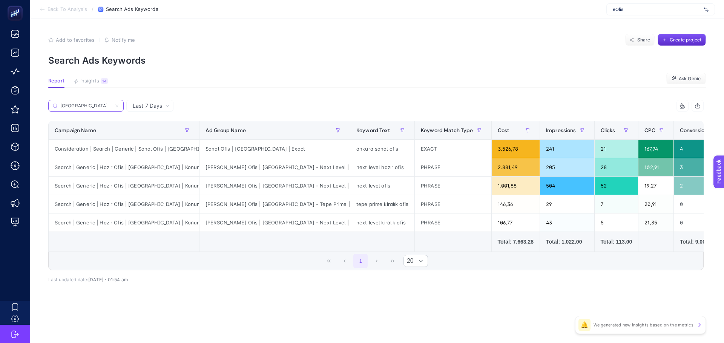
type input "[GEOGRAPHIC_DATA]"
click at [116, 105] on icon at bounding box center [117, 106] width 5 height 5
click at [112, 105] on input "[GEOGRAPHIC_DATA]" at bounding box center [85, 106] width 51 height 6
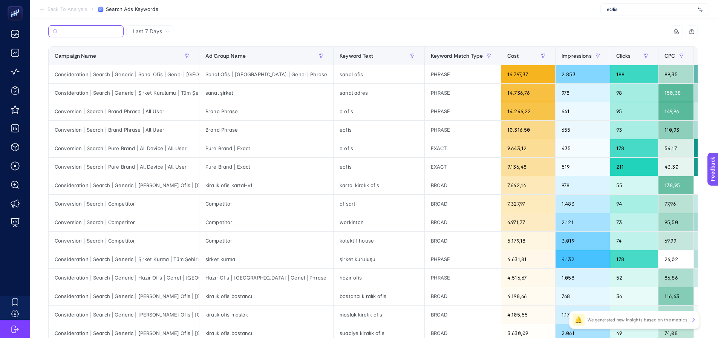
scroll to position [75, 0]
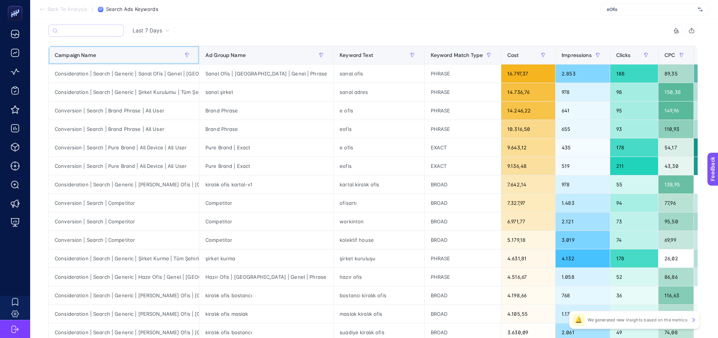
click at [153, 52] on div "Campaign Name" at bounding box center [124, 55] width 138 height 12
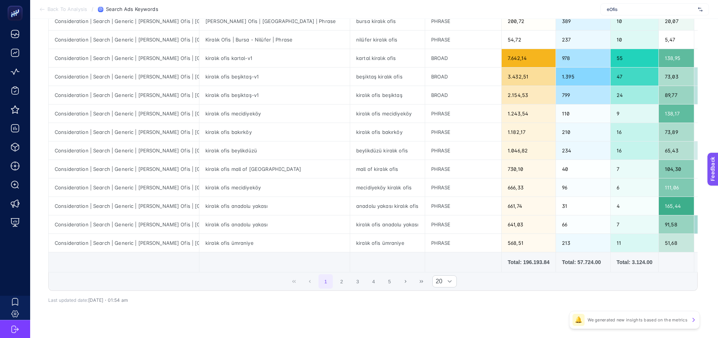
scroll to position [264, 0]
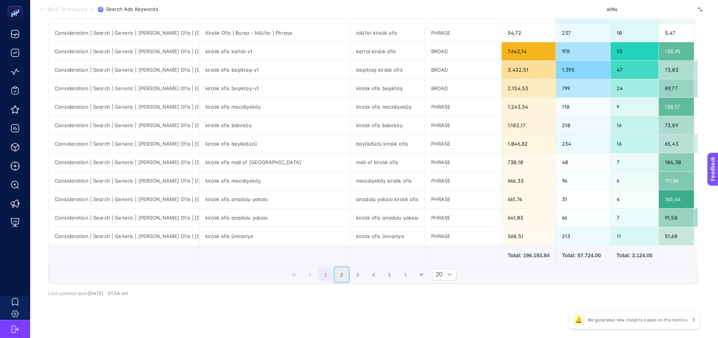
click at [340, 281] on button "2" at bounding box center [342, 274] width 14 height 14
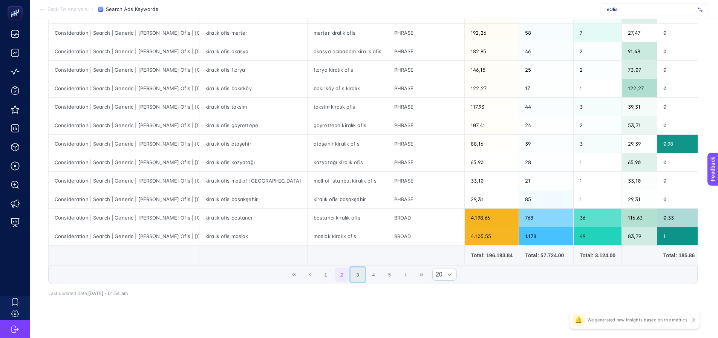
click at [365, 279] on button "3" at bounding box center [358, 274] width 14 height 14
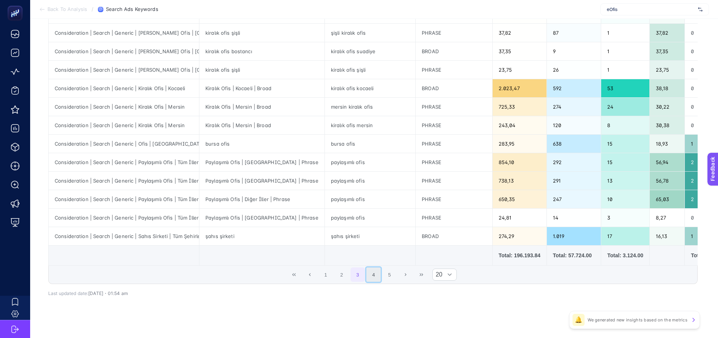
click at [379, 280] on button "4" at bounding box center [373, 274] width 14 height 14
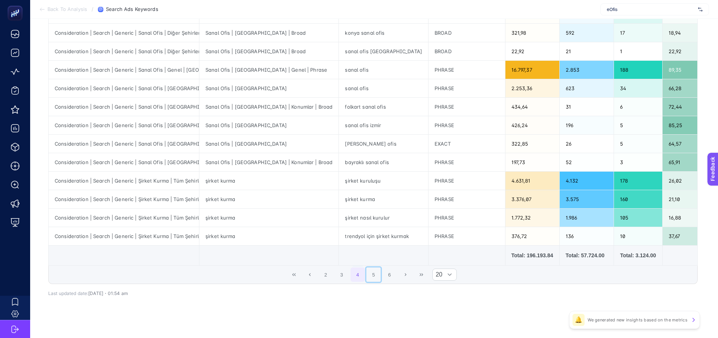
click at [380, 281] on button "5" at bounding box center [373, 274] width 14 height 14
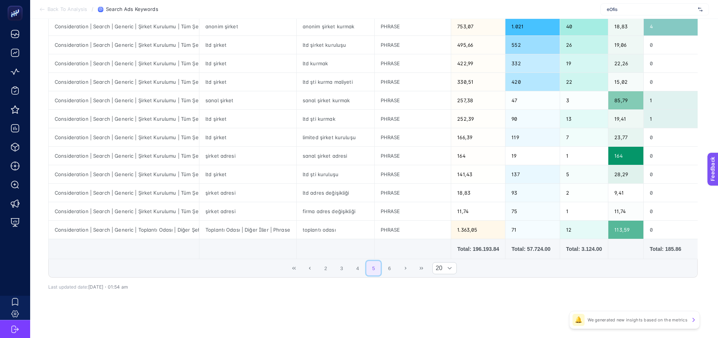
scroll to position [273, 0]
click at [388, 268] on button "6" at bounding box center [389, 268] width 14 height 14
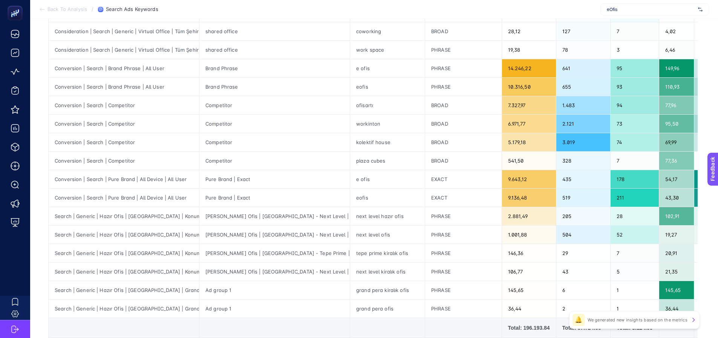
scroll to position [226, 0]
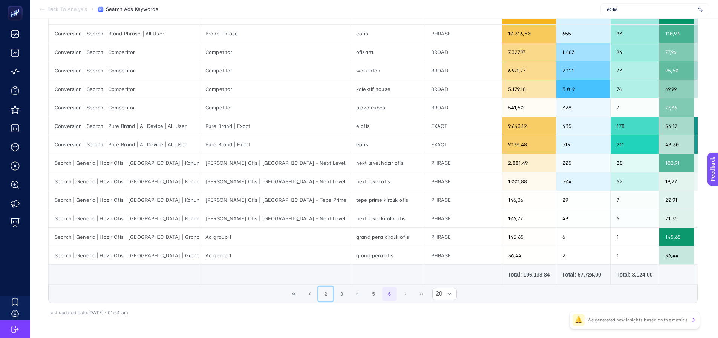
click at [326, 299] on button "2" at bounding box center [326, 294] width 14 height 14
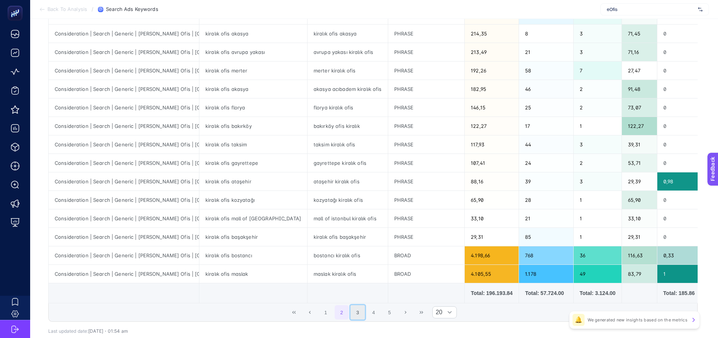
click at [360, 316] on button "3" at bounding box center [358, 312] width 14 height 14
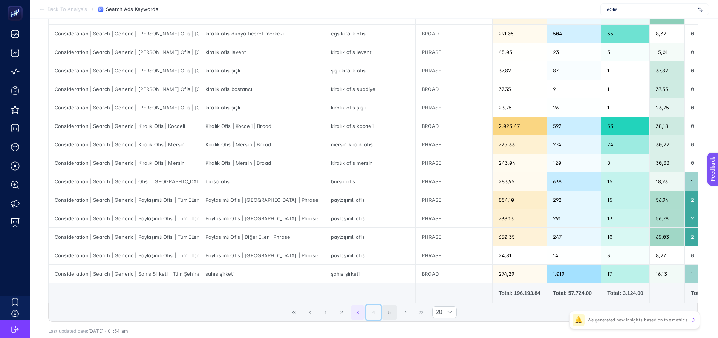
click at [380, 317] on button "4" at bounding box center [373, 312] width 14 height 14
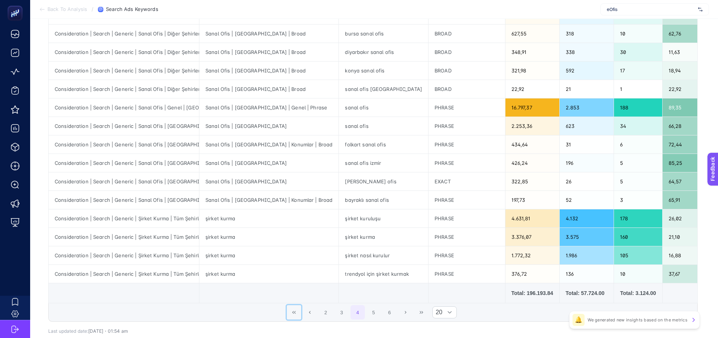
click at [290, 316] on button "First Page" at bounding box center [294, 312] width 14 height 14
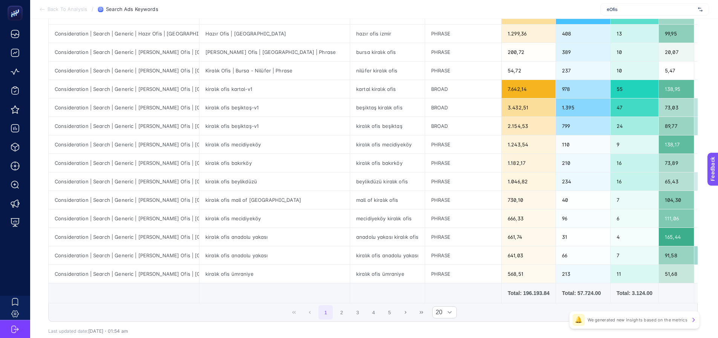
drag, startPoint x: 293, startPoint y: 315, endPoint x: 300, endPoint y: 315, distance: 7.2
click at [294, 316] on div "1 2 3 4 5 20" at bounding box center [373, 312] width 649 height 18
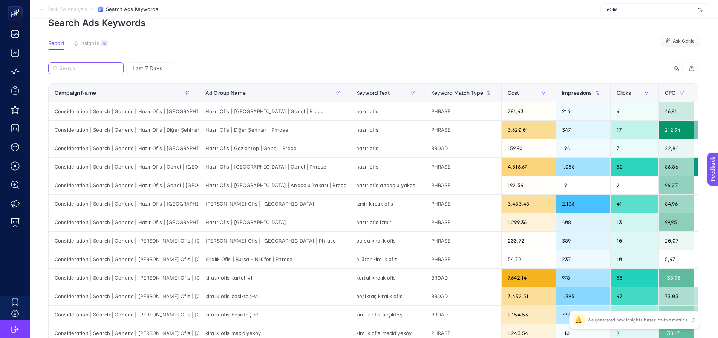
click at [99, 69] on input "Search" at bounding box center [90, 69] width 60 height 6
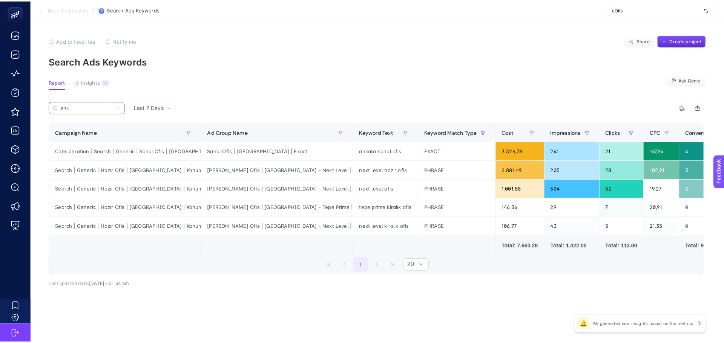
scroll to position [0, 0]
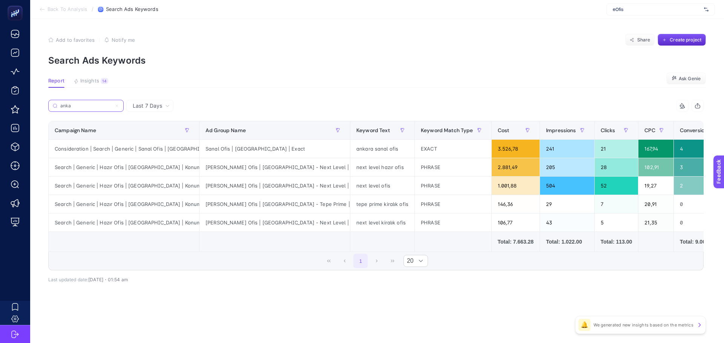
type input "anka"
click at [123, 147] on div "Consideration | Search | Generic | Sanal Ofis | [GEOGRAPHIC_DATA]" at bounding box center [124, 149] width 150 height 18
drag, startPoint x: 308, startPoint y: 146, endPoint x: 362, endPoint y: 150, distance: 54.5
click at [352, 150] on div "ankara sanal ofis" at bounding box center [382, 149] width 64 height 18
click at [350, 152] on div "ankara sanal ofis" at bounding box center [382, 149] width 64 height 18
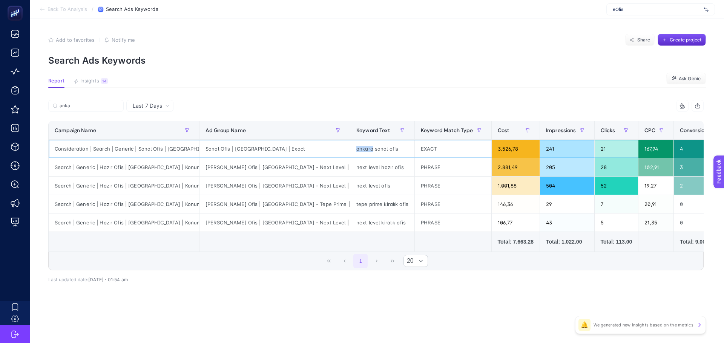
click at [350, 152] on div "ankara sanal ofis" at bounding box center [382, 149] width 64 height 18
click at [350, 149] on div "ankara sanal ofis" at bounding box center [382, 149] width 64 height 18
drag, startPoint x: 326, startPoint y: 150, endPoint x: 356, endPoint y: 149, distance: 29.8
click at [356, 149] on div "ankara sanal ofis" at bounding box center [382, 149] width 64 height 18
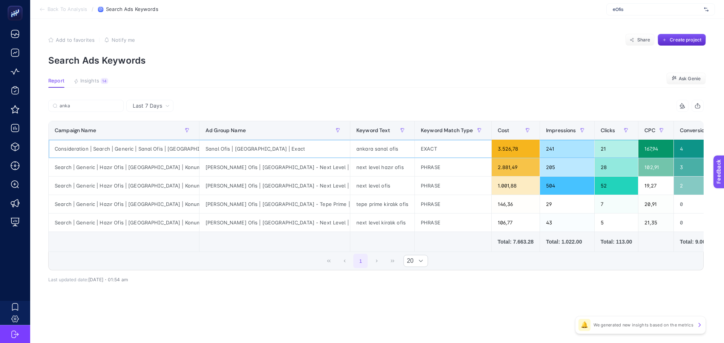
click at [350, 149] on div "ankara sanal ofis" at bounding box center [382, 149] width 64 height 18
click at [319, 104] on div "anka" at bounding box center [212, 108] width 328 height 17
click at [234, 151] on div "Sanal Ofis | Ankara | Exact" at bounding box center [274, 149] width 150 height 18
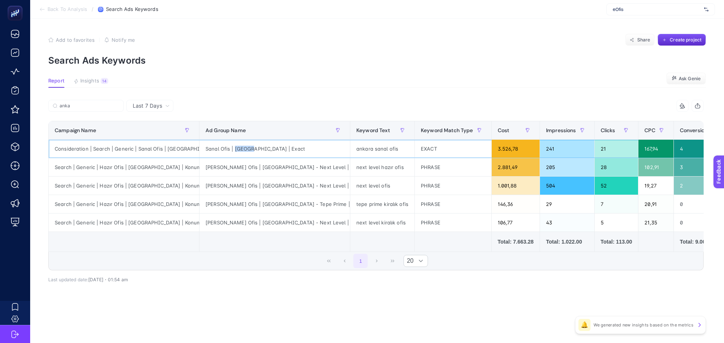
click at [234, 151] on div "Sanal Ofis | Ankara | Exact" at bounding box center [274, 149] width 150 height 18
click at [259, 150] on div "Sanal Ofis | Ankara | Exact" at bounding box center [274, 149] width 150 height 18
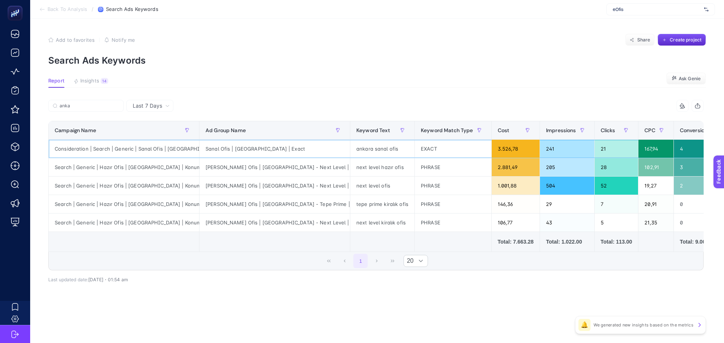
click at [350, 151] on div "ankara sanal ofis" at bounding box center [382, 149] width 64 height 18
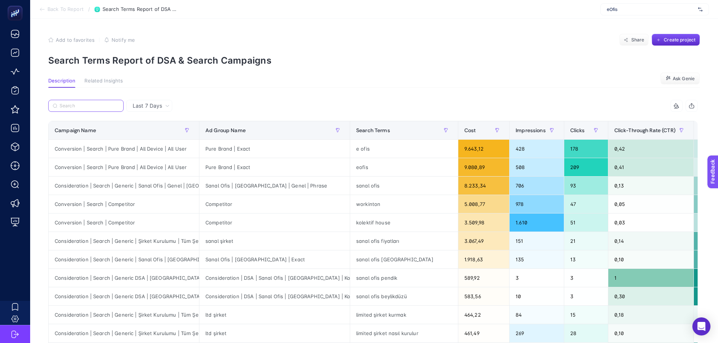
click at [98, 104] on input "Search" at bounding box center [90, 106] width 60 height 6
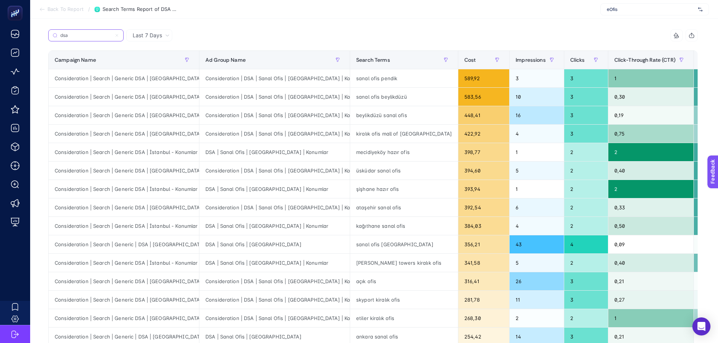
scroll to position [75, 0]
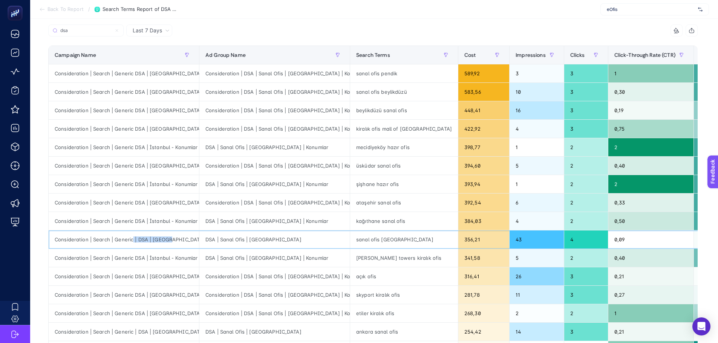
drag, startPoint x: 131, startPoint y: 240, endPoint x: 186, endPoint y: 241, distance: 55.4
click at [186, 241] on div "Consideration | Search | Generic | DSA | [GEOGRAPHIC_DATA]" at bounding box center [124, 240] width 150 height 18
copy div "| DSA | [GEOGRAPHIC_DATA]"
click at [79, 30] on input "dsa" at bounding box center [90, 31] width 60 height 6
click at [79, 30] on input "dsa" at bounding box center [85, 31] width 51 height 6
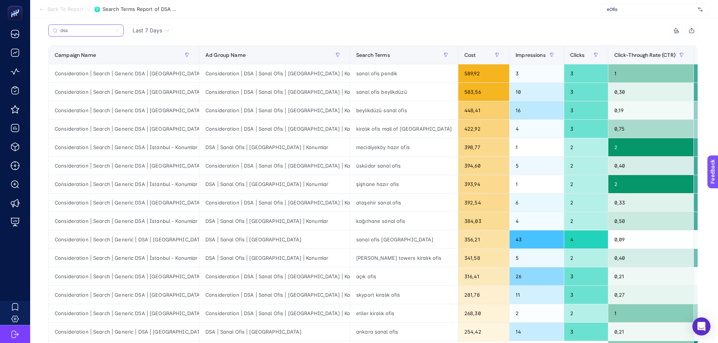
paste input "| DSA | Ankar"
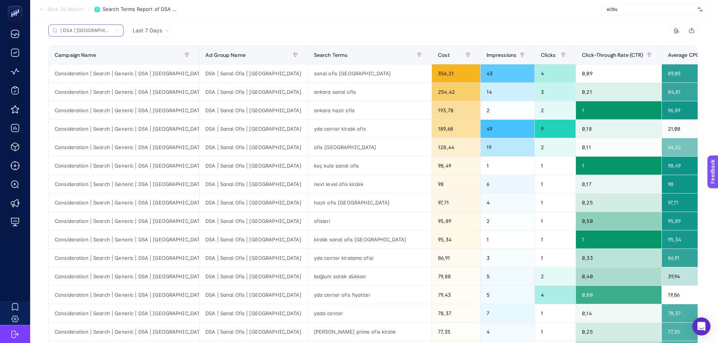
type input "| DSA | [GEOGRAPHIC_DATA]"
click at [308, 75] on div "sanal ofis [GEOGRAPHIC_DATA]" at bounding box center [370, 73] width 124 height 18
click at [308, 93] on div "ankara sanal ofis" at bounding box center [370, 92] width 124 height 18
click at [662, 90] on div "84,81" at bounding box center [690, 92] width 56 height 18
click at [308, 92] on div "ankara sanal ofis" at bounding box center [370, 92] width 124 height 18
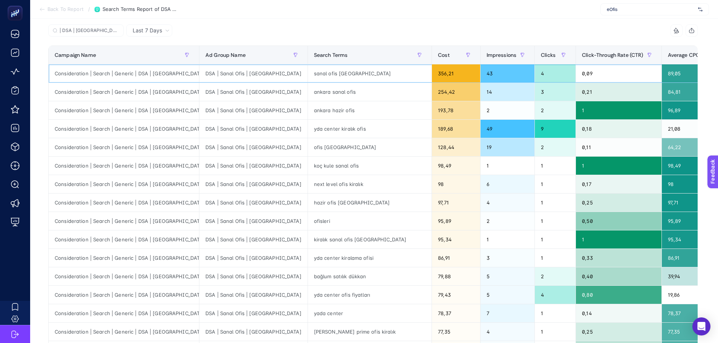
click at [308, 74] on div "sanal ofis [GEOGRAPHIC_DATA]" at bounding box center [370, 73] width 124 height 18
click at [308, 99] on div "ankara sanal ofis" at bounding box center [370, 92] width 124 height 18
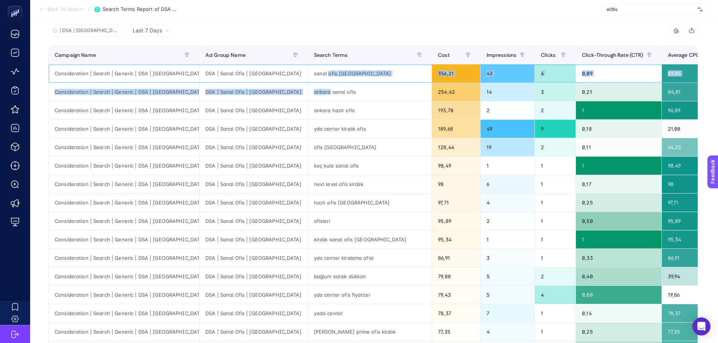
drag, startPoint x: 269, startPoint y: 81, endPoint x: 271, endPoint y: 93, distance: 13.0
click at [271, 93] on tbody "Consideration | Search | Generic | DSA | Ankara DSA | Sanal Ofis | [GEOGRAPHIC_…" at bounding box center [516, 248] width 935 height 369
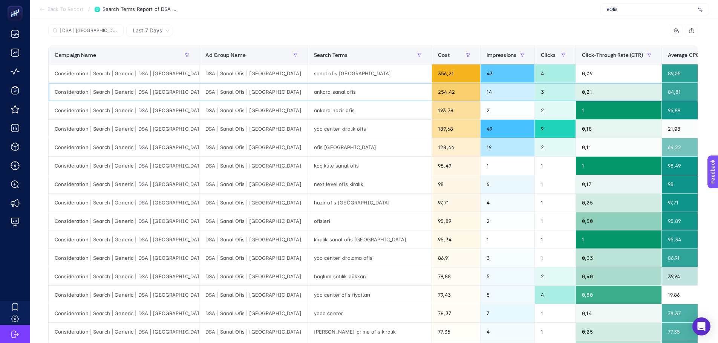
click at [308, 92] on div "ankara sanal ofis" at bounding box center [370, 92] width 124 height 18
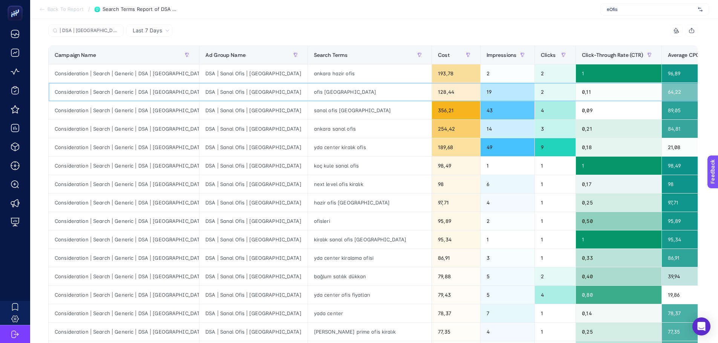
click at [308, 94] on div "ofis ankara" at bounding box center [370, 92] width 124 height 18
click at [308, 75] on div "ankara hazir ofis" at bounding box center [370, 73] width 124 height 18
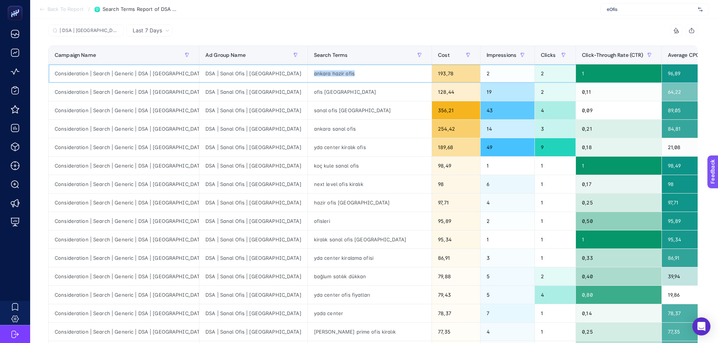
click at [308, 75] on div "ankara hazir ofis" at bounding box center [370, 73] width 124 height 18
click at [159, 23] on div "Last 7 Days | DSA | Ankara 9 items selected Campaign Name Ad Group Name Search …" at bounding box center [373, 267] width 662 height 511
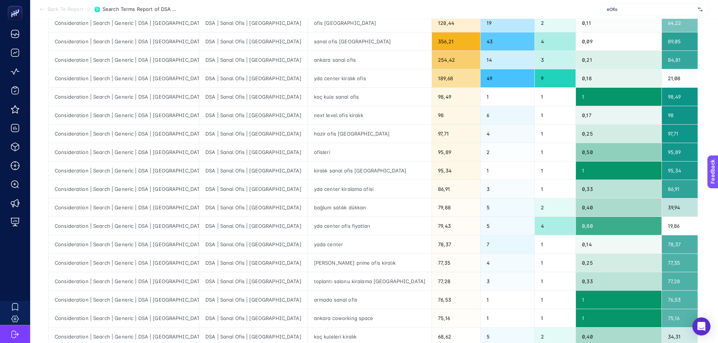
scroll to position [151, 0]
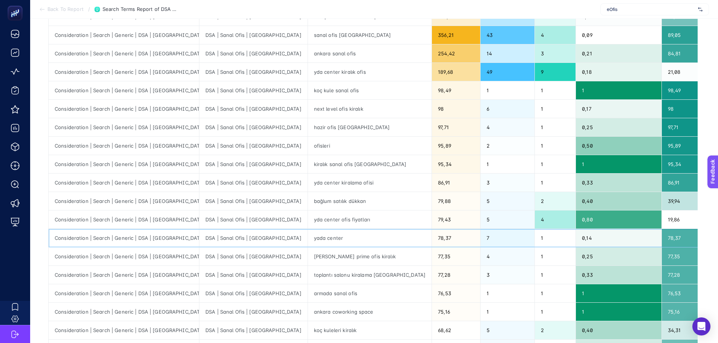
click at [308, 239] on div "yada center" at bounding box center [370, 238] width 124 height 18
drag, startPoint x: 262, startPoint y: 221, endPoint x: 277, endPoint y: 223, distance: 15.6
click at [308, 223] on div "yda center ofis fiyatları" at bounding box center [370, 220] width 124 height 18
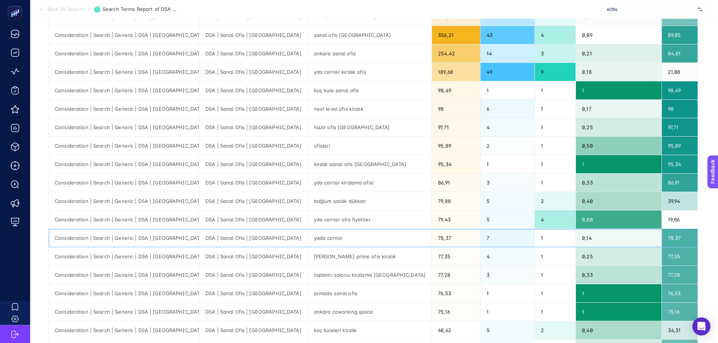
click at [308, 242] on div "yada center" at bounding box center [370, 238] width 124 height 18
click at [308, 220] on div "yda center ofis fiyatları" at bounding box center [370, 220] width 124 height 18
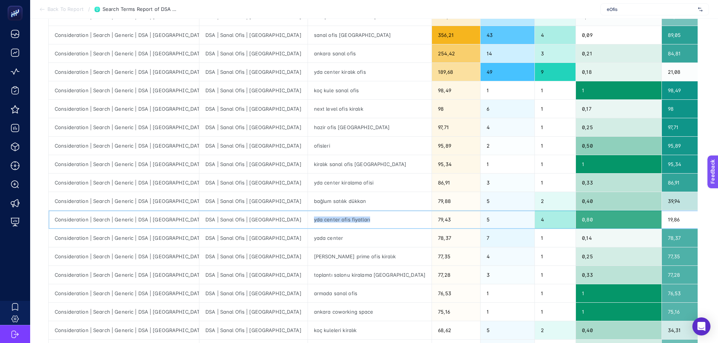
click at [308, 220] on div "yda center ofis fiyatları" at bounding box center [370, 220] width 124 height 18
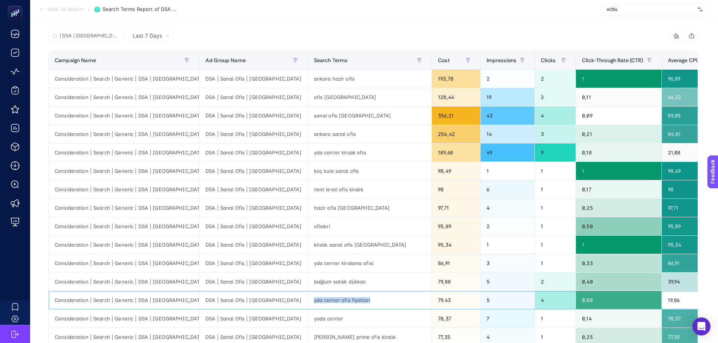
scroll to position [53, 0]
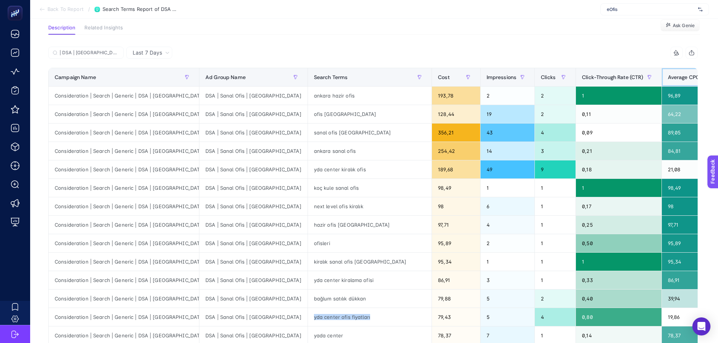
drag, startPoint x: 578, startPoint y: 83, endPoint x: 577, endPoint y: 80, distance: 3.9
click at [662, 84] on th "Average CPC" at bounding box center [690, 77] width 57 height 18
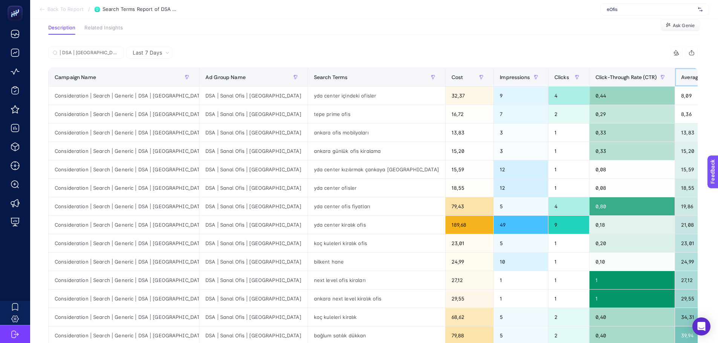
click at [681, 79] on span "Average CPC" at bounding box center [697, 77] width 32 height 6
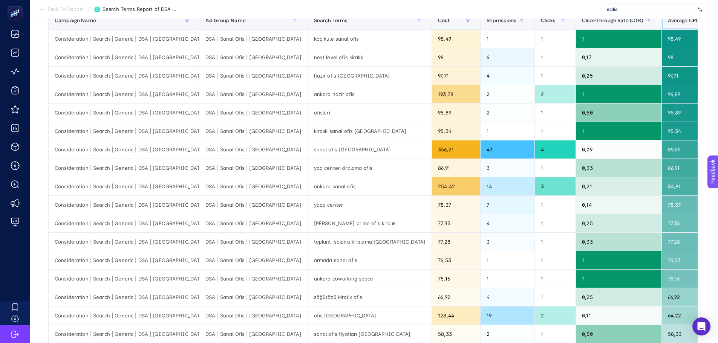
scroll to position [129, 0]
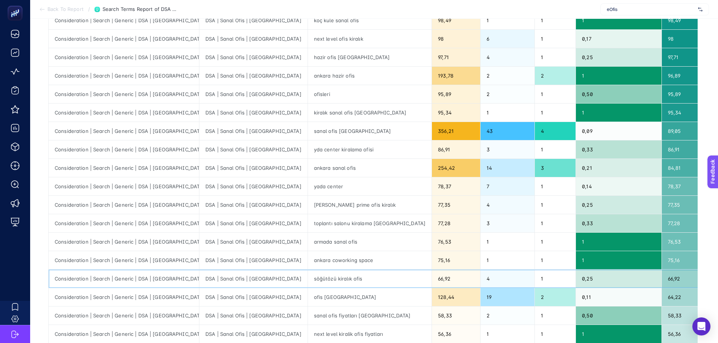
click at [308, 276] on div "söğütözü kiralık ofis" at bounding box center [370, 279] width 124 height 18
copy tr "söğütözü kiralık ofis"
click at [308, 283] on div "söğütözü kiralık ofis" at bounding box center [370, 279] width 124 height 18
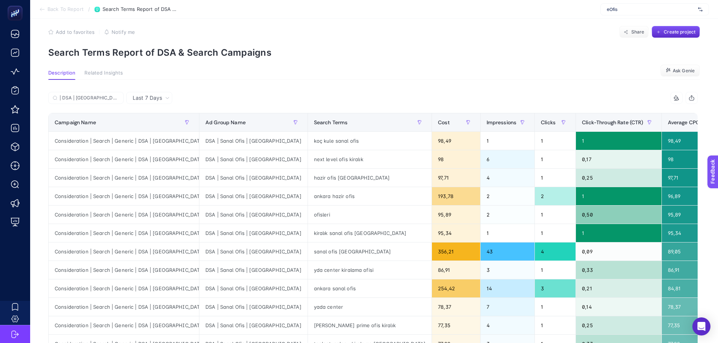
scroll to position [0, 0]
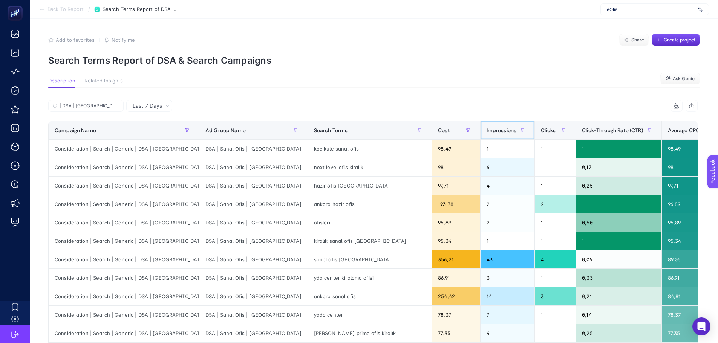
click at [480, 139] on th "Impressions" at bounding box center [507, 130] width 55 height 18
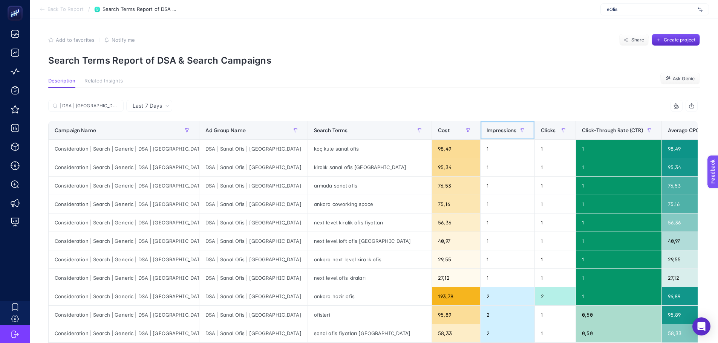
click at [487, 132] on span "Impressions" at bounding box center [502, 130] width 30 height 6
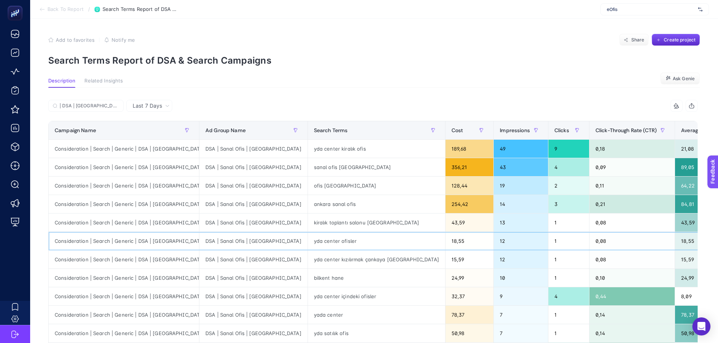
click at [308, 249] on div "yda center ofisler" at bounding box center [376, 241] width 137 height 18
click at [308, 263] on div "yda center kızılırmak çankaya ankara" at bounding box center [376, 260] width 137 height 18
click at [308, 173] on div "sanal ofis ankara" at bounding box center [376, 167] width 137 height 18
click at [308, 149] on div "yda center kiralık ofis" at bounding box center [376, 149] width 137 height 18
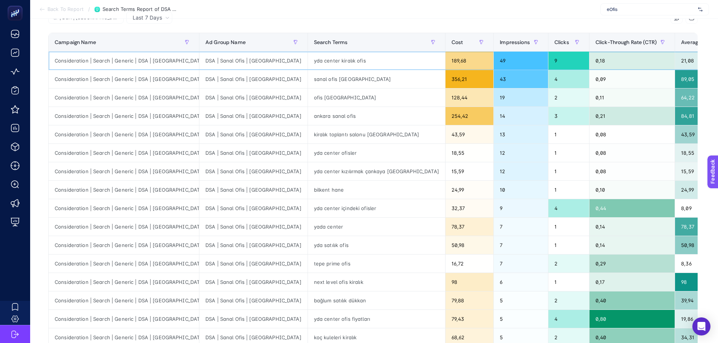
scroll to position [75, 0]
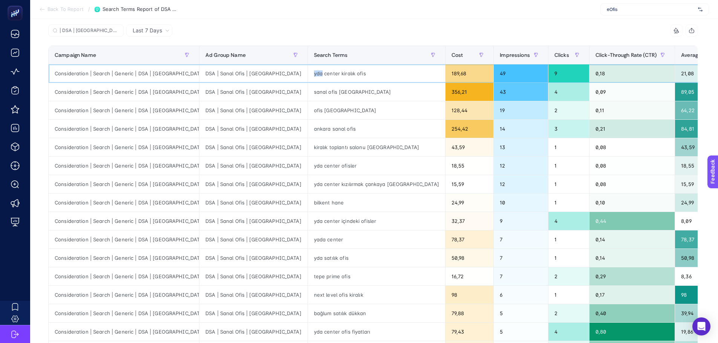
drag, startPoint x: 254, startPoint y: 72, endPoint x: 262, endPoint y: 73, distance: 7.9
click at [308, 73] on div "yda center kiralık ofis" at bounding box center [376, 73] width 137 height 18
drag, startPoint x: 190, startPoint y: 242, endPoint x: 238, endPoint y: 240, distance: 47.5
click at [237, 240] on div "DSA | Sanal Ofis | Ankara" at bounding box center [253, 240] width 108 height 18
click at [219, 238] on div "DSA | Sanal Ofis | Ankara" at bounding box center [253, 240] width 108 height 18
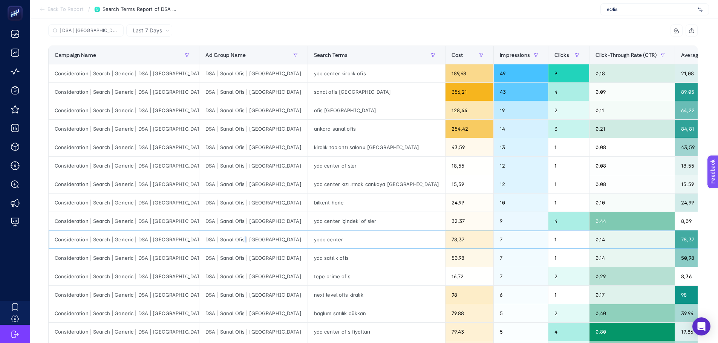
click at [219, 238] on div "DSA | Sanal Ofis | Ankara" at bounding box center [253, 240] width 108 height 18
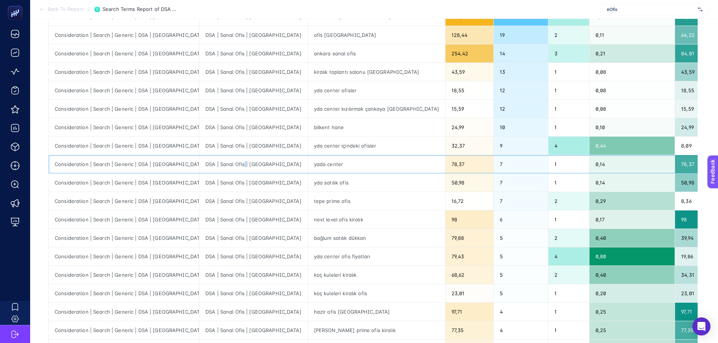
scroll to position [189, 0]
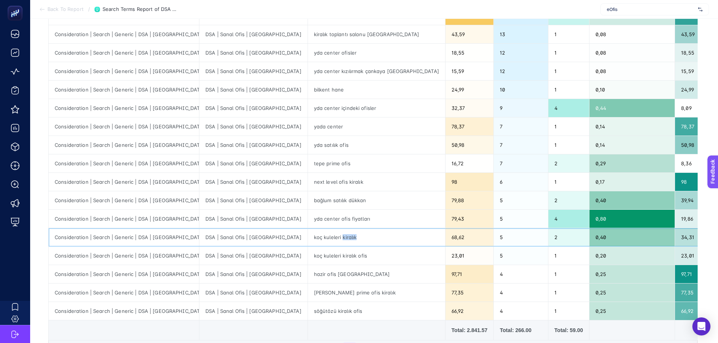
drag, startPoint x: 282, startPoint y: 239, endPoint x: 302, endPoint y: 239, distance: 19.2
click at [308, 239] on div "koç kuleleri kiralık" at bounding box center [376, 237] width 137 height 18
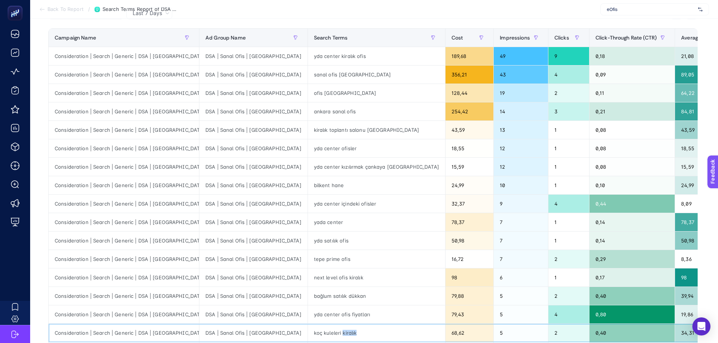
scroll to position [0, 0]
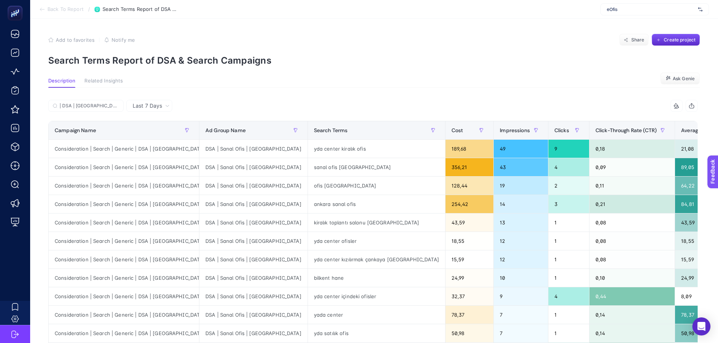
click at [156, 108] on span "Last 7 Days" at bounding box center [147, 106] width 29 height 8
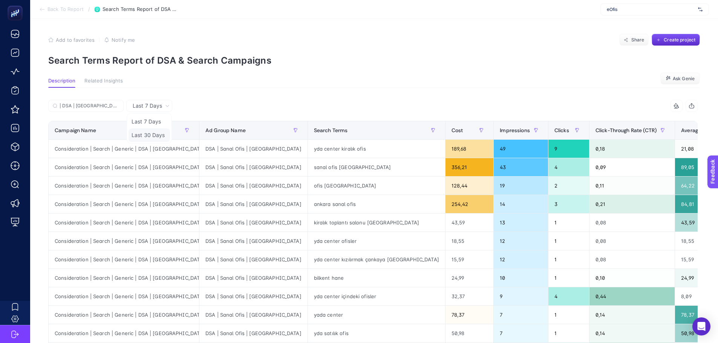
click at [148, 135] on li "Last 30 Days" at bounding box center [149, 136] width 41 height 14
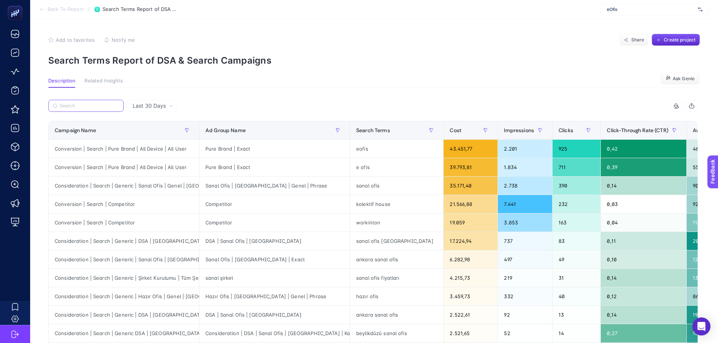
click at [109, 103] on input "Search" at bounding box center [90, 106] width 60 height 6
click at [296, 38] on div "Add to favorites false Notify me Share Create project" at bounding box center [374, 40] width 652 height 12
click at [91, 107] on input "Search" at bounding box center [90, 106] width 60 height 6
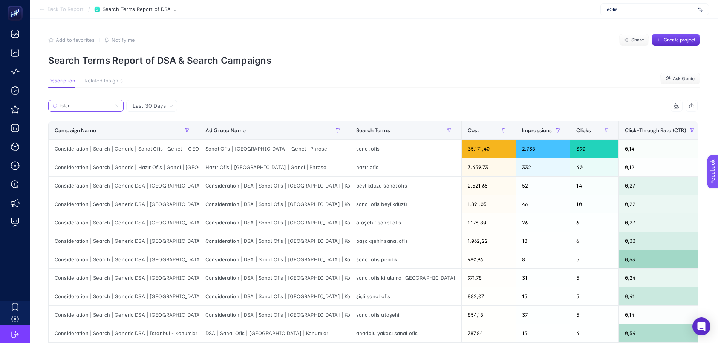
scroll to position [38, 0]
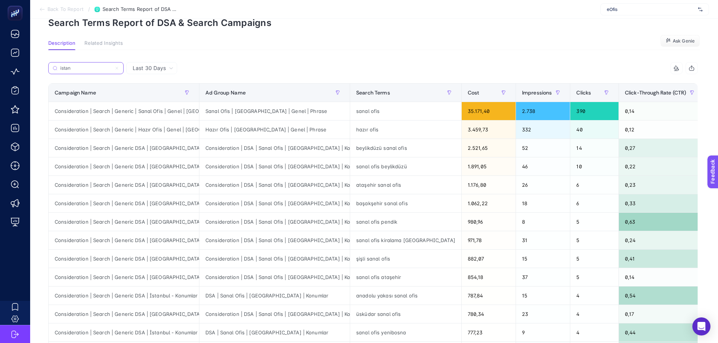
type input "istan"
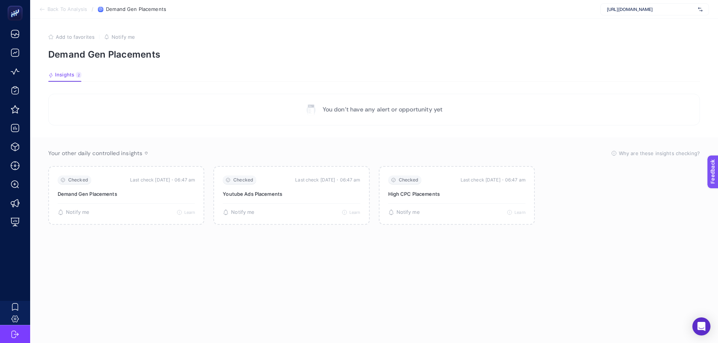
click at [634, 13] on div "[URL][DOMAIN_NAME]" at bounding box center [655, 9] width 109 height 12
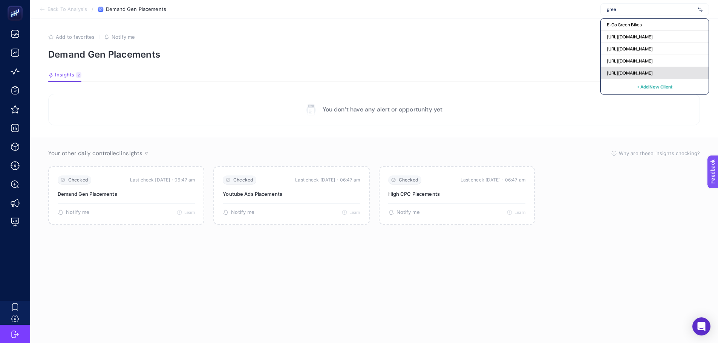
type input "gree"
click at [627, 67] on div "E-Go Green Bikes [URL][DOMAIN_NAME] [URL][DOMAIN_NAME] [URL][DOMAIN_NAME] [URL]…" at bounding box center [655, 56] width 109 height 76
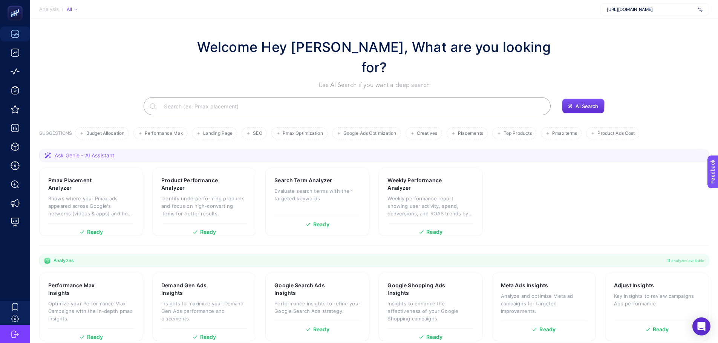
click at [619, 11] on span "[URL][DOMAIN_NAME]" at bounding box center [651, 9] width 88 height 6
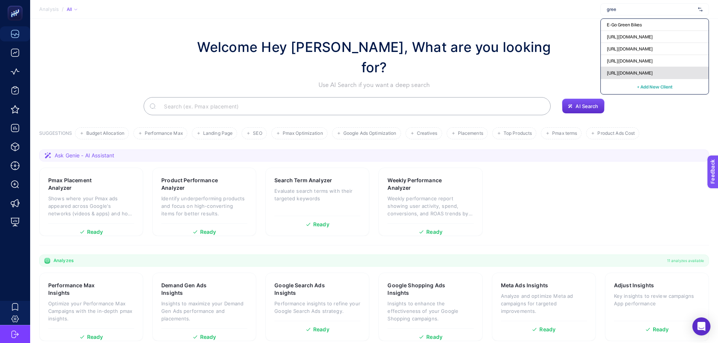
type input "gree"
click at [619, 75] on span "https://greenblack.com.tr" at bounding box center [630, 73] width 46 height 6
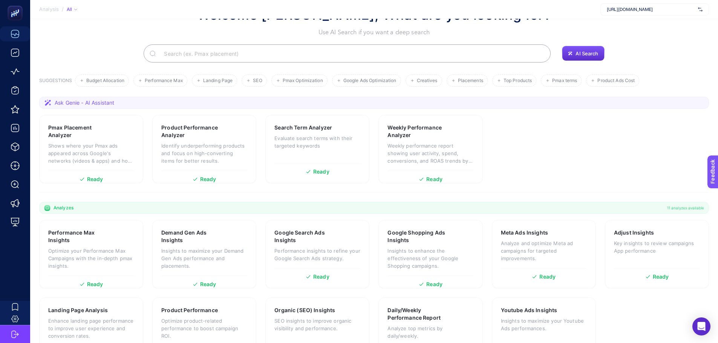
scroll to position [64, 0]
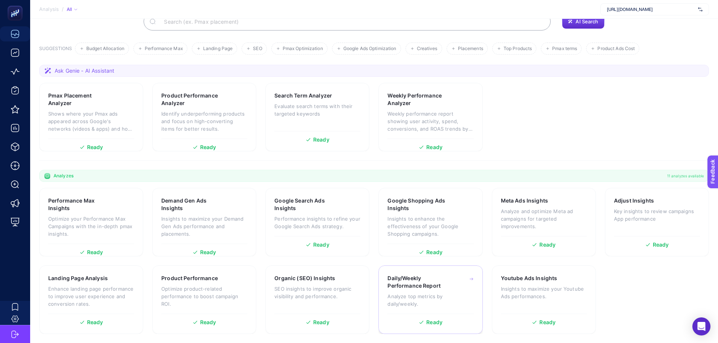
click at [481, 274] on div "Daily/Weekly Performance Report Analyze top metrics by daily/weekly. Ready" at bounding box center [431, 300] width 104 height 69
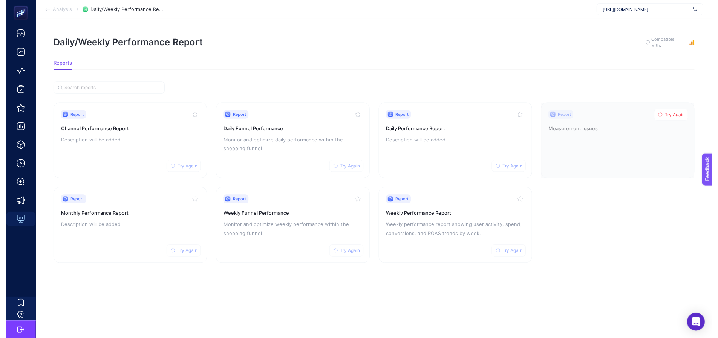
scroll to position [6, 0]
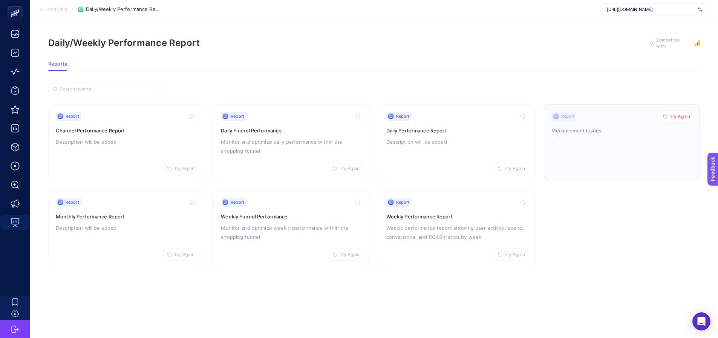
click at [668, 110] on button "Try Again" at bounding box center [676, 116] width 35 height 12
click at [577, 115] on div "Report Try Again Measurement Issues ." at bounding box center [622, 143] width 141 height 62
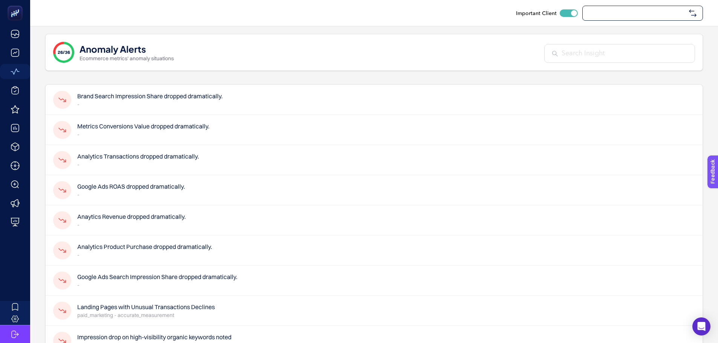
checkbox input "true"
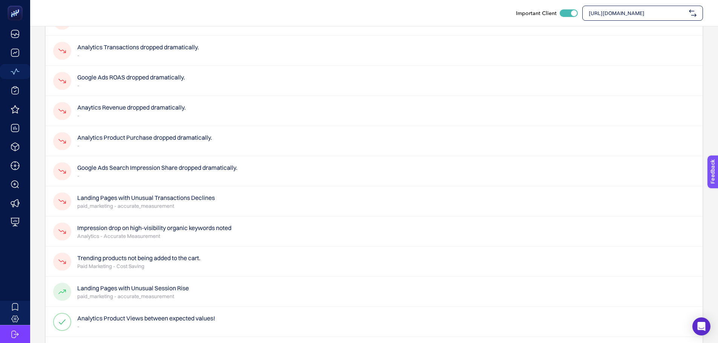
scroll to position [113, 0]
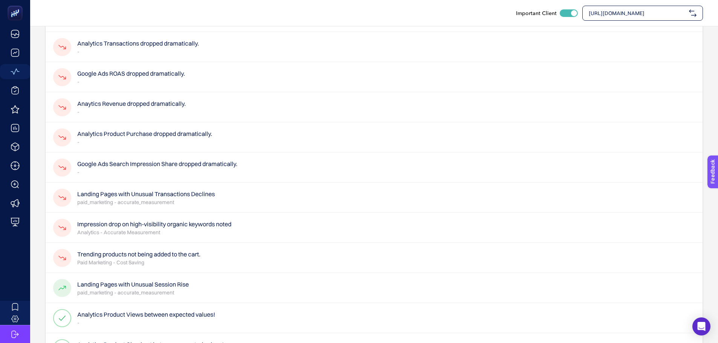
click at [120, 109] on p "-" at bounding box center [131, 112] width 109 height 8
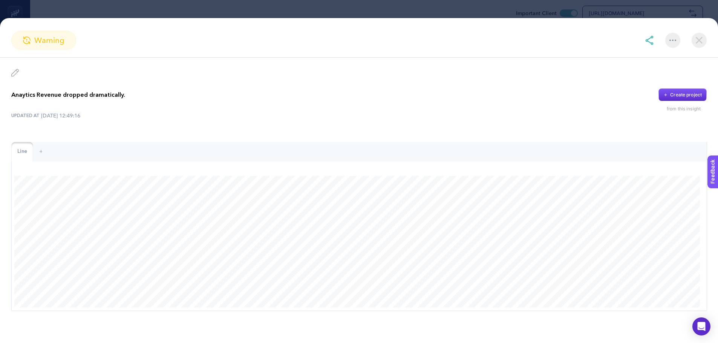
click at [699, 40] on img at bounding box center [699, 40] width 15 height 15
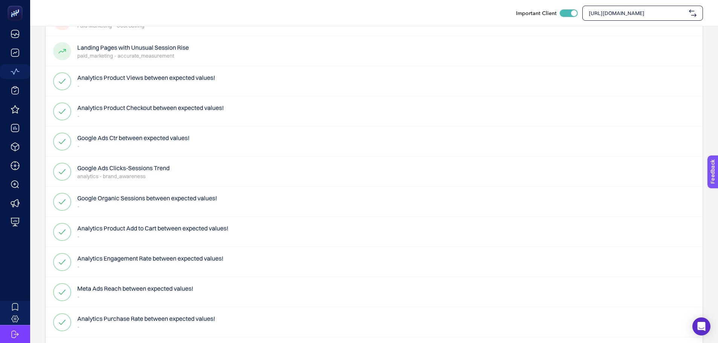
scroll to position [377, 0]
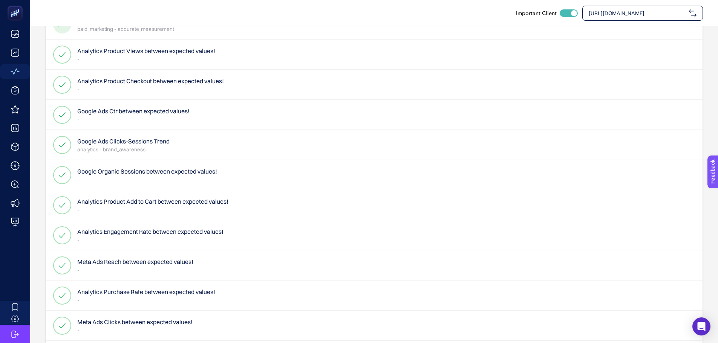
click at [141, 143] on h4 "Google Ads Clicks-Sessions Trend" at bounding box center [123, 141] width 92 height 9
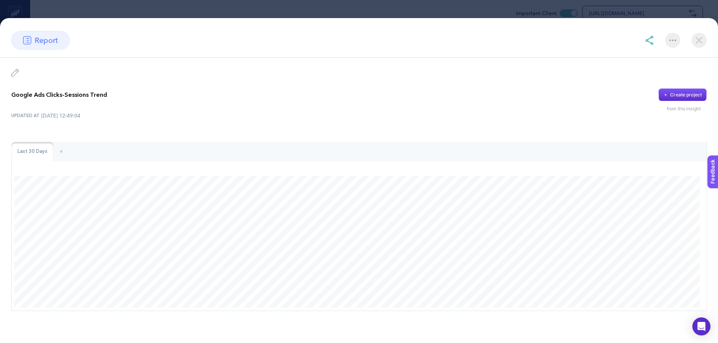
click at [702, 42] on img at bounding box center [699, 40] width 15 height 15
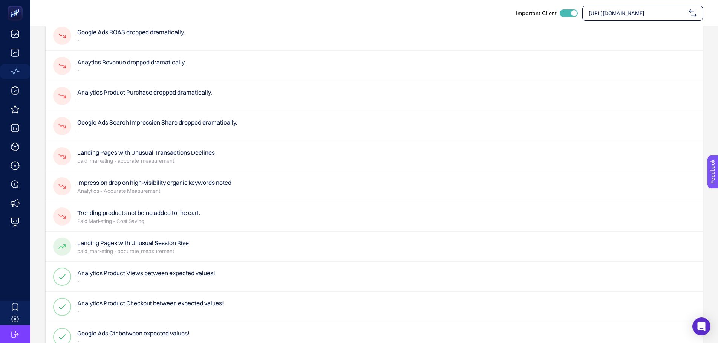
scroll to position [151, 0]
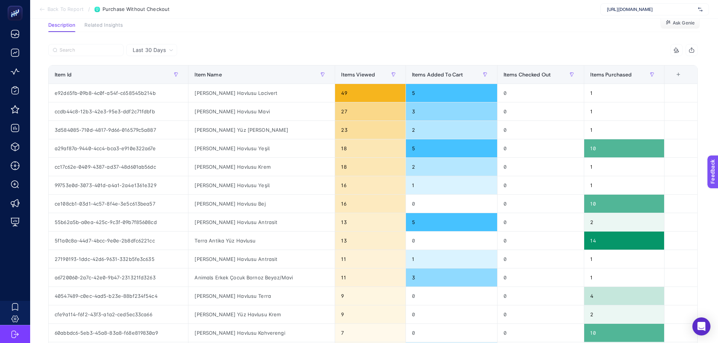
scroll to position [38, 0]
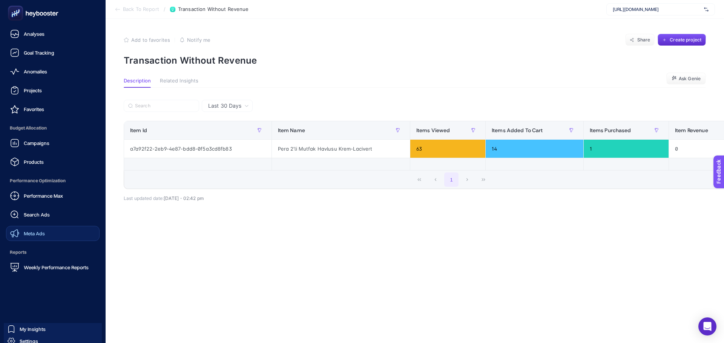
click at [26, 236] on span "Meta Ads" at bounding box center [34, 234] width 21 height 6
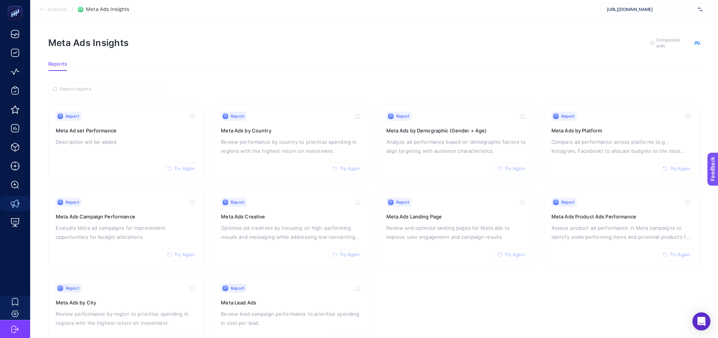
scroll to position [32, 0]
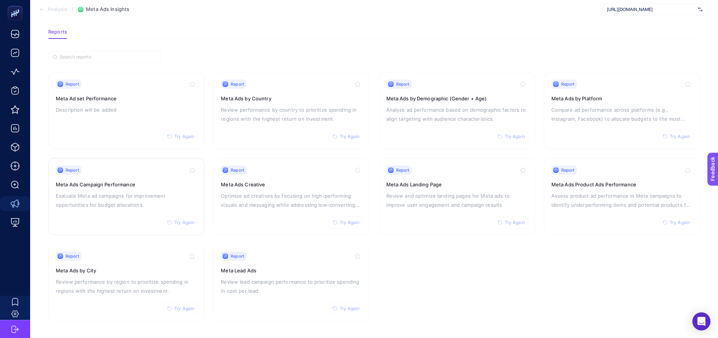
click at [156, 197] on p "Evaluate Meta ad campaigns for improvement opportunities for budget allocations." at bounding box center [126, 200] width 141 height 18
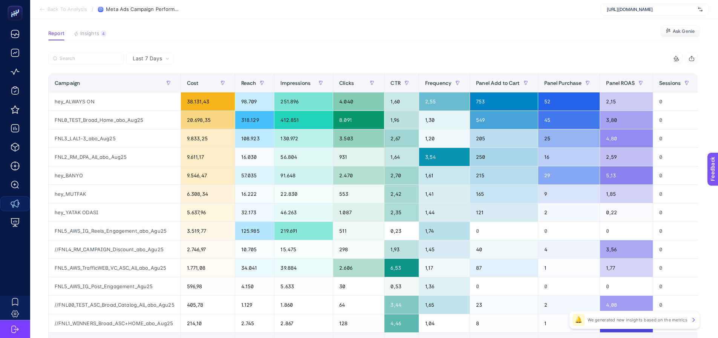
scroll to position [144, 0]
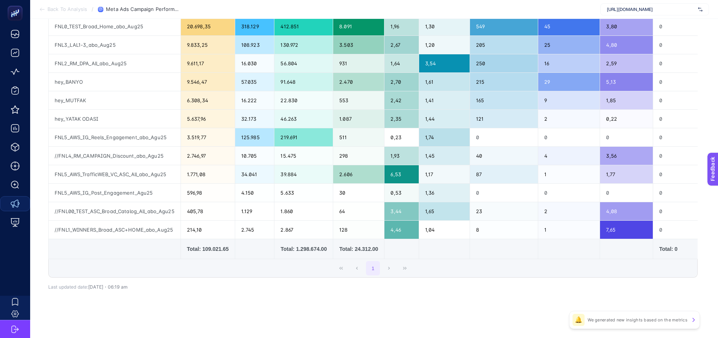
click at [385, 242] on td "Total: 109.021.65" at bounding box center [402, 249] width 34 height 20
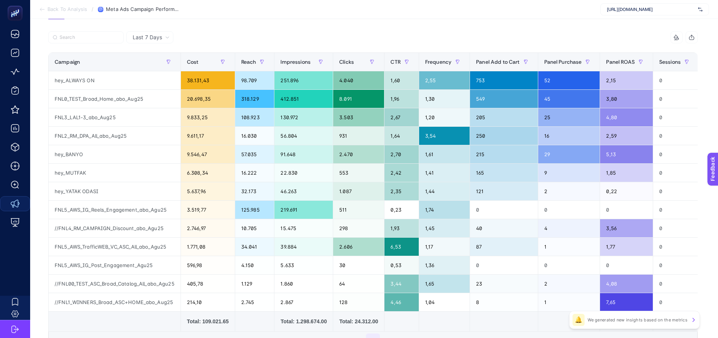
click at [153, 38] on span "Last 7 Days" at bounding box center [147, 38] width 29 height 8
click at [152, 63] on li "Last 30 Days" at bounding box center [150, 67] width 43 height 14
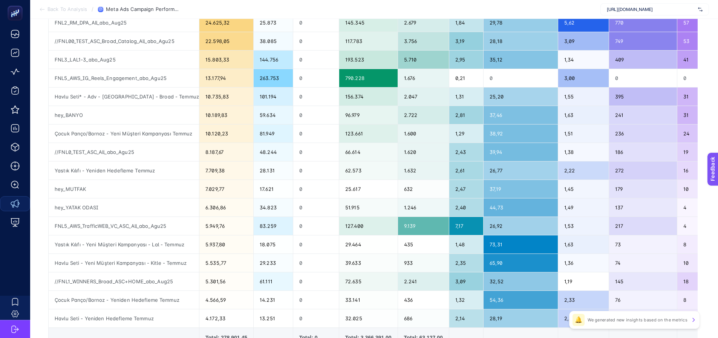
scroll to position [257, 0]
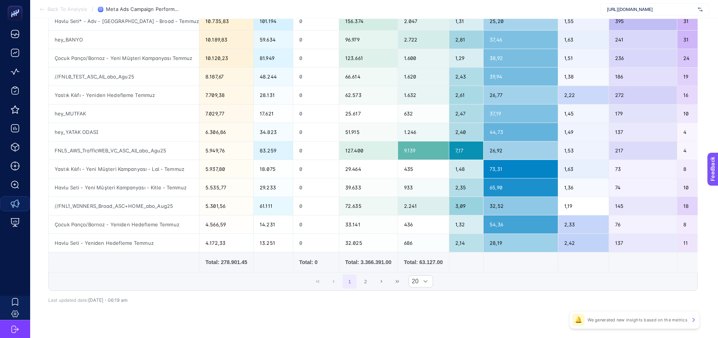
click at [227, 264] on div "Total: 278.901.45" at bounding box center [226, 262] width 42 height 8
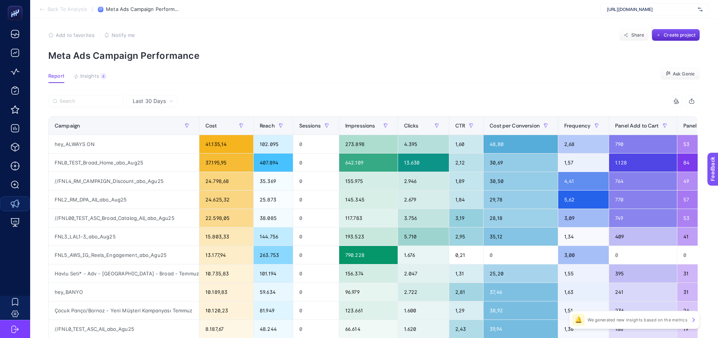
scroll to position [0, 0]
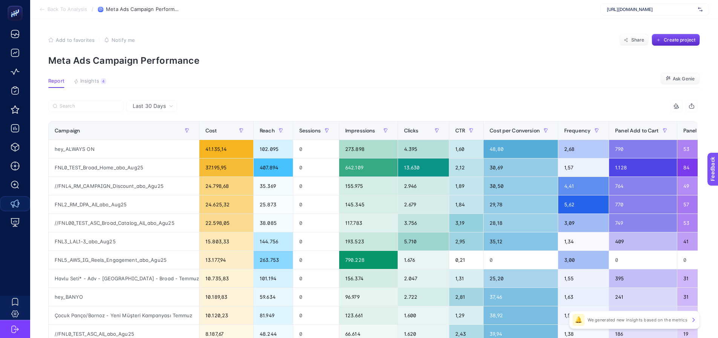
click at [193, 110] on div at bounding box center [210, 108] width 325 height 17
click at [369, 51] on section "Add to favorites false Notify me Share Create project Meta Ads Campaign Perform…" at bounding box center [374, 50] width 652 height 32
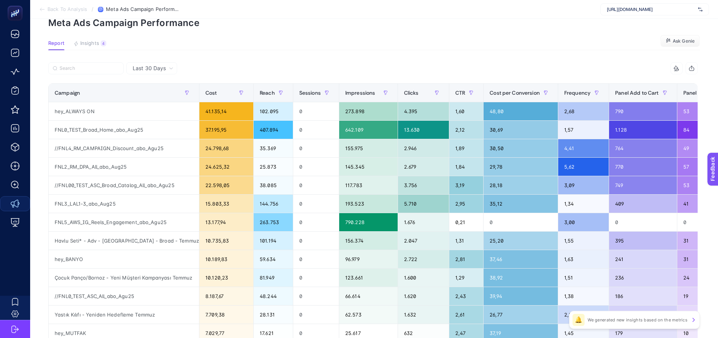
scroll to position [75, 0]
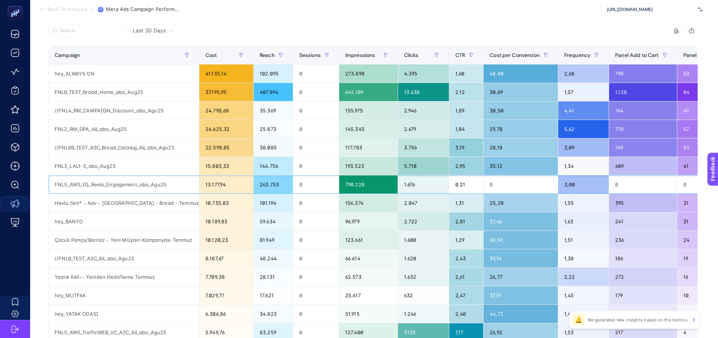
click at [529, 178] on div "0" at bounding box center [521, 184] width 74 height 18
click at [530, 130] on div "29,78" at bounding box center [521, 129] width 74 height 18
click at [213, 133] on div "24.625,32" at bounding box center [226, 129] width 54 height 18
click at [211, 133] on div "24.625,32" at bounding box center [226, 129] width 54 height 18
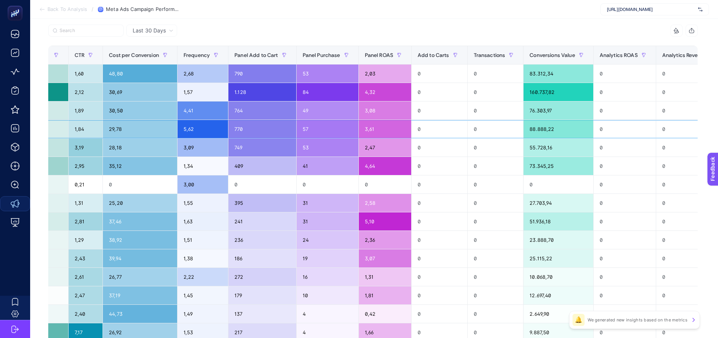
scroll to position [0, 420]
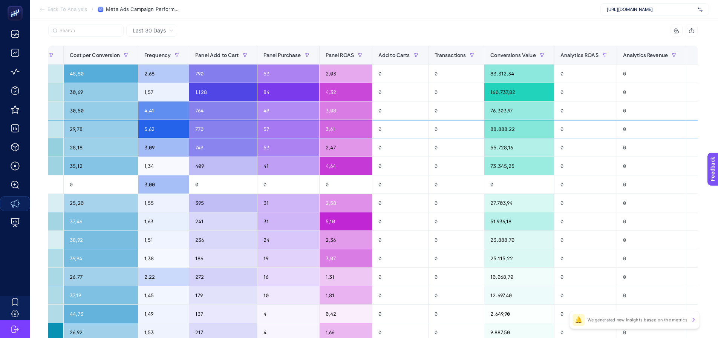
drag, startPoint x: 243, startPoint y: 133, endPoint x: 274, endPoint y: 135, distance: 31.3
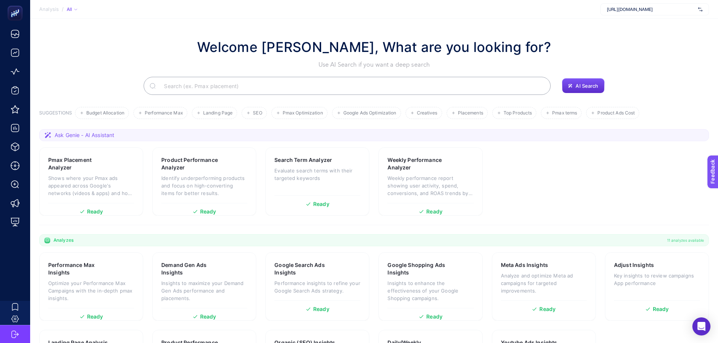
click at [200, 14] on section "Analysis / All [URL][DOMAIN_NAME]" at bounding box center [374, 9] width 688 height 19
click at [238, 83] on input "Search" at bounding box center [351, 85] width 387 height 21
click at [210, 60] on div "Welcome [PERSON_NAME], What are you looking for? Use AI Search if you want a de…" at bounding box center [374, 53] width 354 height 32
